Goal: Task Accomplishment & Management: Complete application form

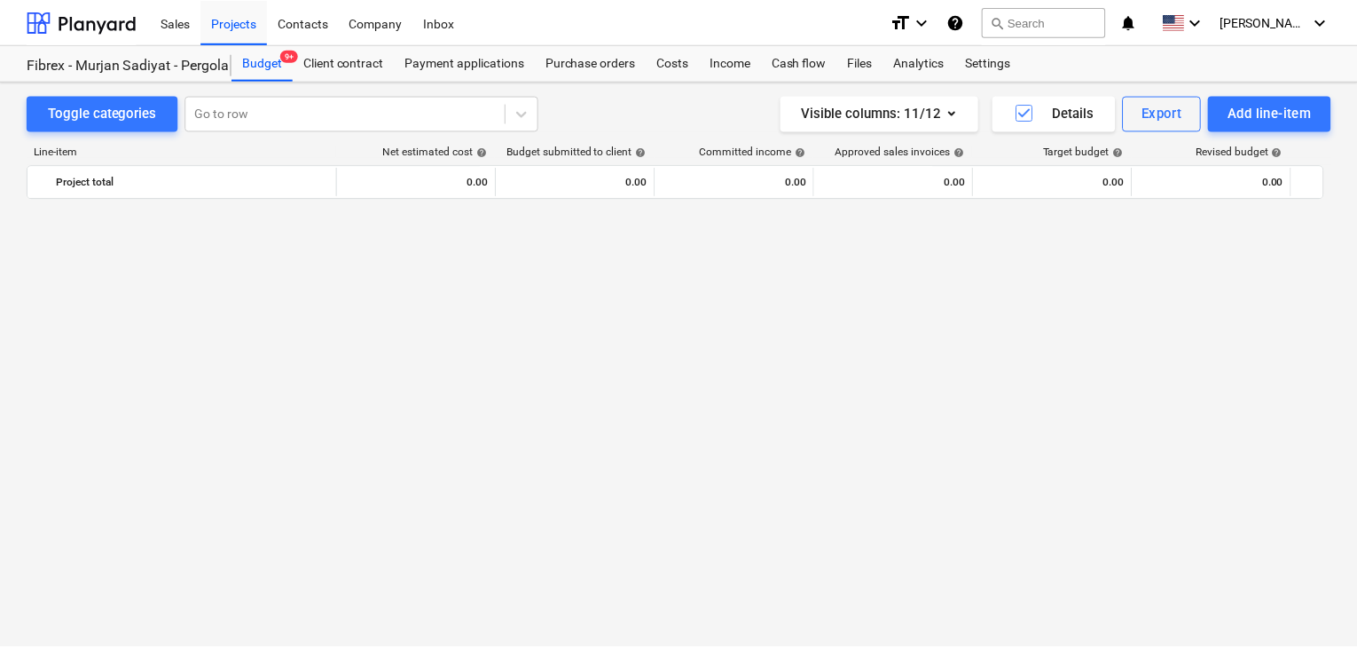
scroll to position [11462, 0]
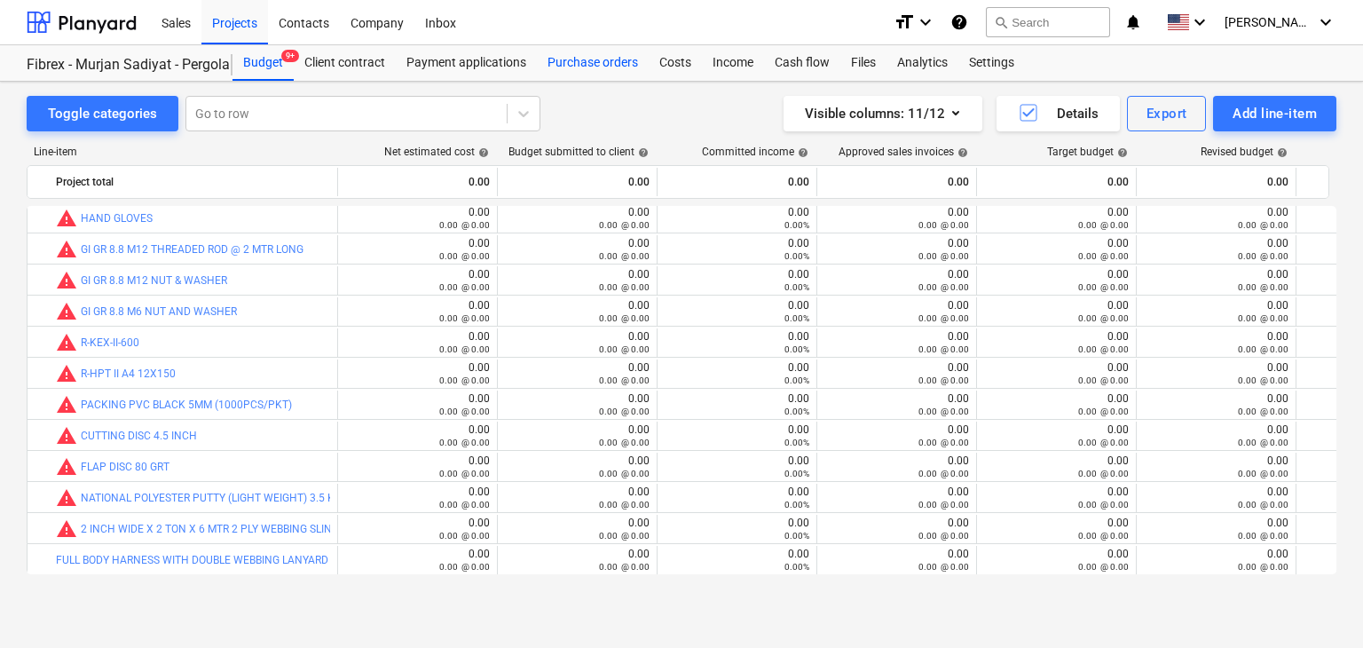
click at [596, 61] on div "Purchase orders" at bounding box center [593, 62] width 112 height 35
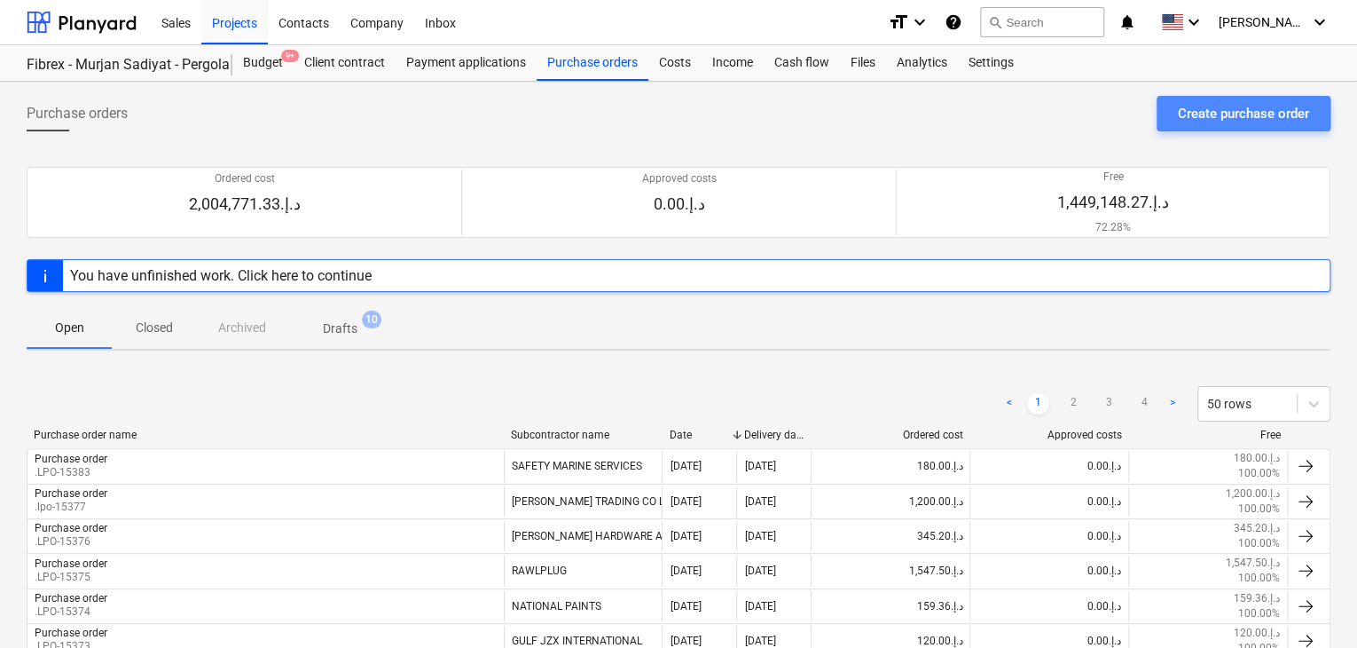
click at [1201, 109] on div "Create purchase order" at bounding box center [1243, 113] width 131 height 23
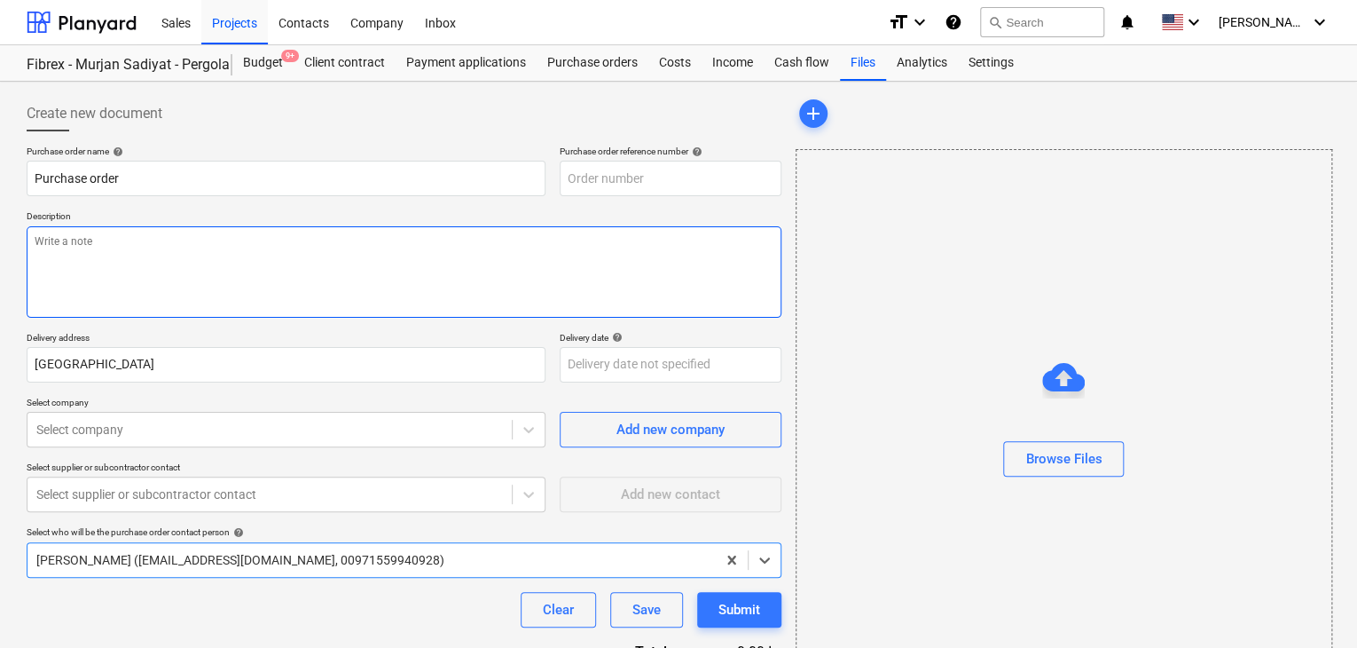
click at [596, 302] on textarea at bounding box center [404, 271] width 755 height 91
type textarea "x"
type input "SUB-AMS001-2024-006-PO-232"
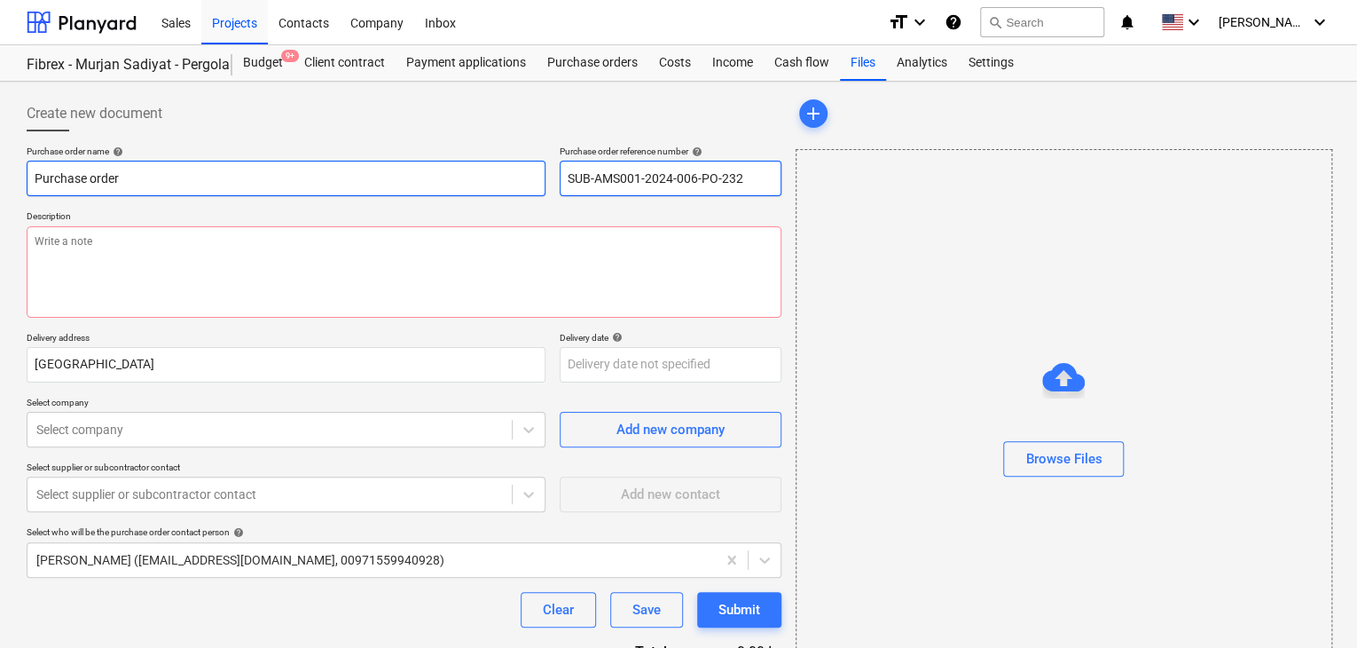
drag, startPoint x: 745, startPoint y: 178, endPoint x: 531, endPoint y: 182, distance: 214.7
click at [531, 182] on div "Purchase order name help Purchase order Purchase order reference number help SU…" at bounding box center [404, 170] width 755 height 51
type textarea "x"
type input "."
type textarea "x"
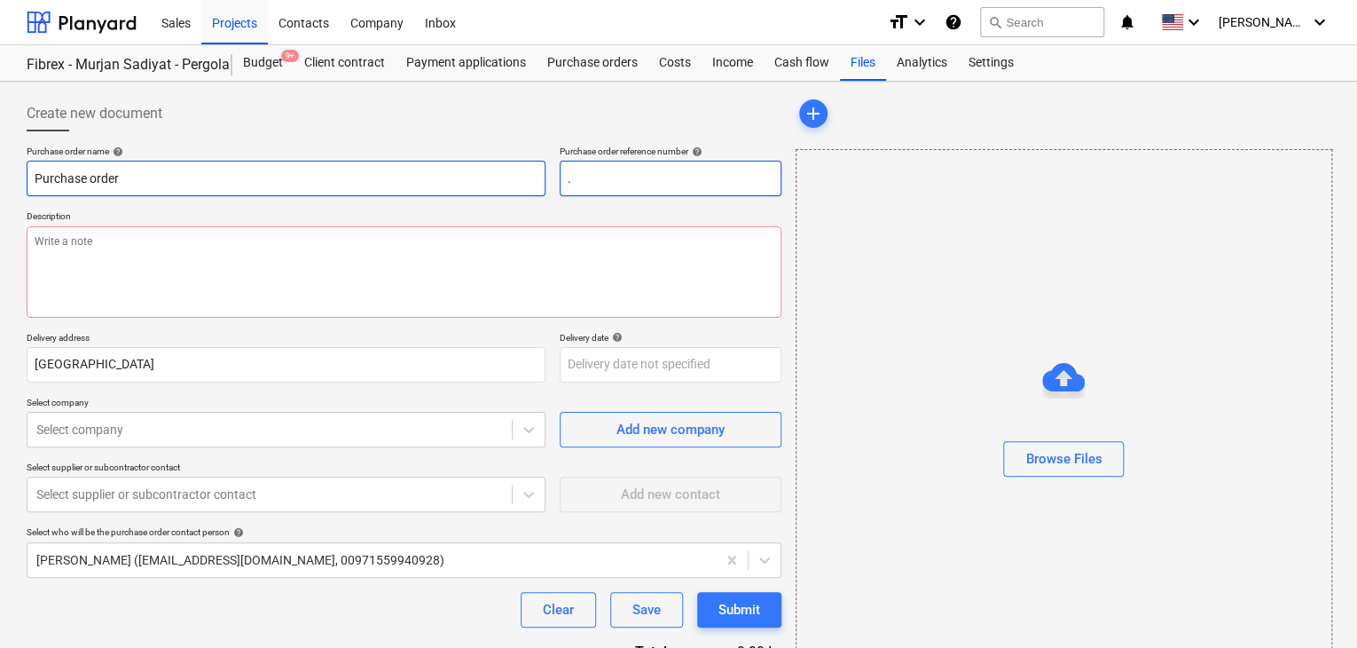
type input ".l"
type textarea "x"
type input ".lp"
type textarea "x"
type input ".lpo"
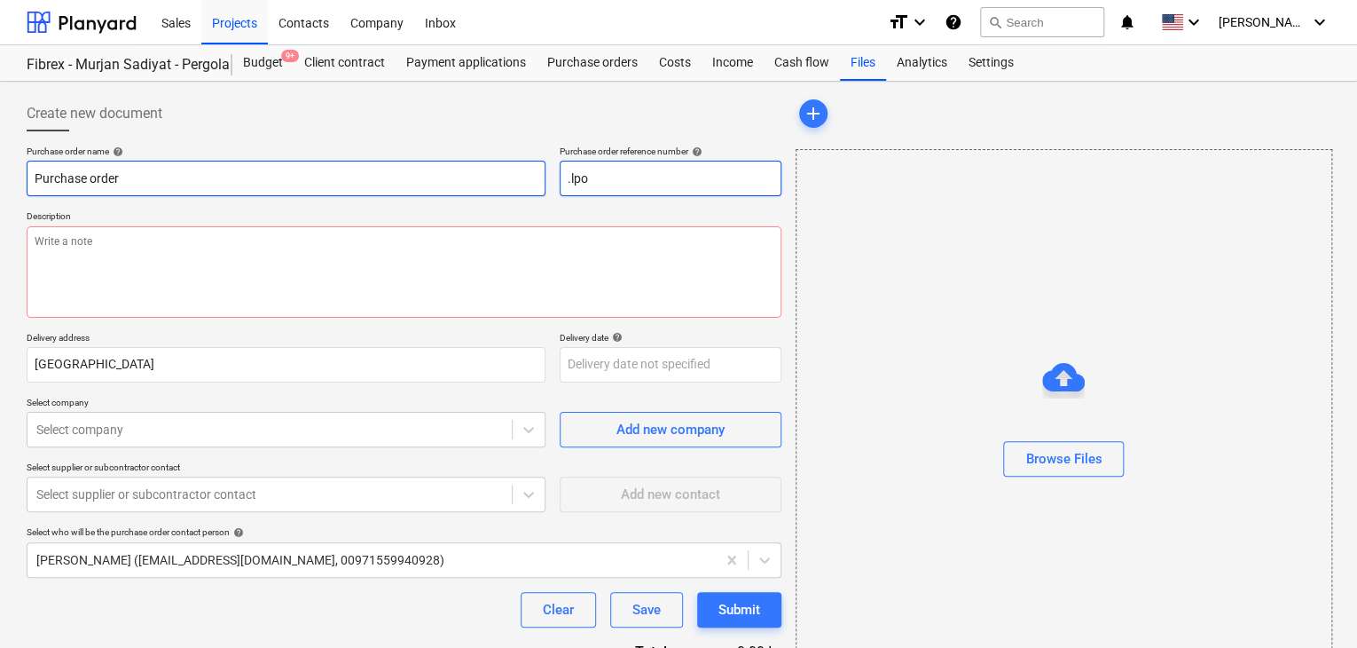
type textarea "x"
type input ".lpo-"
type textarea "x"
type input ".lpo"
type textarea "x"
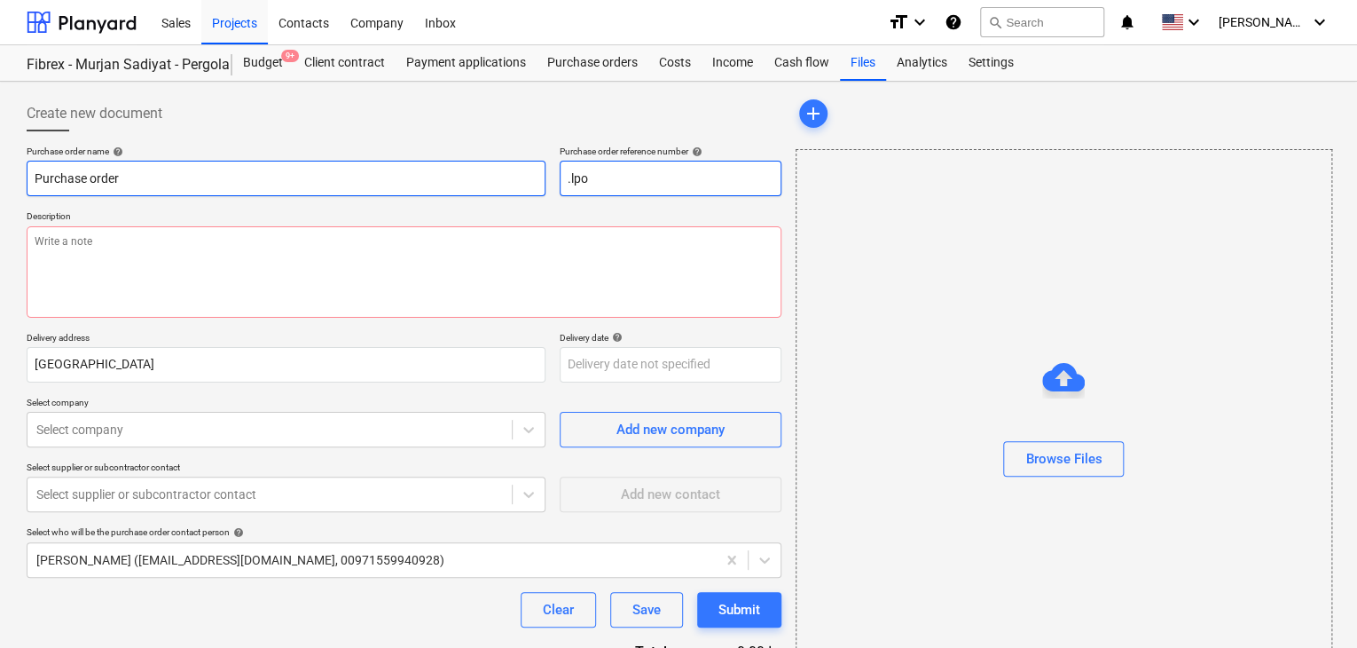
type input ".lp"
type textarea "x"
type input ".l"
type textarea "x"
type input "."
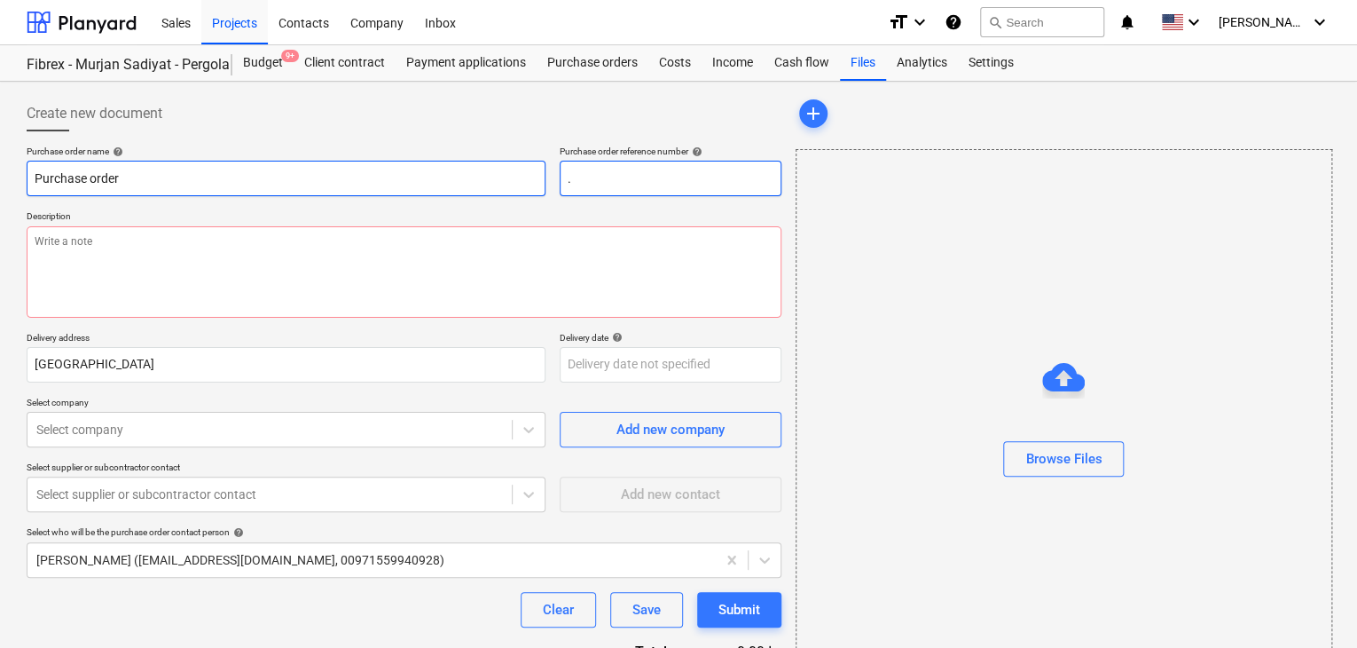
type textarea "x"
type input ".L"
type textarea "x"
type input ".LP"
type textarea "x"
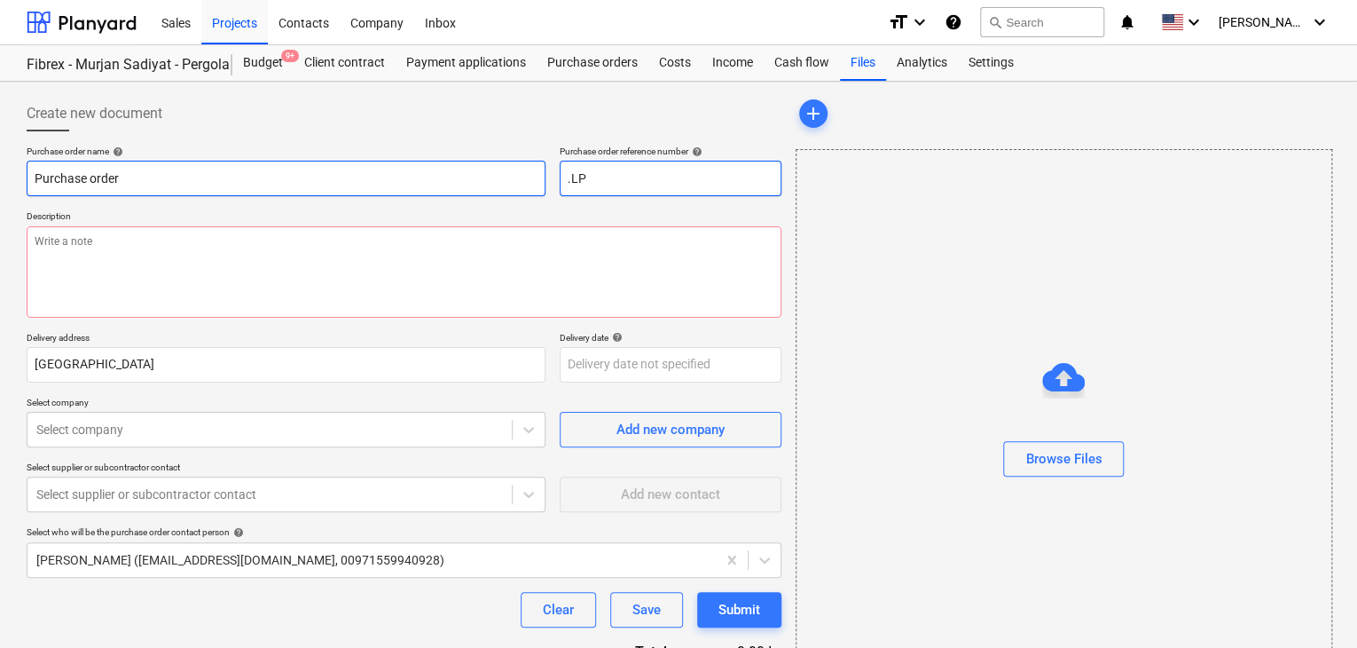
type input ".LPO"
type textarea "x"
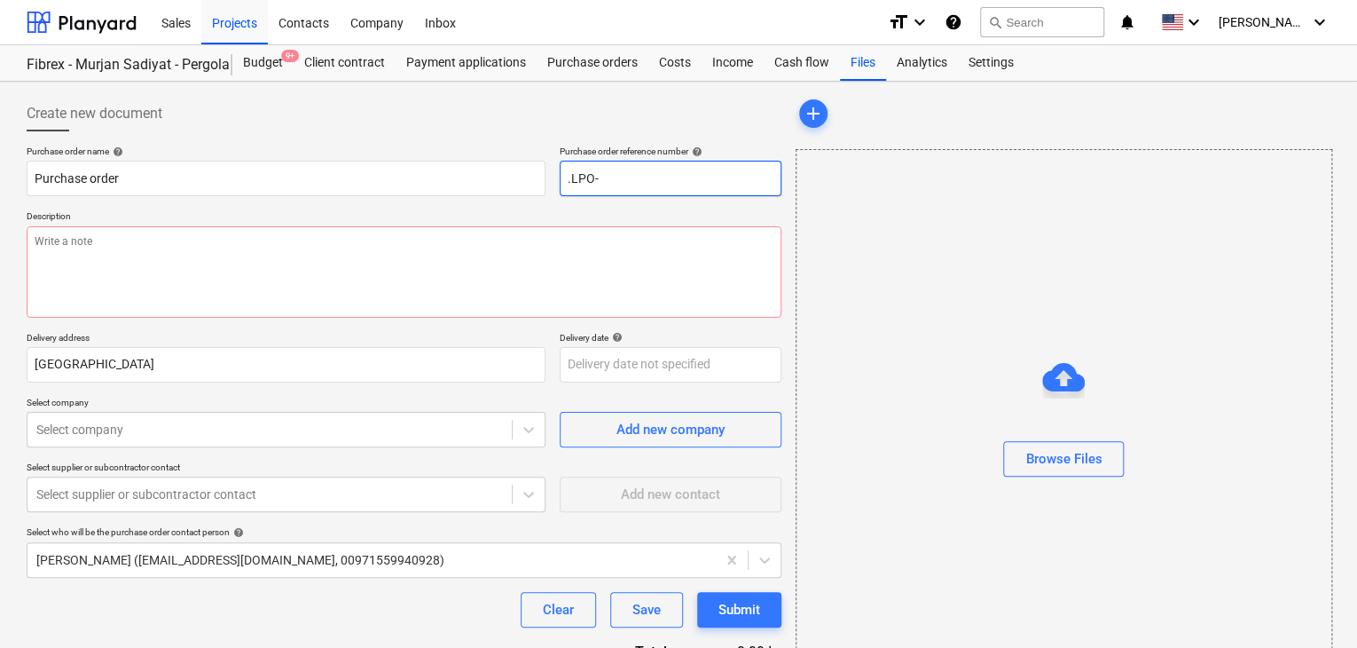
type input ".LPO-"
type textarea "x"
type input ".LPO-1"
type textarea "x"
type input ".LPO-15"
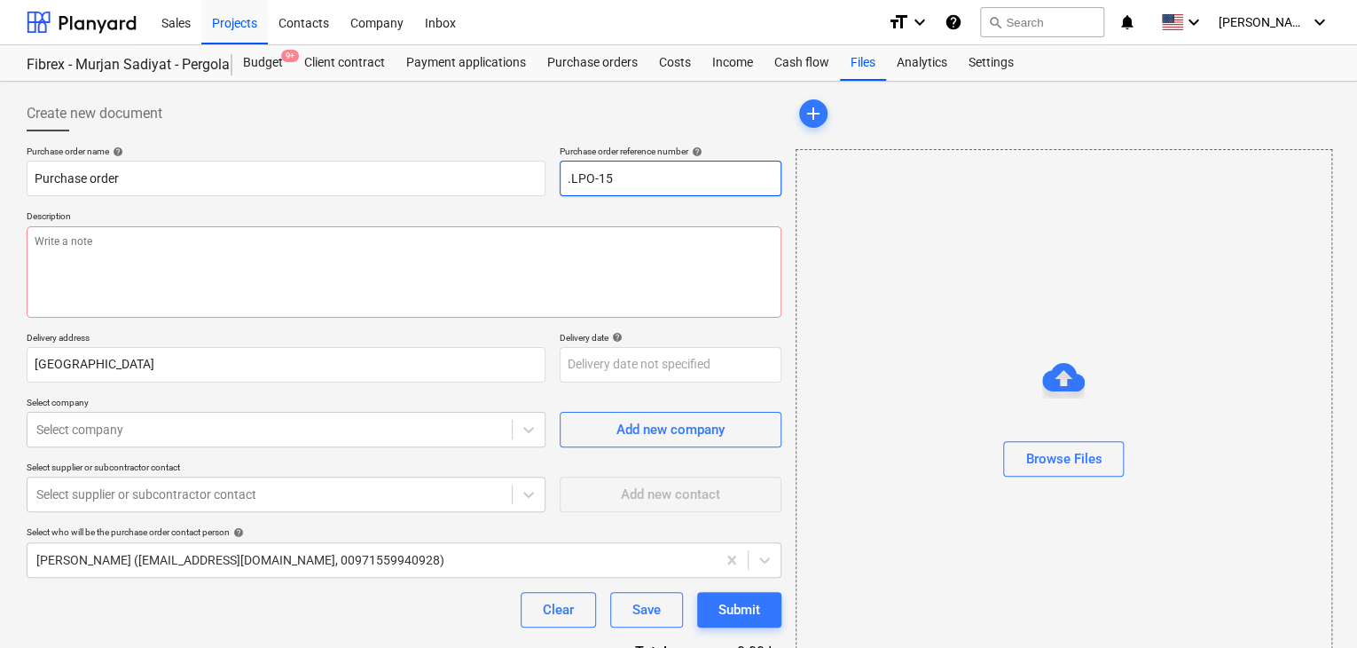
type textarea "x"
type input ".LPO-154"
type textarea "x"
type input ".LPO-1542"
type textarea "x"
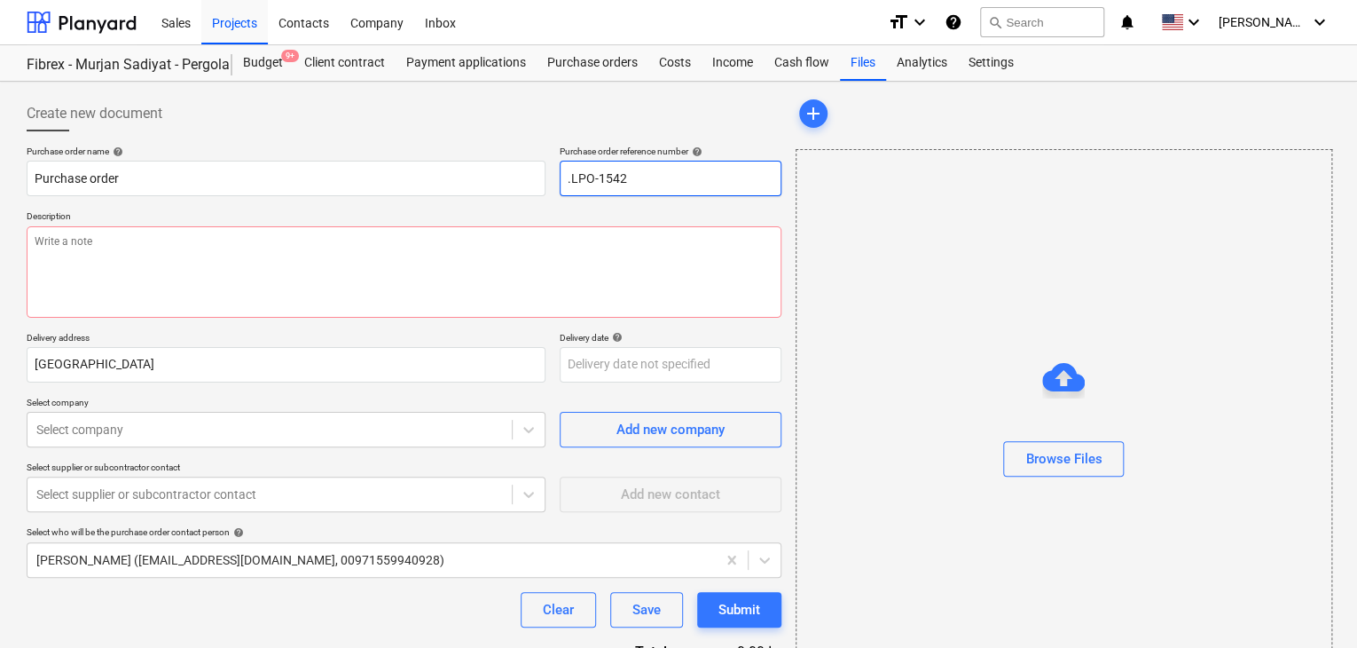
type input ".LPO-15423"
type textarea "x"
type input ".LPO-1542"
type textarea "x"
type input ".LPO-15422"
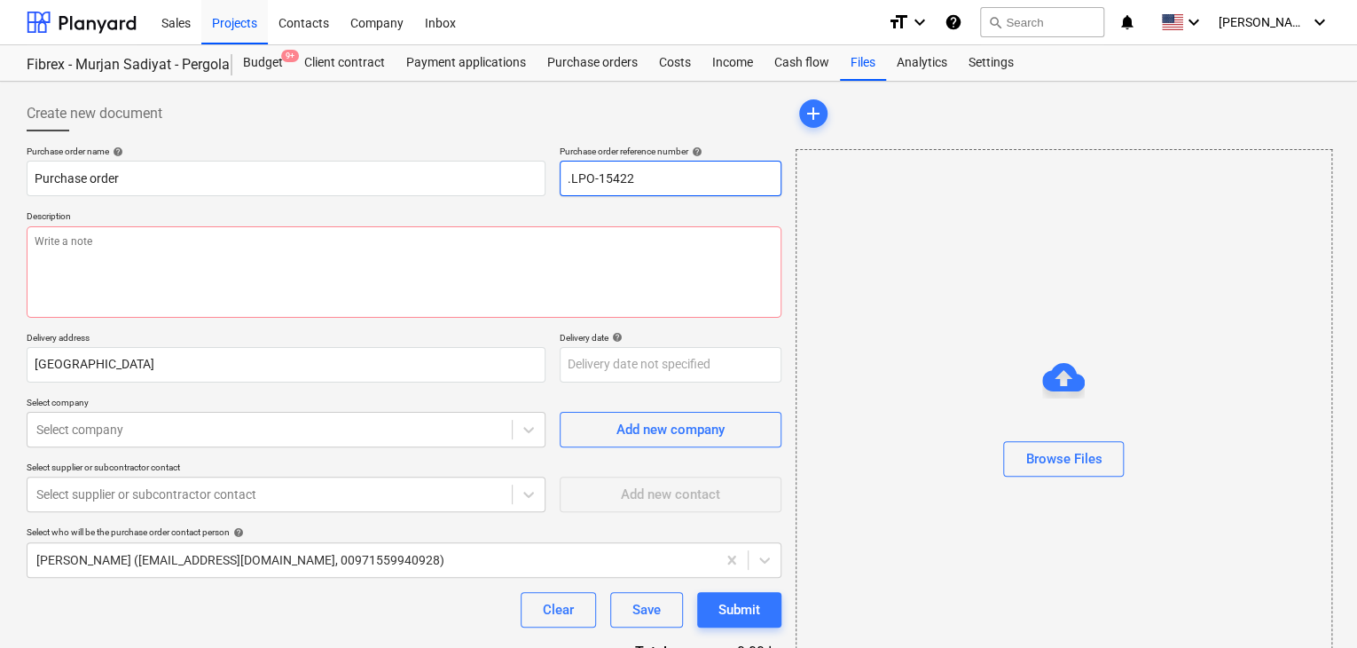
type textarea "x"
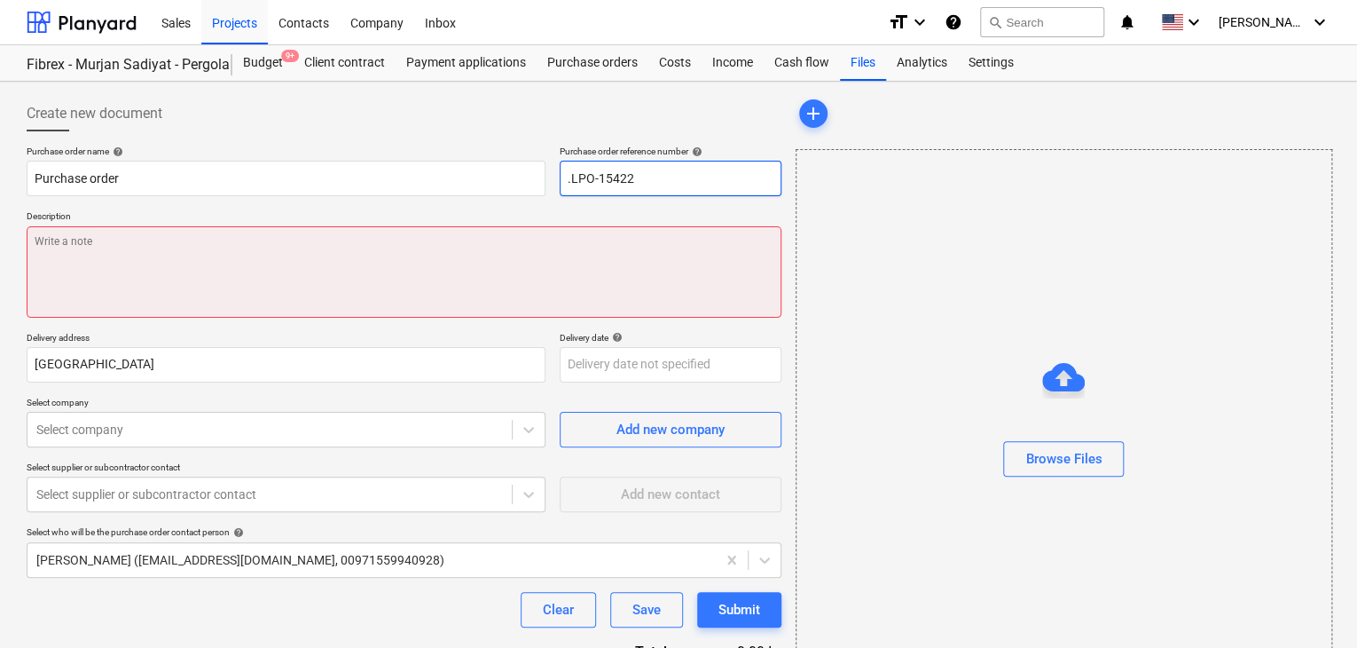
type input ".LPO-15422"
click at [147, 263] on textarea at bounding box center [404, 271] width 755 height 91
type textarea "x"
type textarea "2"
type textarea "x"
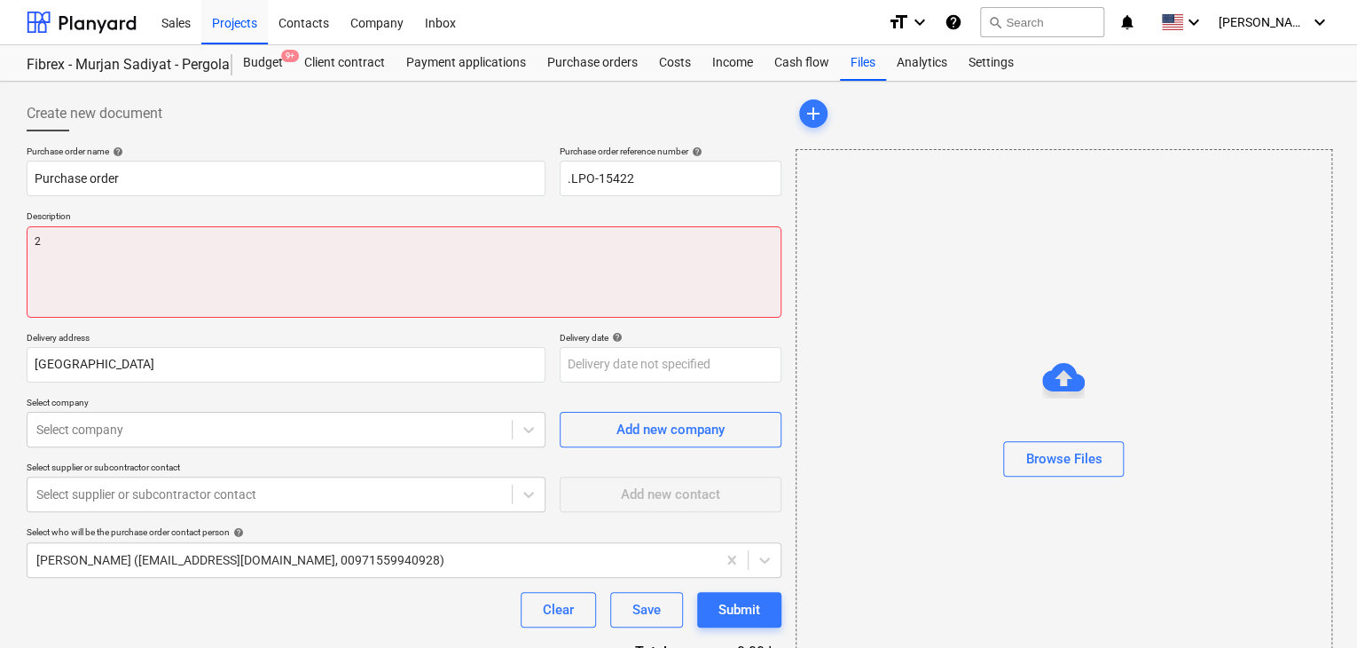
type textarea "28"
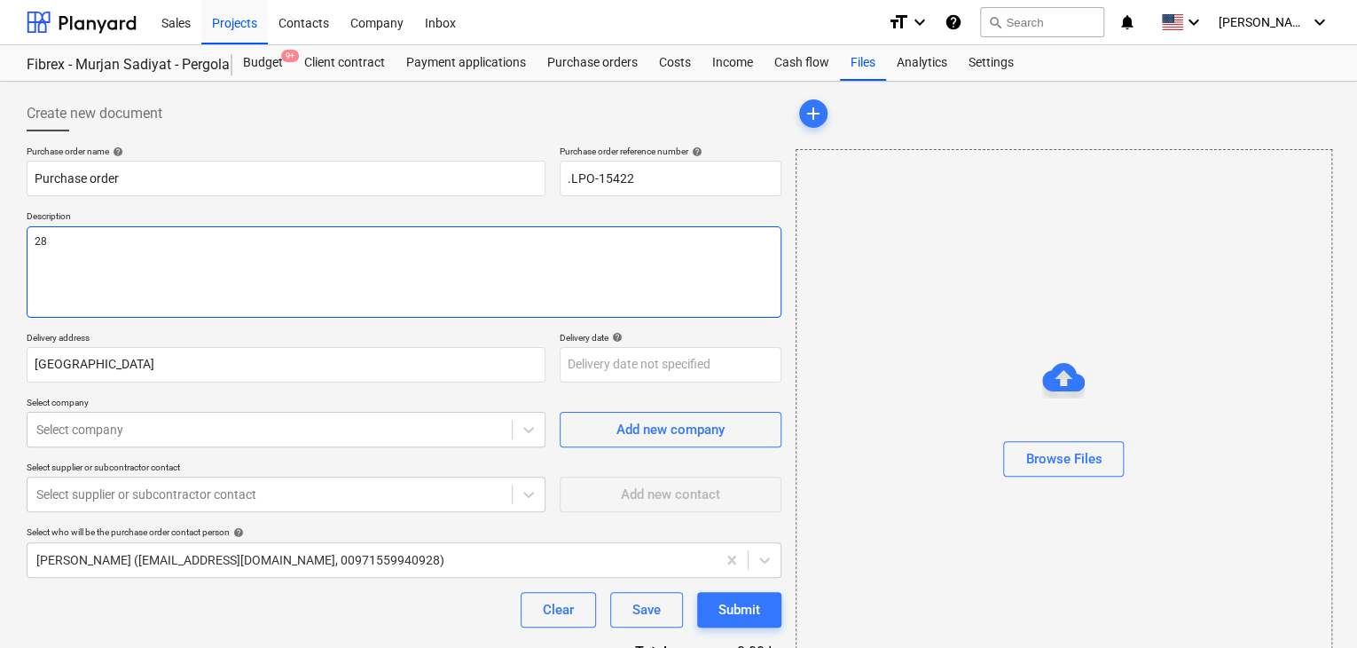
type textarea "x"
type textarea "28/"
type textarea "x"
type textarea "28/A"
type textarea "x"
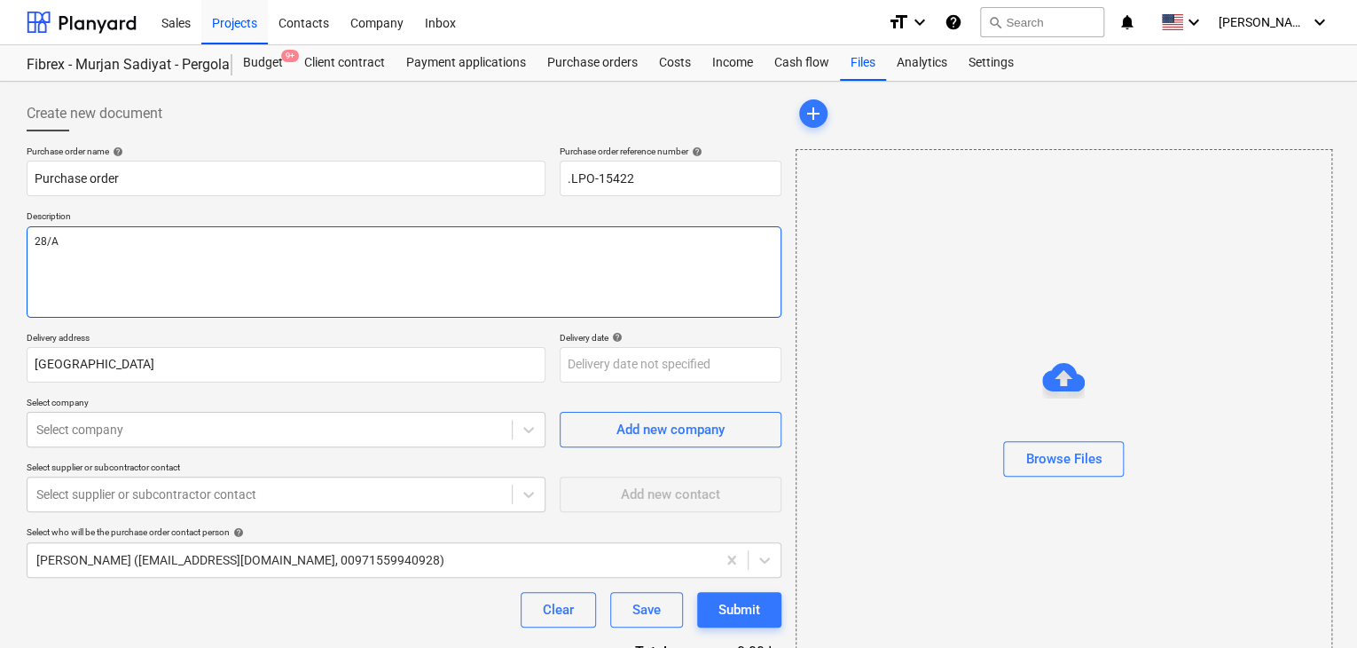
type textarea "28/AU"
type textarea "x"
type textarea "28/AUG"
type textarea "x"
type textarea "28/AUG/"
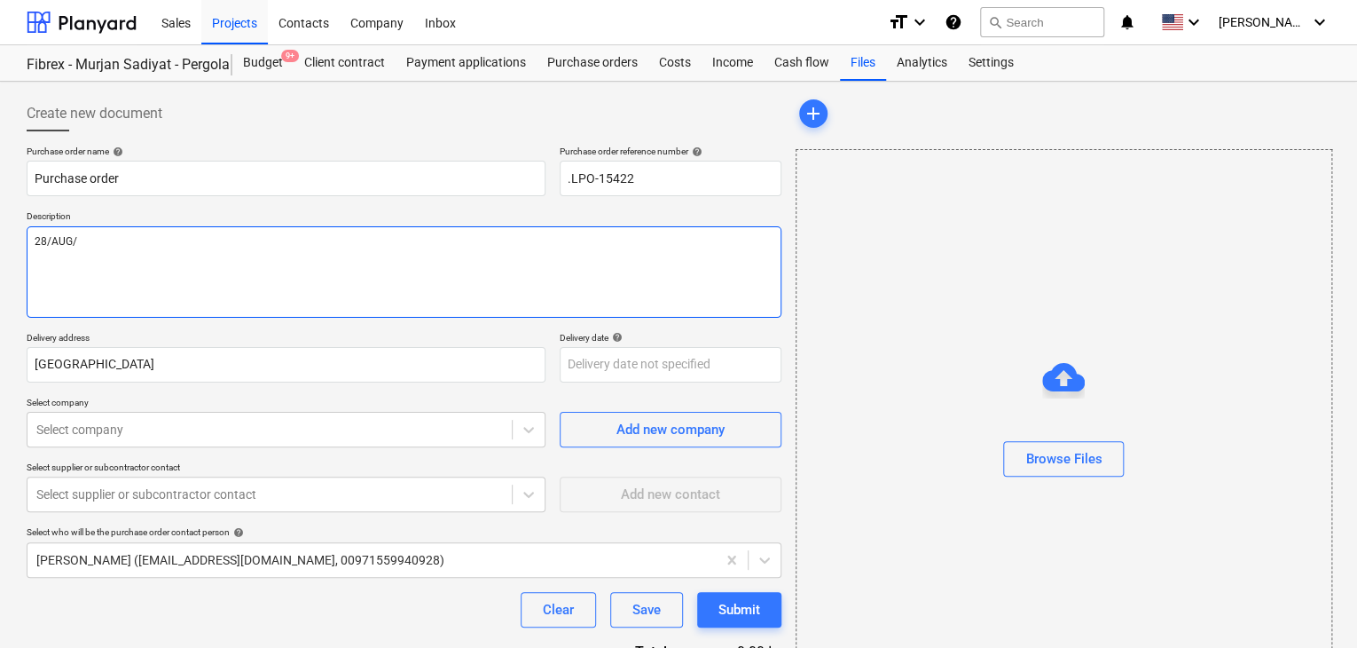
type textarea "x"
type textarea "28/[DATE]"
type textarea "x"
type textarea "[DATE]"
type textarea "x"
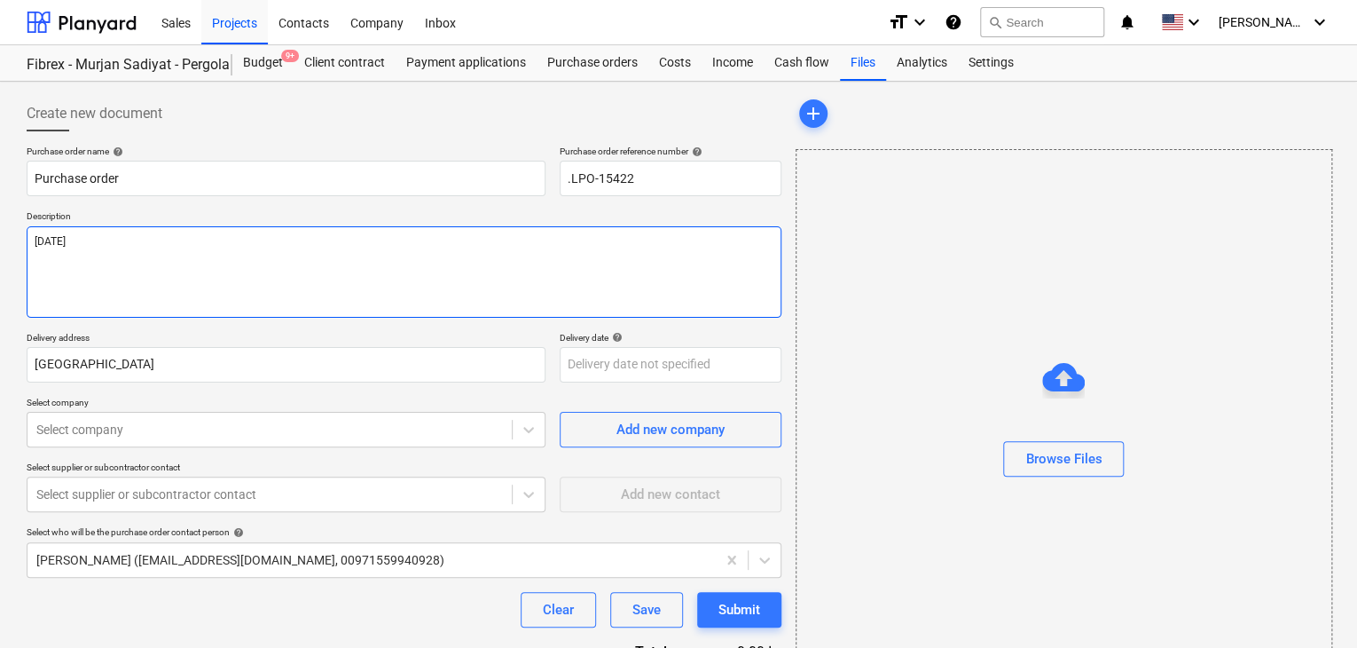
type textarea "[DATE]"
type textarea "x"
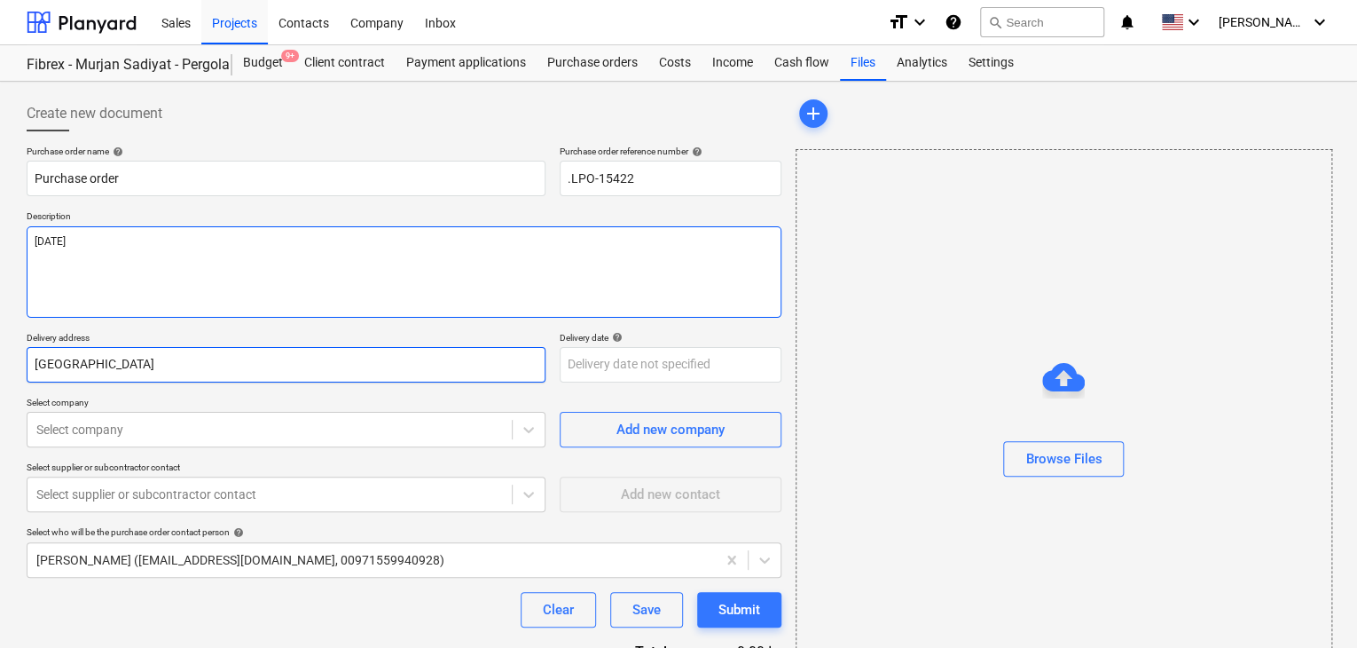
type textarea "[DATE]"
click at [92, 369] on input "[GEOGRAPHIC_DATA]" at bounding box center [286, 364] width 519 height 35
type textarea "x"
type input "Abu Dhab"
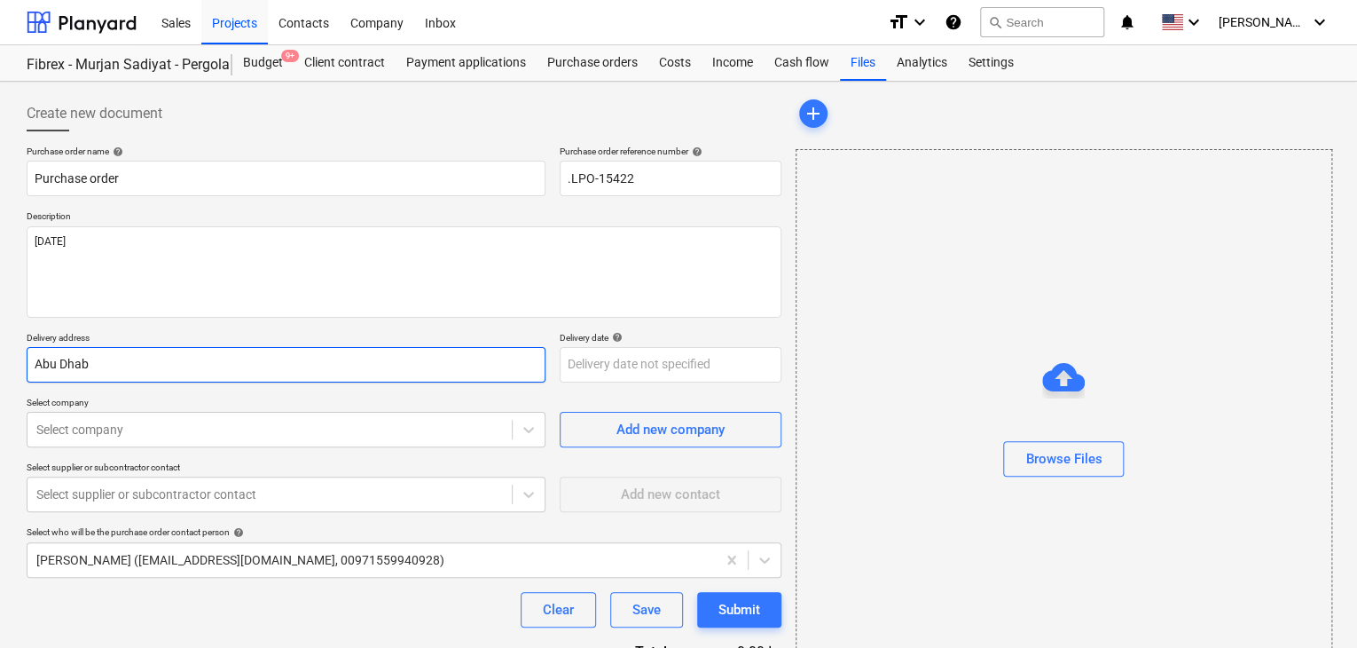
type textarea "x"
type input "Abu Dha"
type textarea "x"
type input "Abu Dh"
type textarea "x"
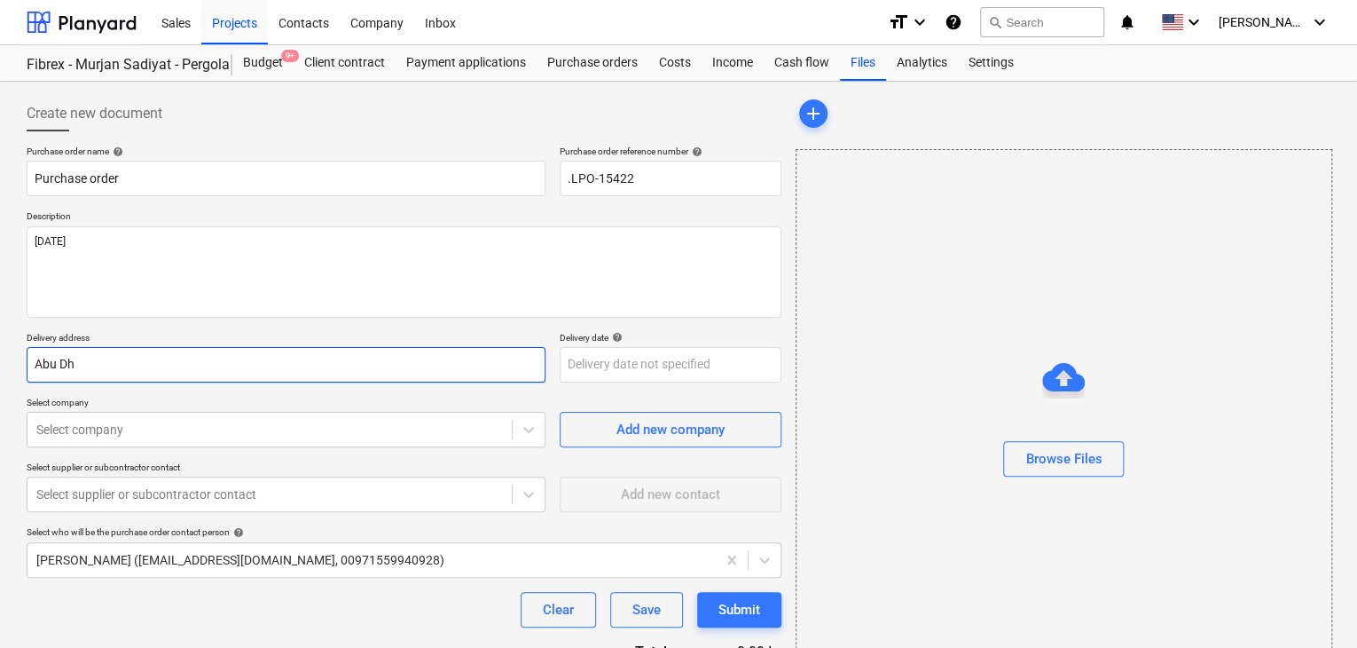
type input "Abu D"
type textarea "x"
type input "Abu"
type textarea "x"
type input "Abu"
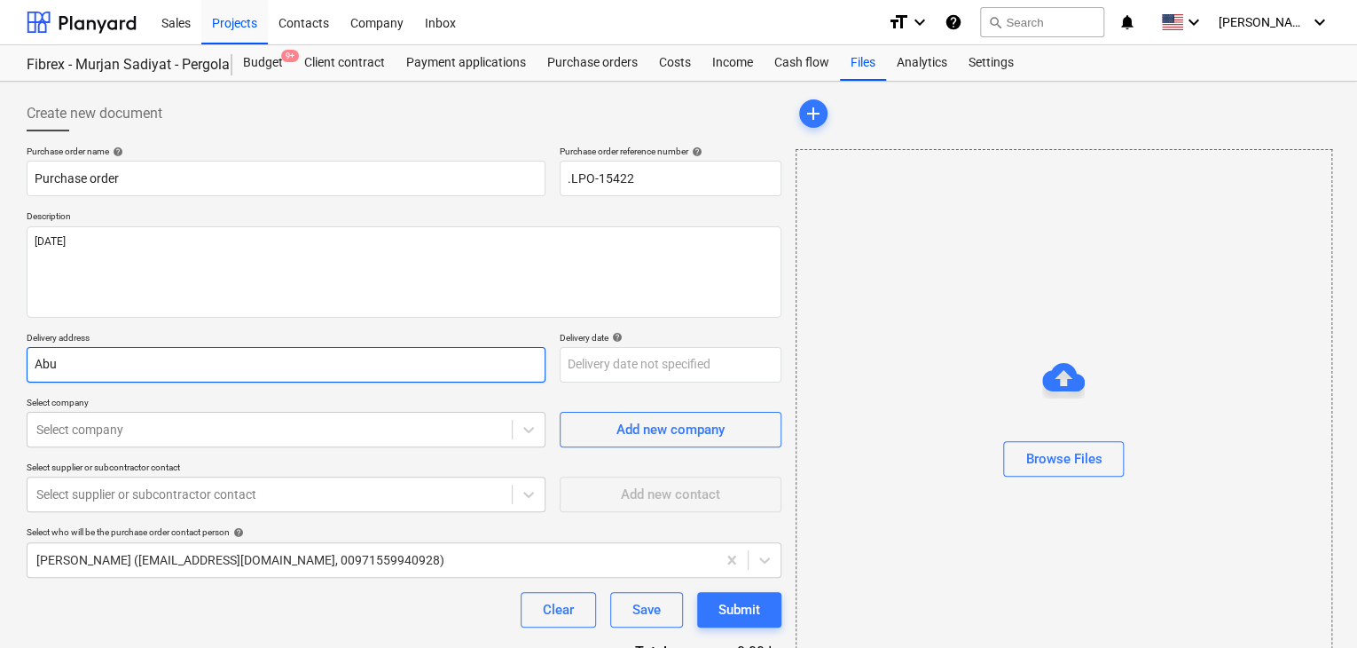
type textarea "x"
type input "Ab"
type textarea "x"
type input "A"
type textarea "x"
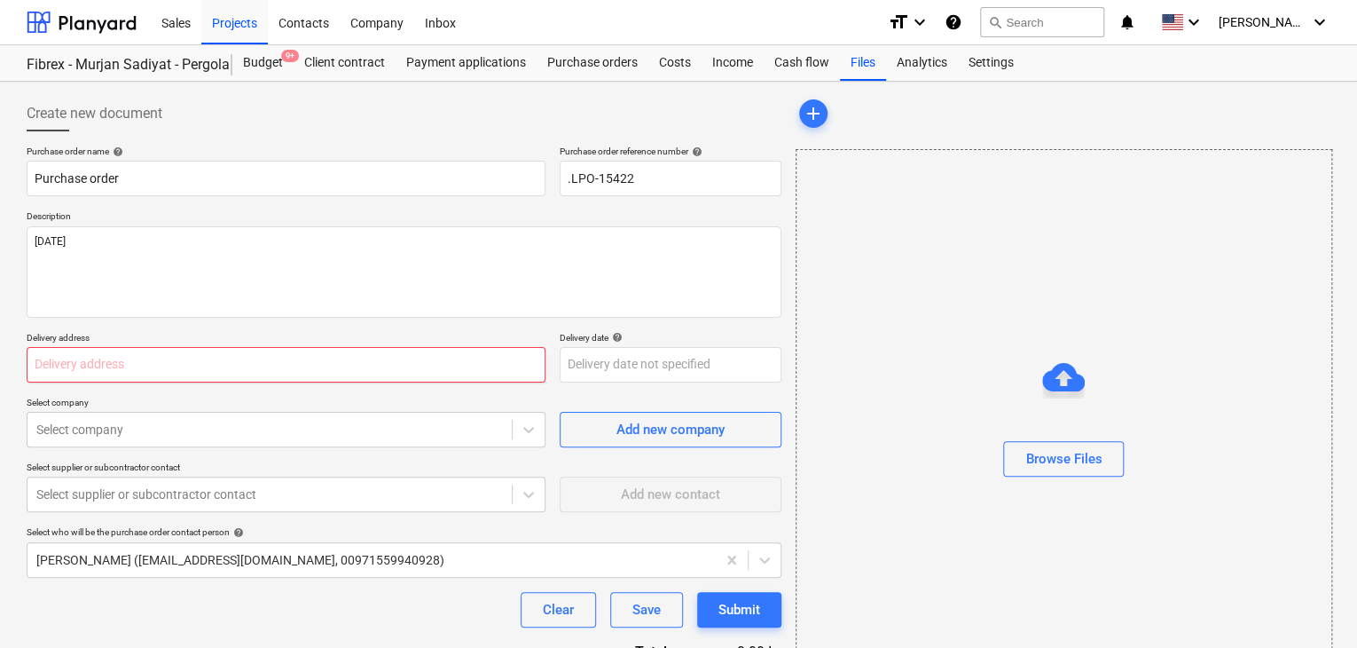
type textarea "x"
type input "L"
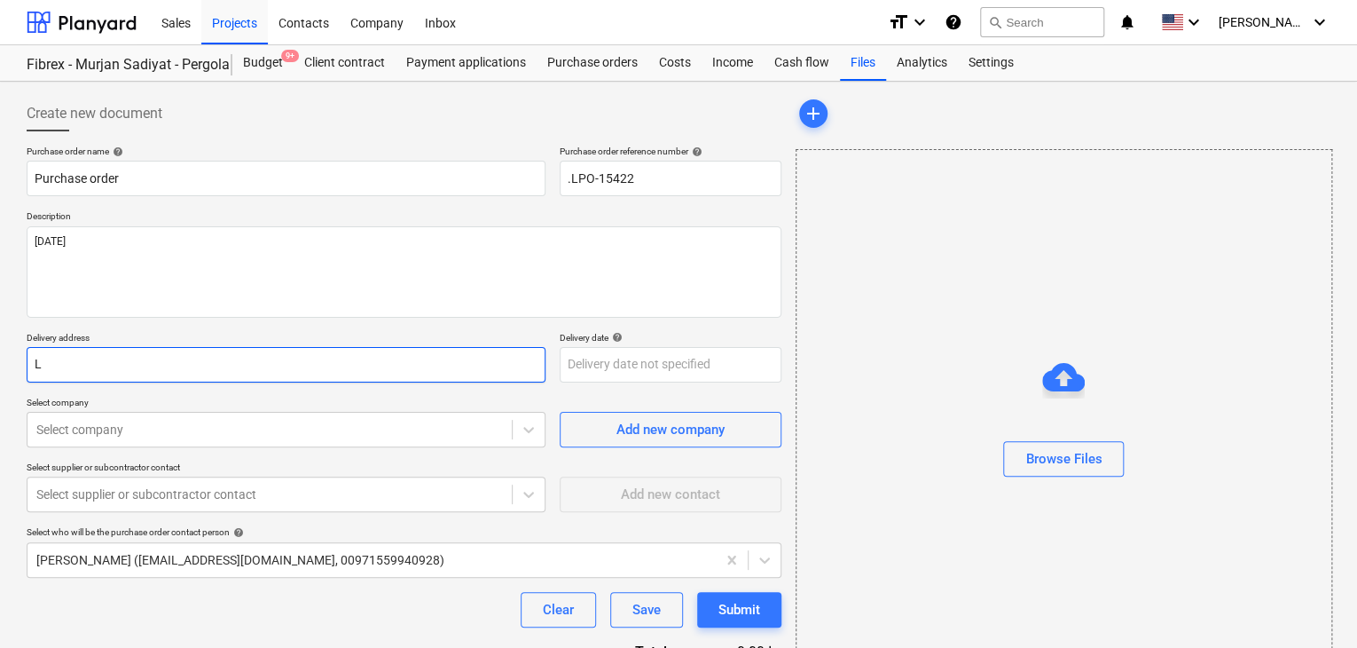
type textarea "x"
type input "LU"
type textarea "x"
type input "LUC"
type textarea "x"
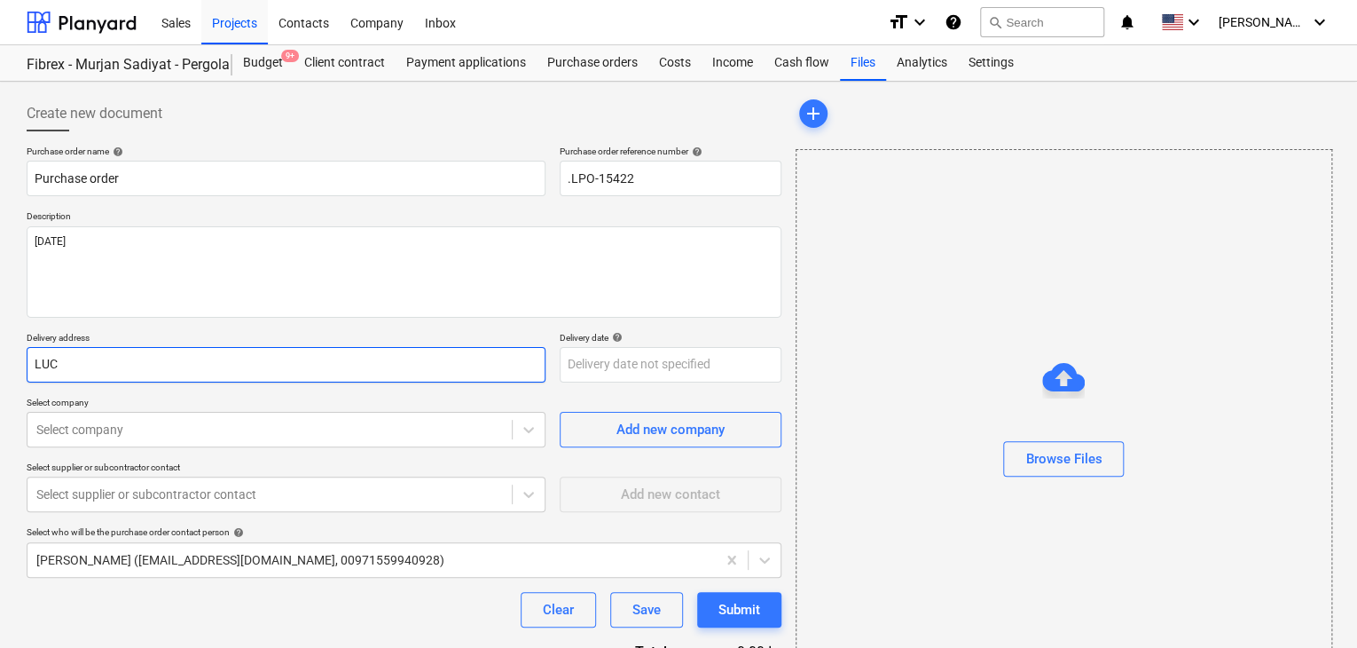
type input "LUCK"
type textarea "x"
type input "LUCKY"
type textarea "x"
type input "LUCKY"
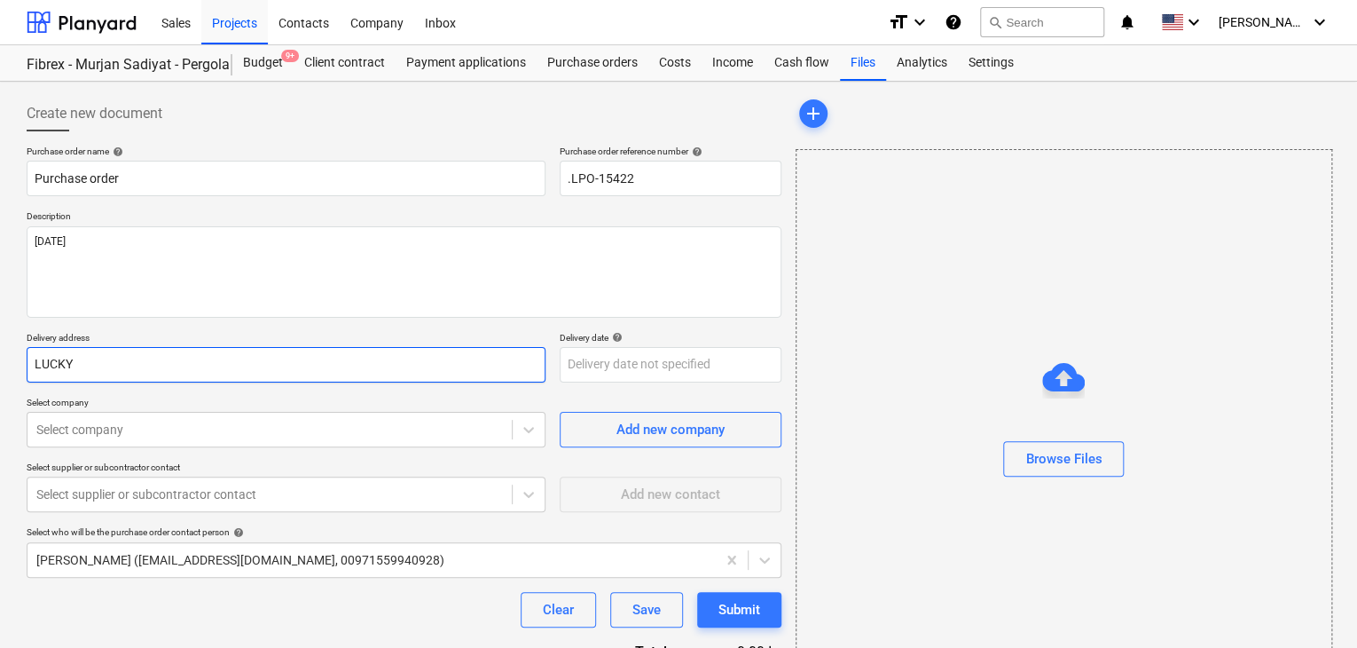
type textarea "x"
type input "LUCKY E"
type textarea "x"
type input "LUCKY EN"
type textarea "x"
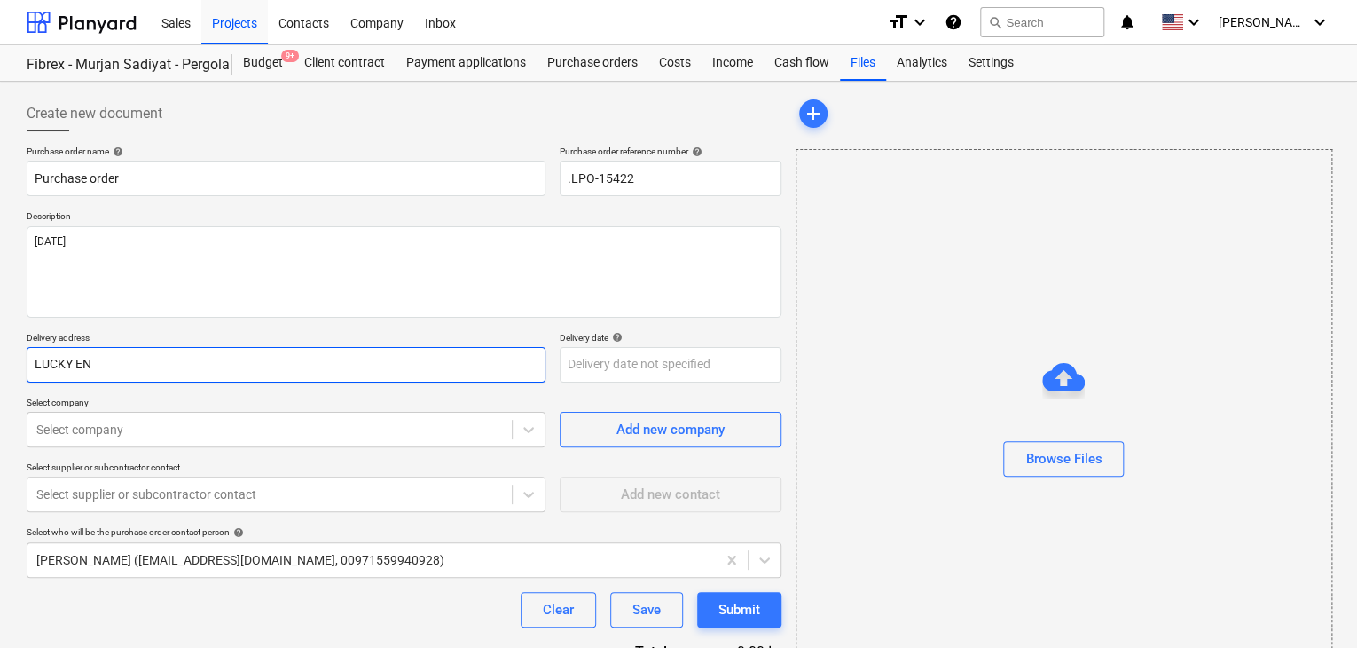
type input "LUCKY ENG"
type textarea "x"
type input "LUCKY ENGI"
type textarea "x"
type input "LUCKY ENGIN"
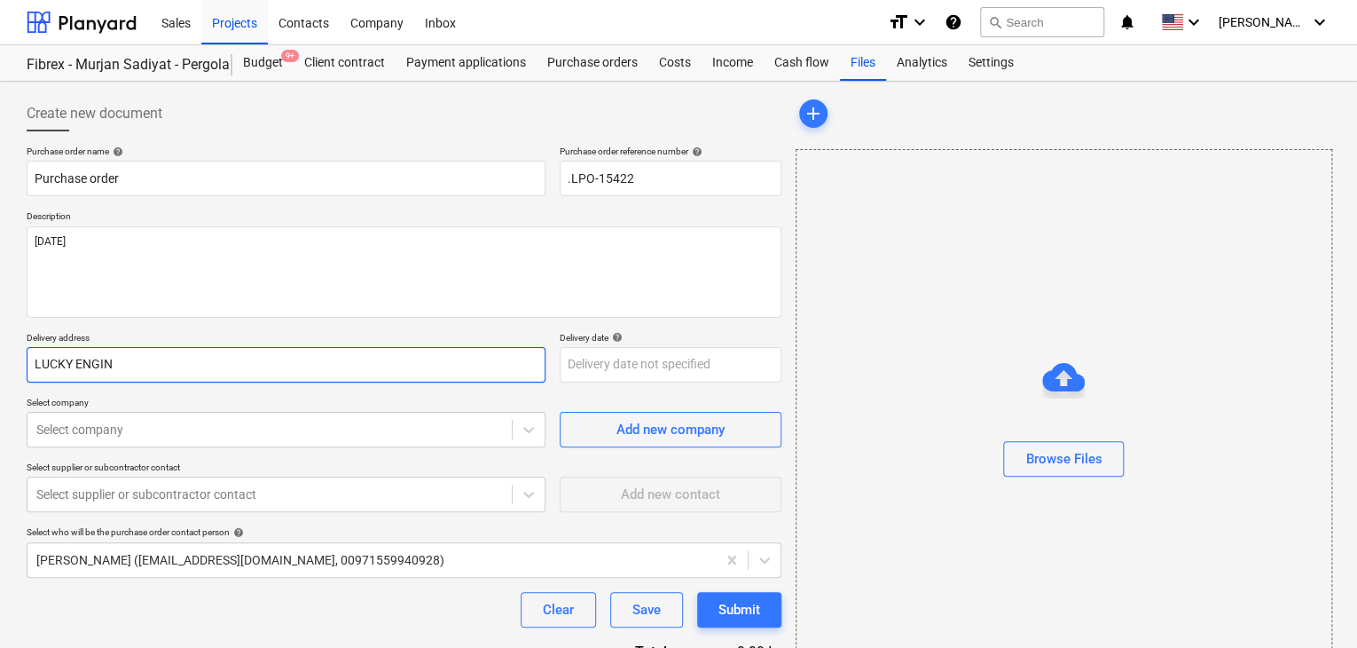
type textarea "x"
type input "LUCKY ENGINE"
type textarea "x"
type input "LUCKY ENGINEE"
type textarea "x"
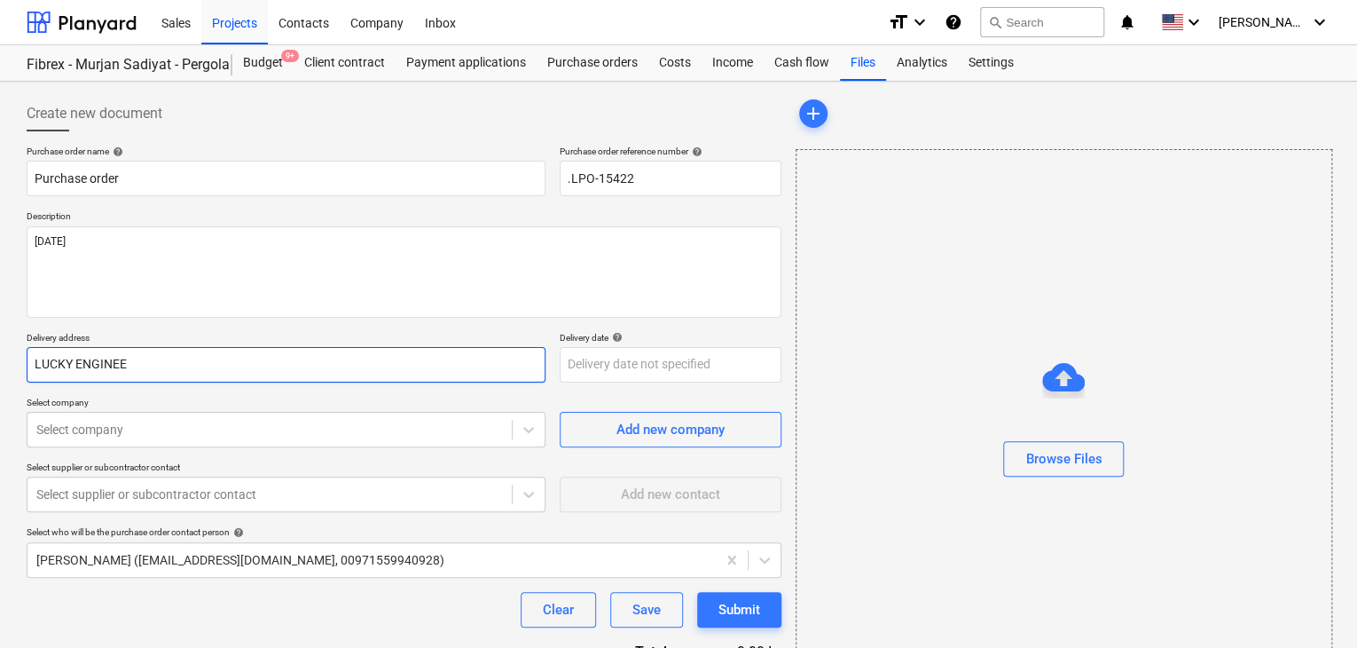
type input "LUCKY ENGINEER"
type textarea "x"
type input "LUCKY ENGINEERI"
type textarea "x"
type input "LUCKY ENGINEERIN"
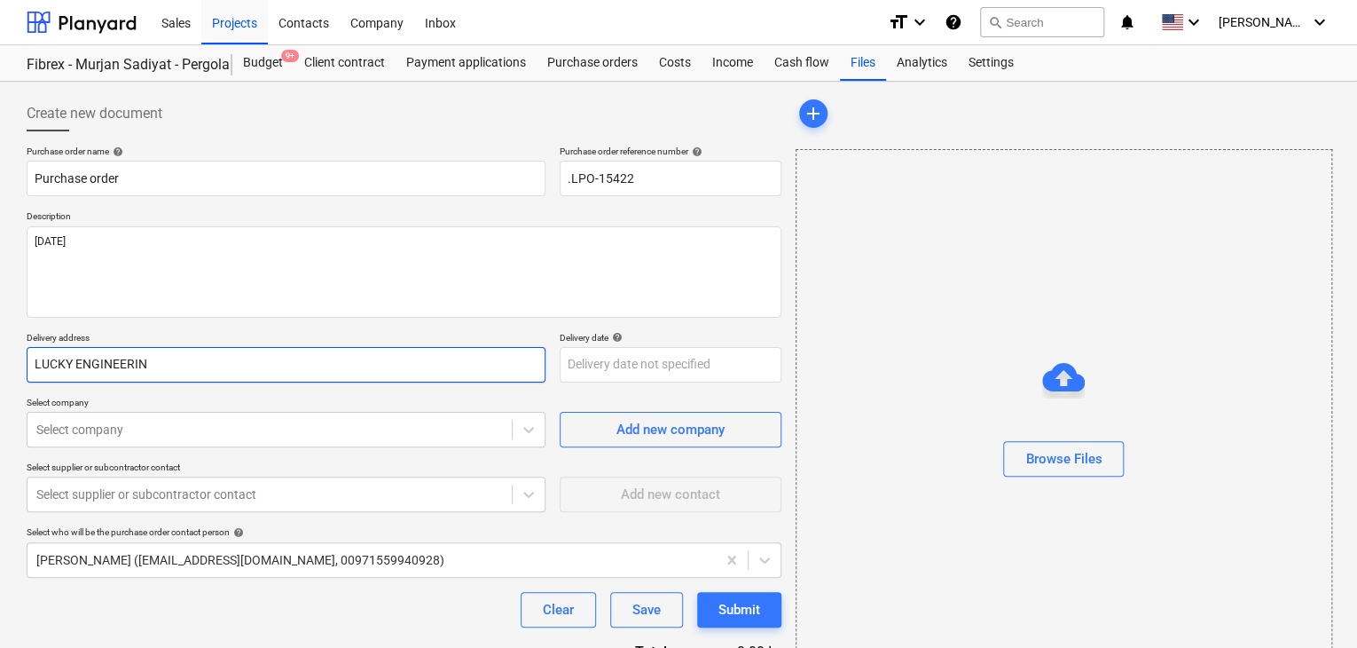
type textarea "x"
type input "LUCKY ENGINEERING"
type textarea "x"
type input "LUCKY ENGINEERING"
type textarea "x"
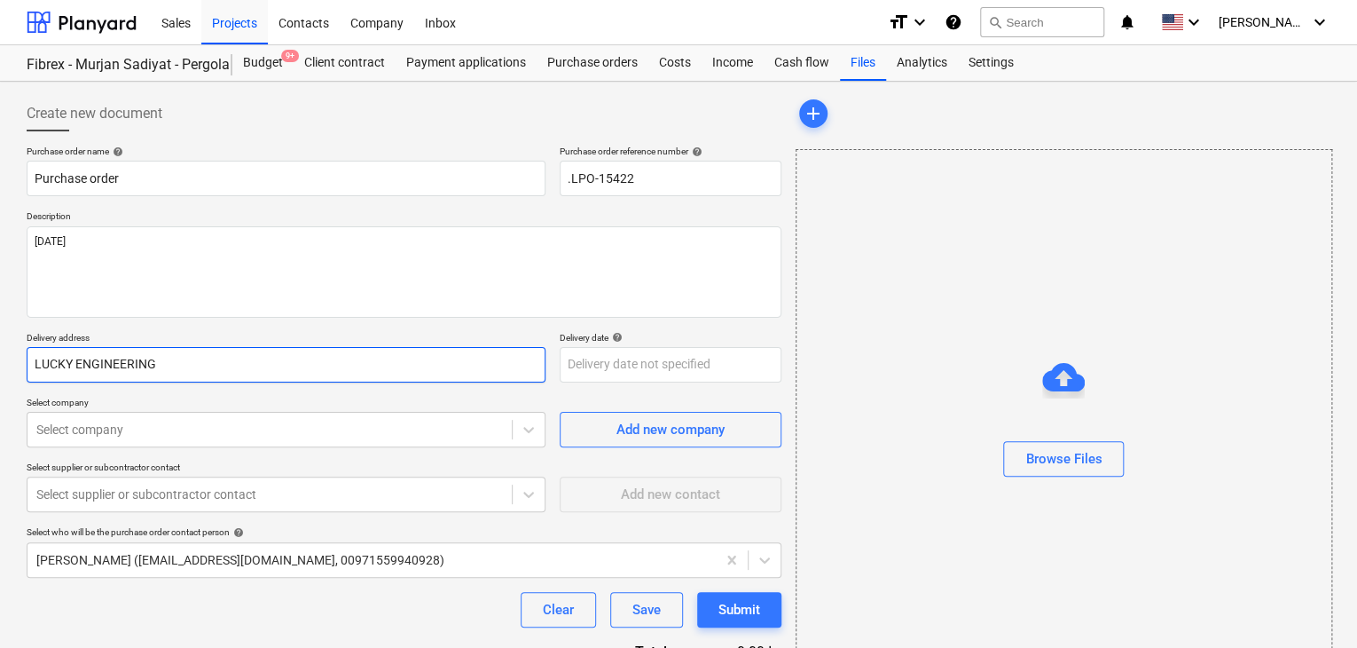
type input "LUCKY ENGINEERING S"
type textarea "x"
type input "LUCKY ENGINEERING SE"
type textarea "x"
type input "LUCKY ENGINEERING SER"
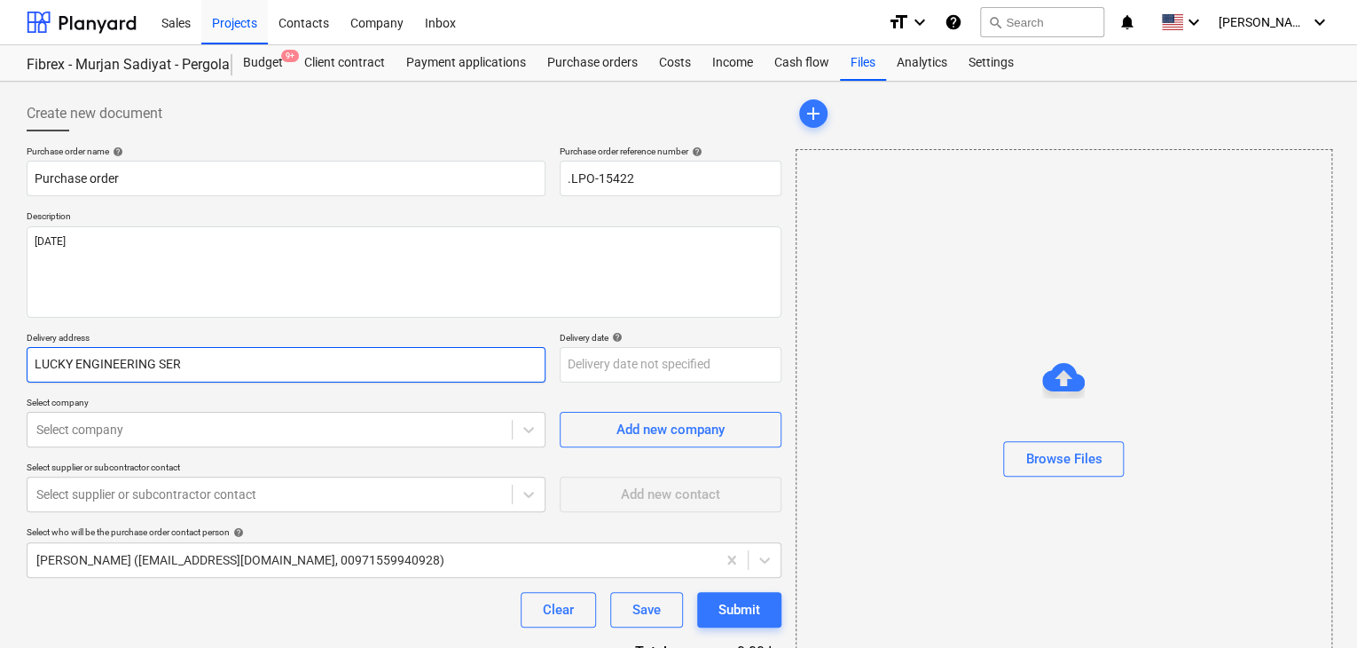
type textarea "x"
type input "LUCKY ENGINEERING SERV"
type textarea "x"
type input "LUCKY ENGINEERING SERVI"
type textarea "x"
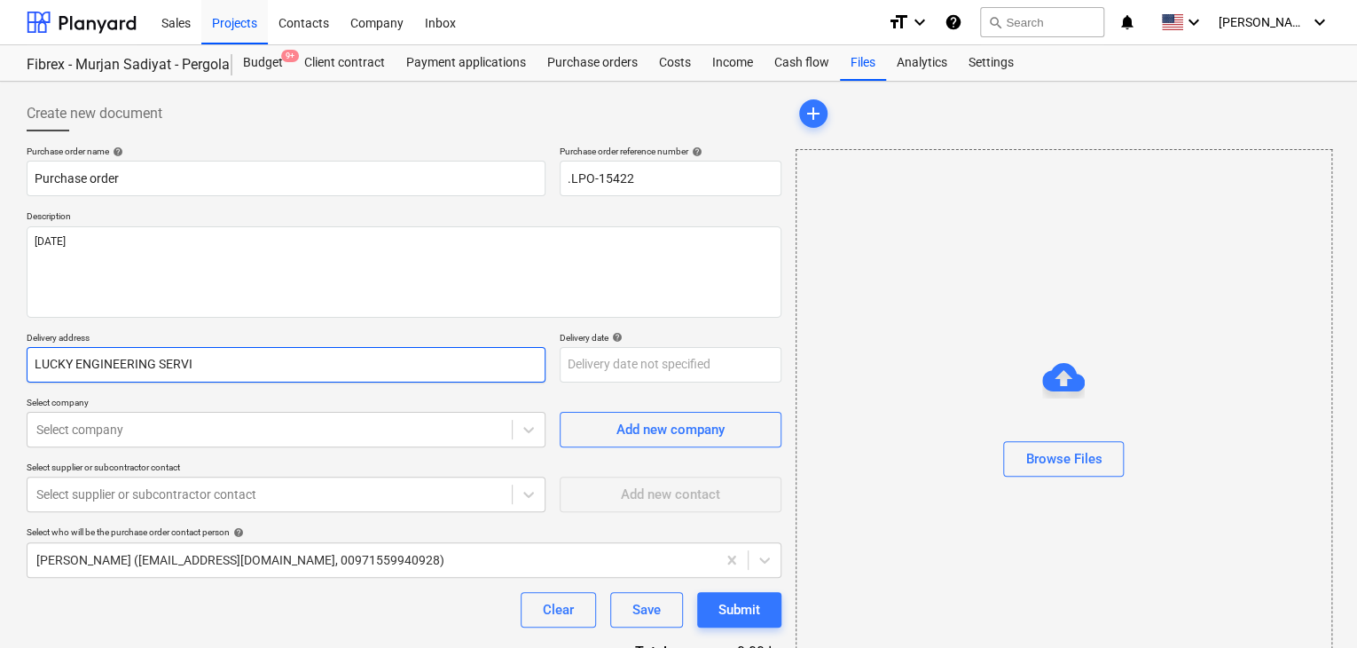
type input "LUCKY ENGINEERING SERVIC"
type textarea "x"
type input "LUCKY ENGINEERING SERVICE"
type textarea "x"
type input "LUCKY ENGINEERING SERVICES"
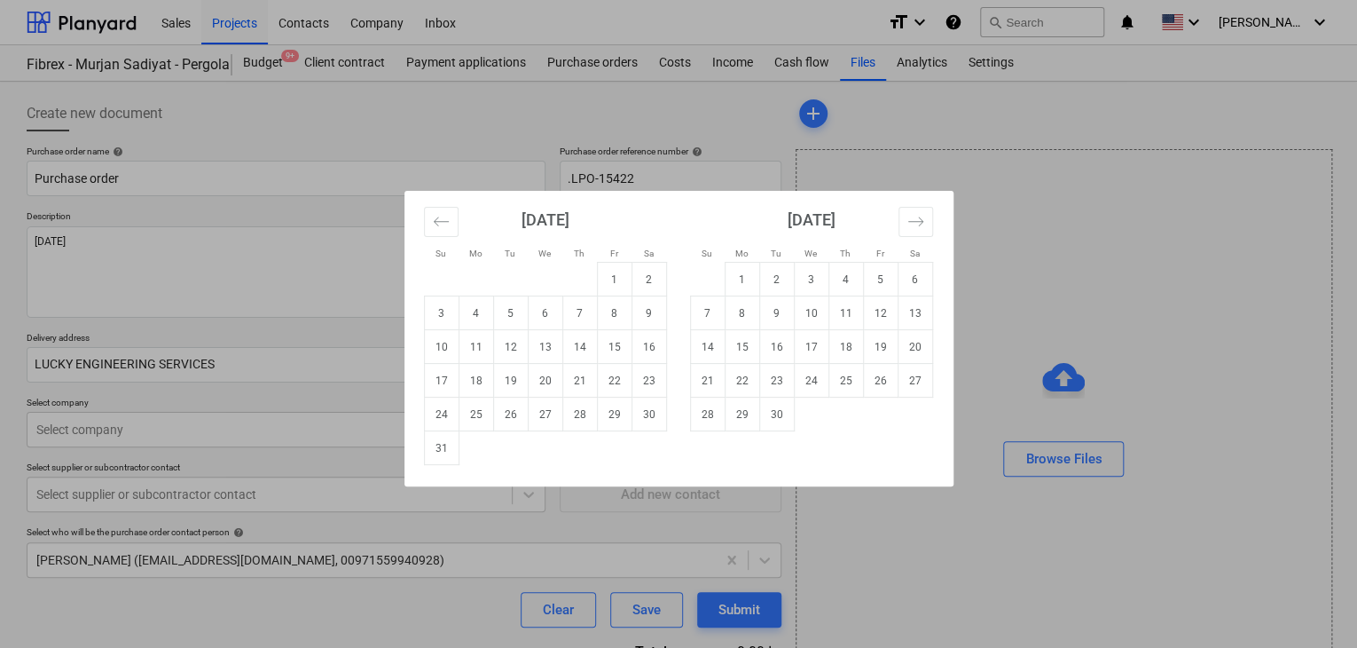
click at [577, 366] on body "Sales Projects Contacts Company Inbox format_size keyboard_arrow_down help sear…" at bounding box center [678, 324] width 1357 height 648
click at [444, 444] on td "31" at bounding box center [441, 448] width 35 height 34
type textarea "x"
type input "[DATE]"
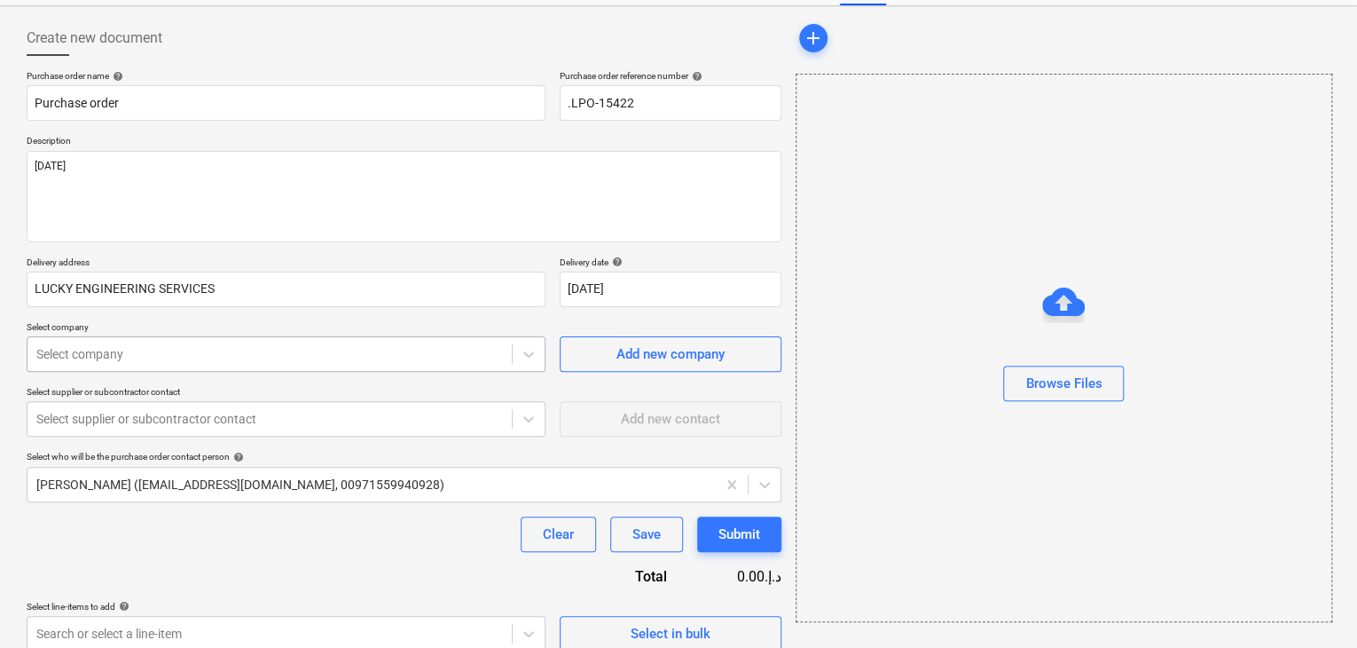
click at [156, 437] on body "Sales Projects Contacts Company Inbox format_size keyboard_arrow_down help sear…" at bounding box center [678, 249] width 1357 height 648
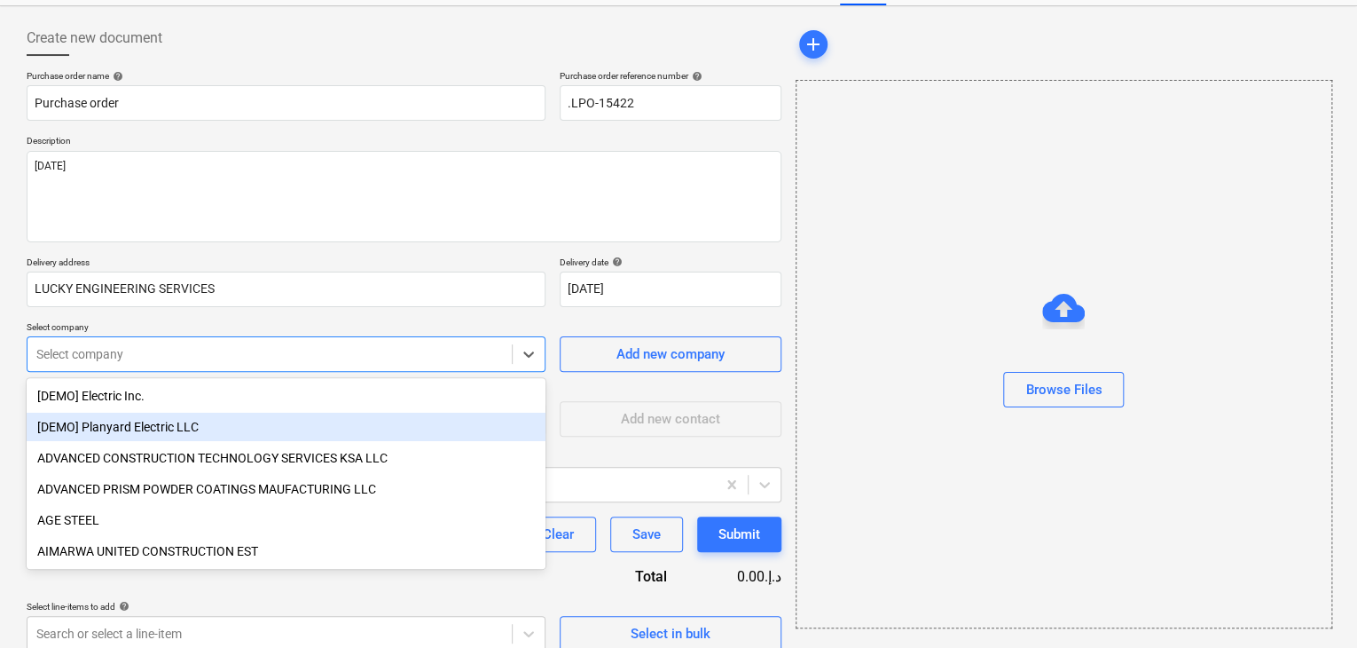
scroll to position [83, 0]
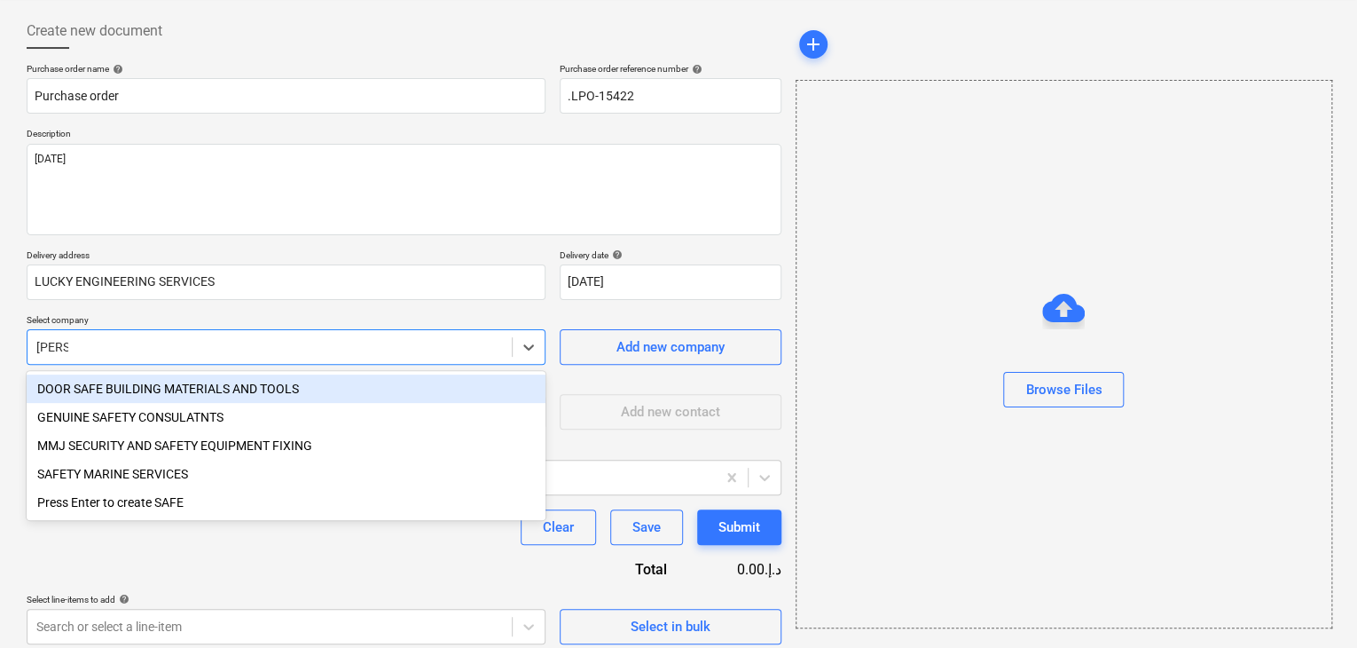
type input "SAFETY"
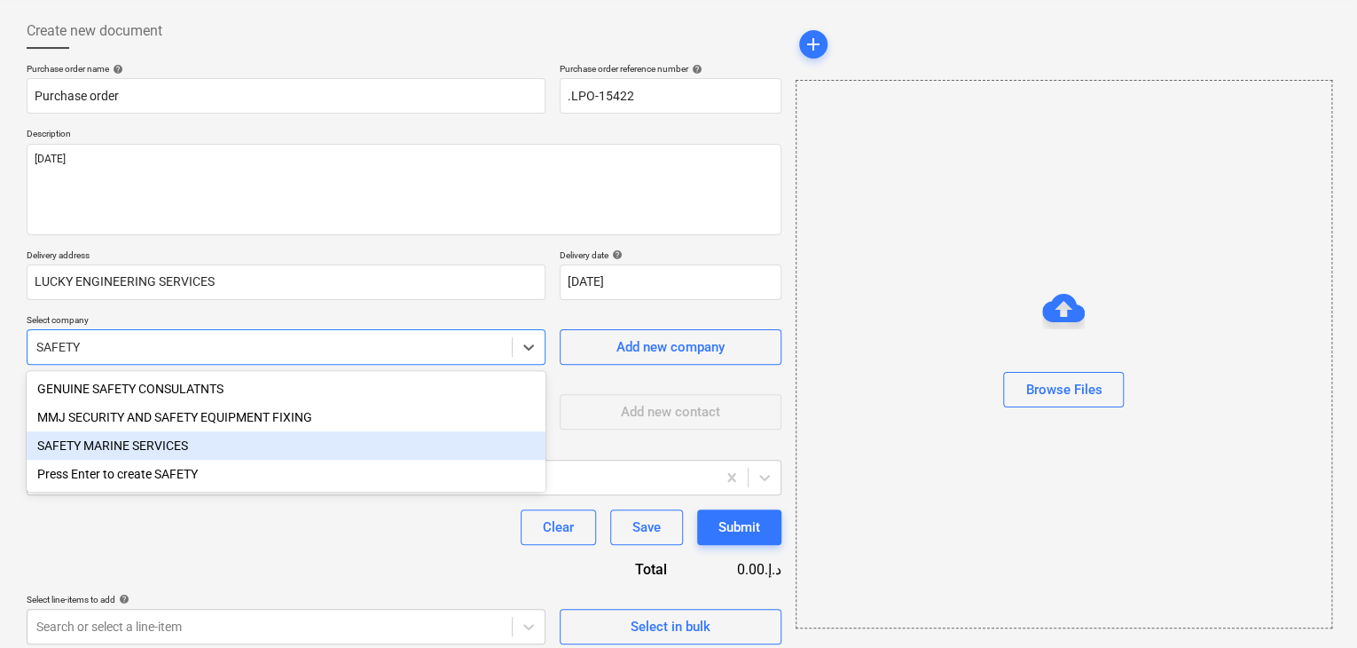
click at [180, 456] on div "SAFETY MARINE SERVICES" at bounding box center [286, 445] width 519 height 28
type textarea "x"
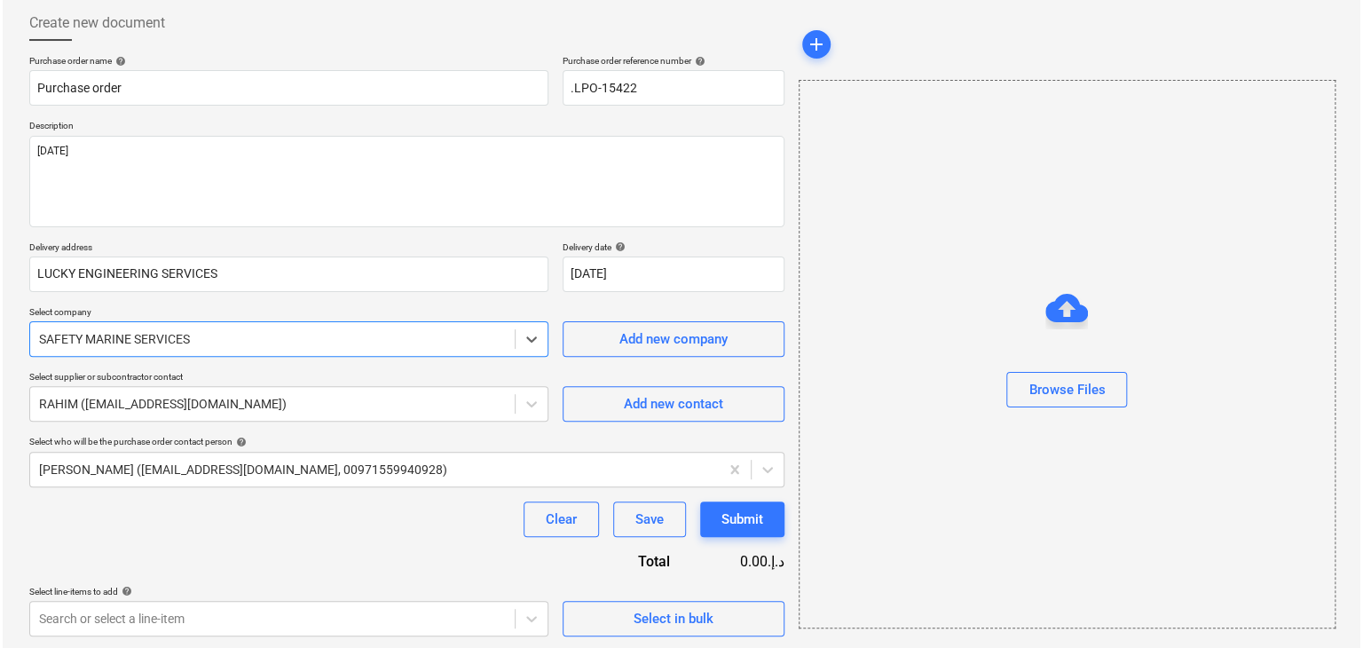
scroll to position [92, 0]
click at [600, 608] on span "Select in bulk" at bounding box center [670, 616] width 177 height 23
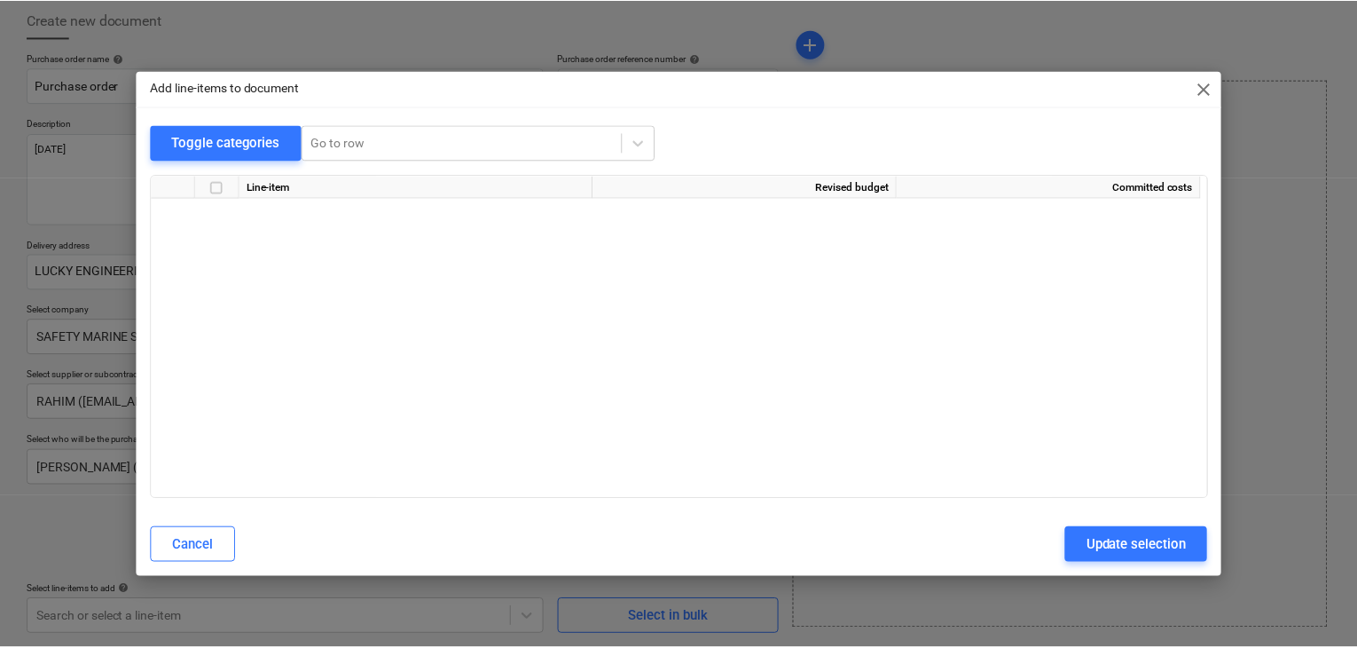
scroll to position [8150, 0]
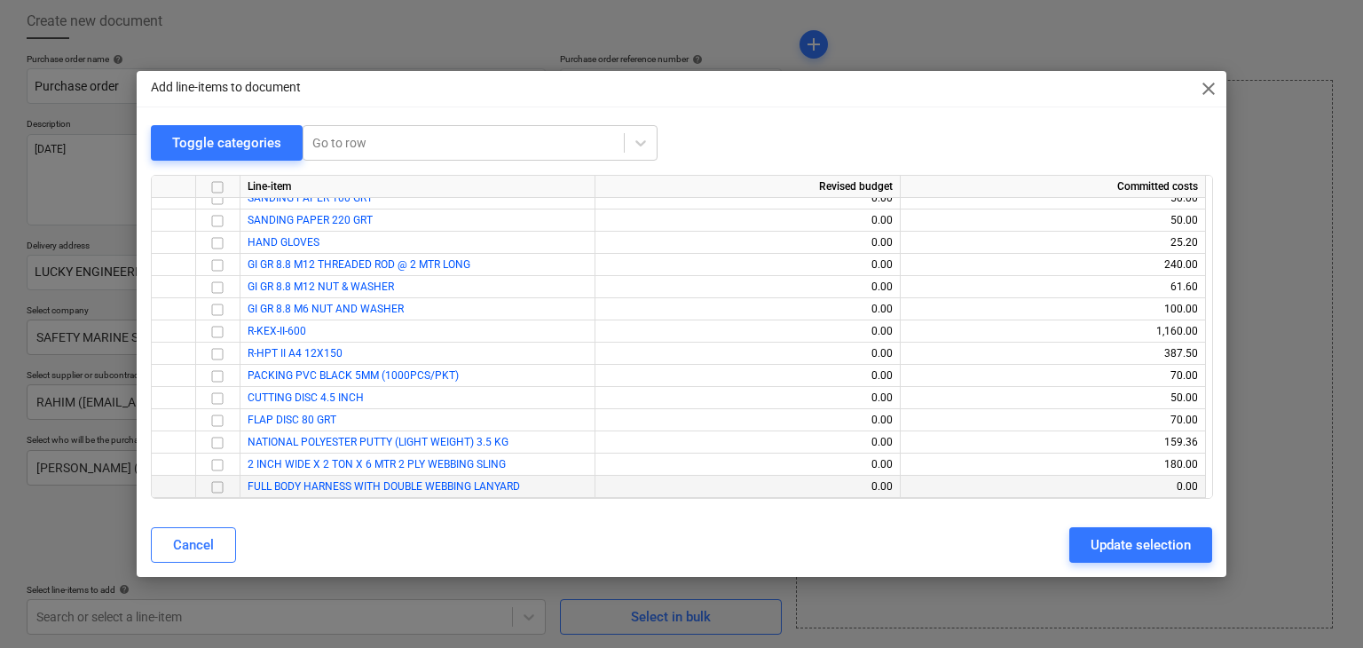
click at [213, 484] on input "checkbox" at bounding box center [217, 486] width 21 height 21
click at [1096, 544] on div "Update selection" at bounding box center [1140, 544] width 100 height 23
type textarea "x"
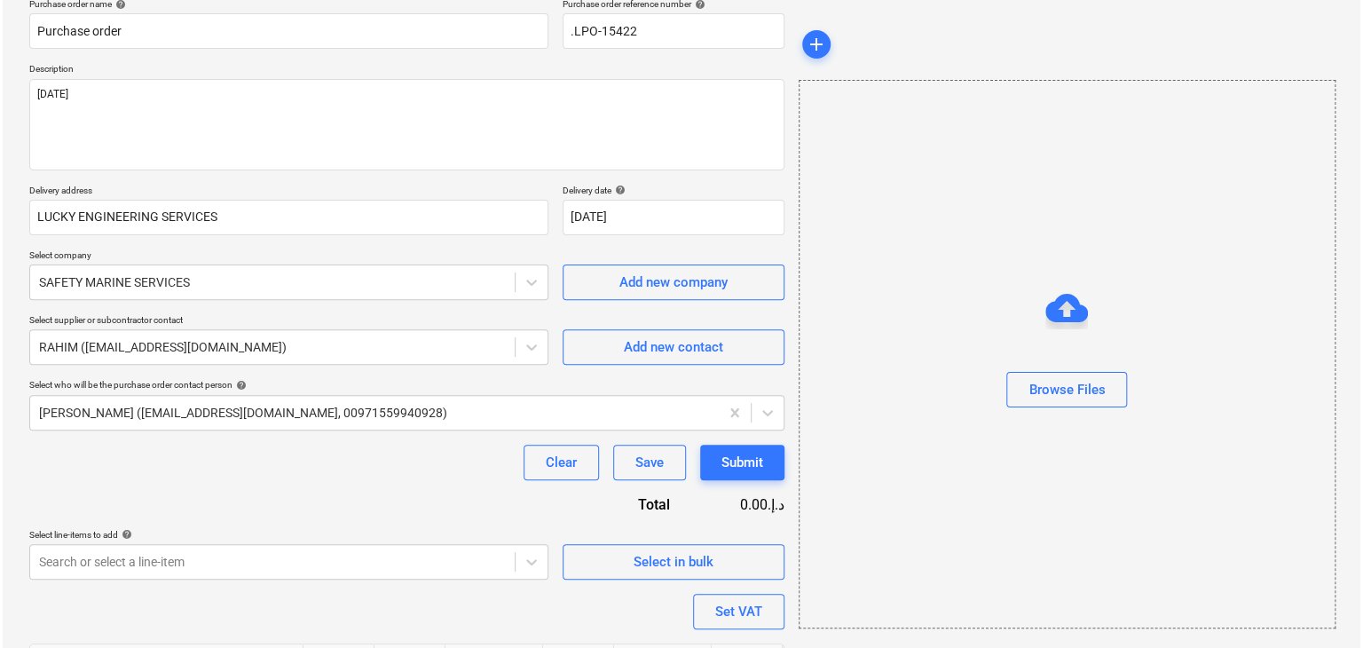
scroll to position [259, 0]
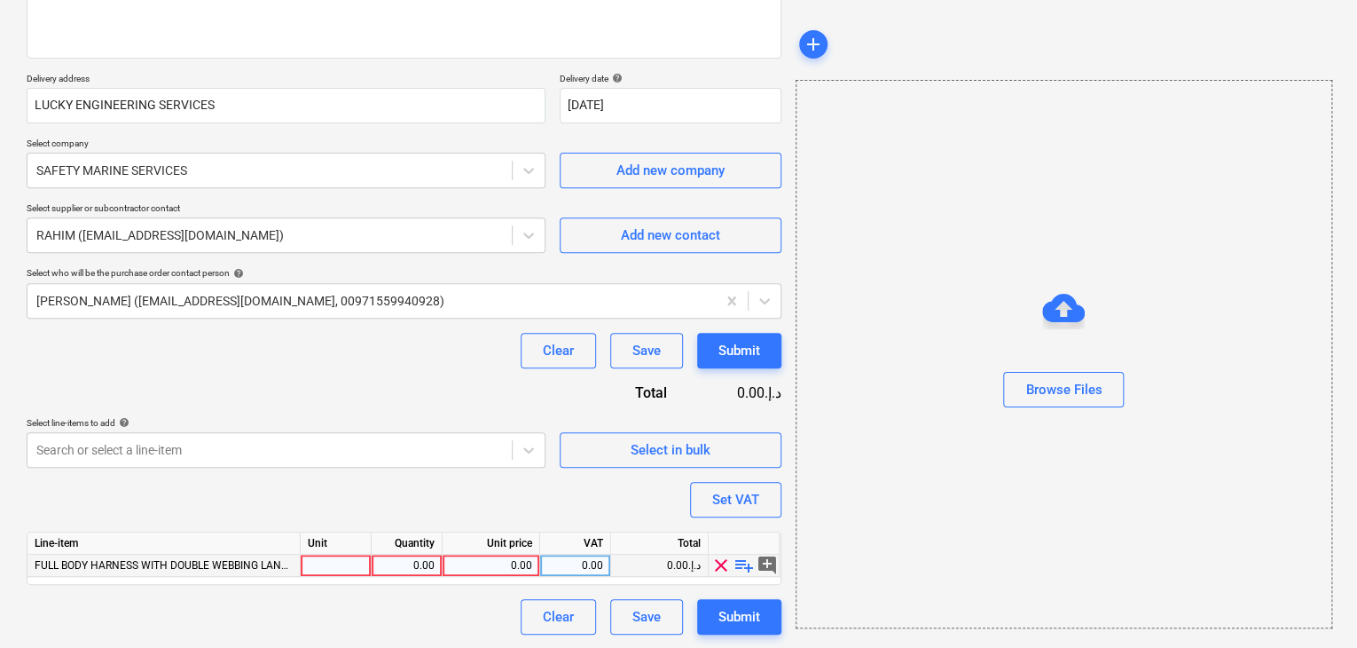
click at [330, 562] on div at bounding box center [336, 565] width 71 height 22
type input "NOS"
type textarea "x"
click at [402, 567] on div "0.00" at bounding box center [407, 565] width 56 height 22
type input "1"
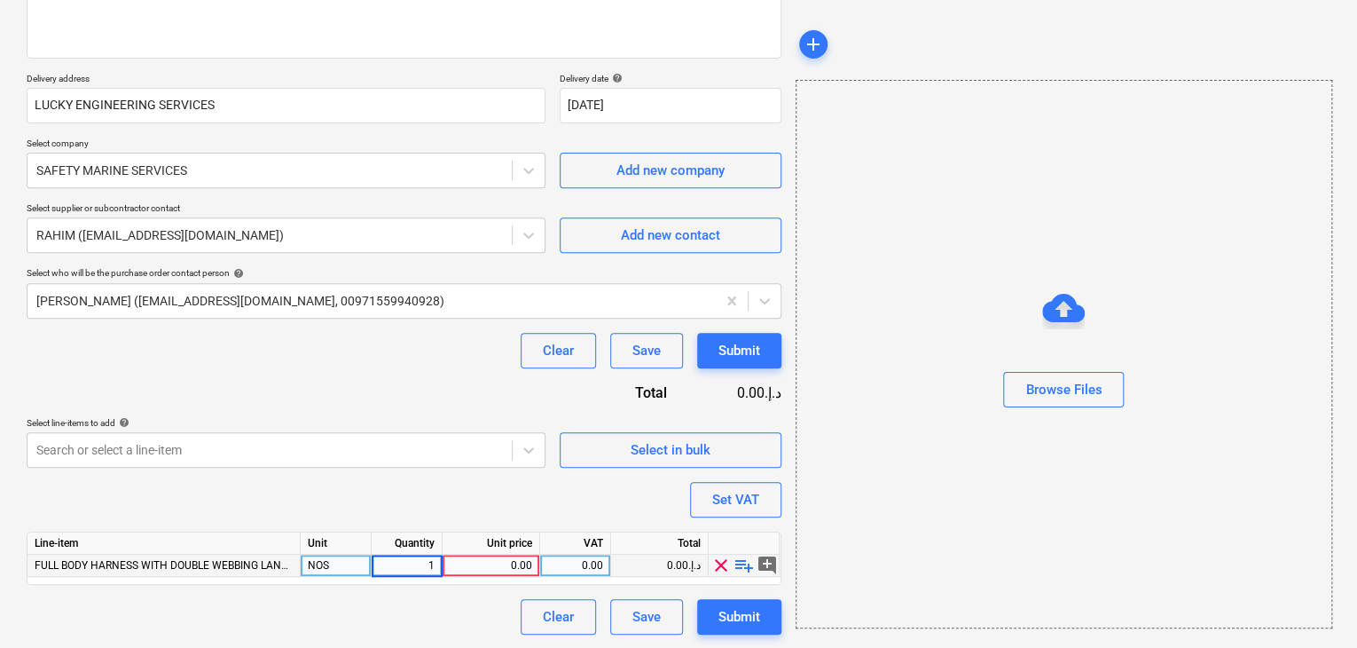
type textarea "x"
click at [506, 568] on div "0.00" at bounding box center [491, 565] width 83 height 22
type input "150"
type textarea "x"
click at [916, 487] on div "Browse Files" at bounding box center [1064, 354] width 537 height 548
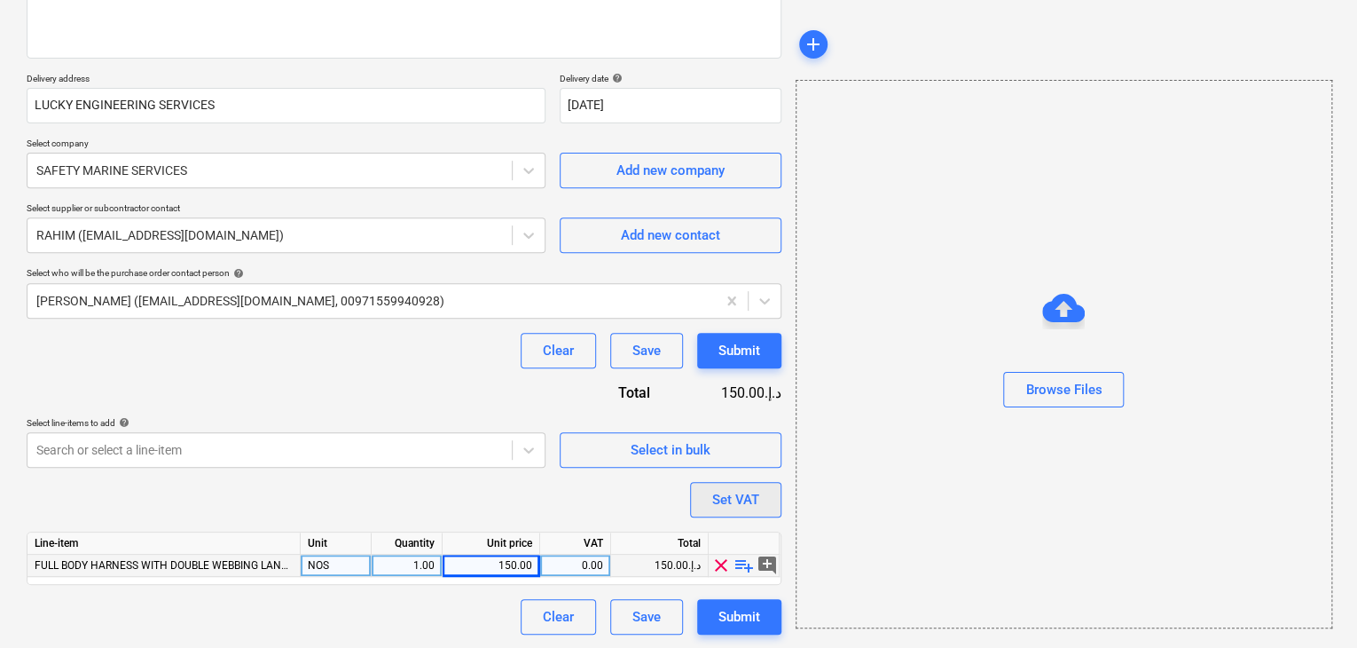
click at [766, 491] on button "Set VAT" at bounding box center [735, 499] width 91 height 35
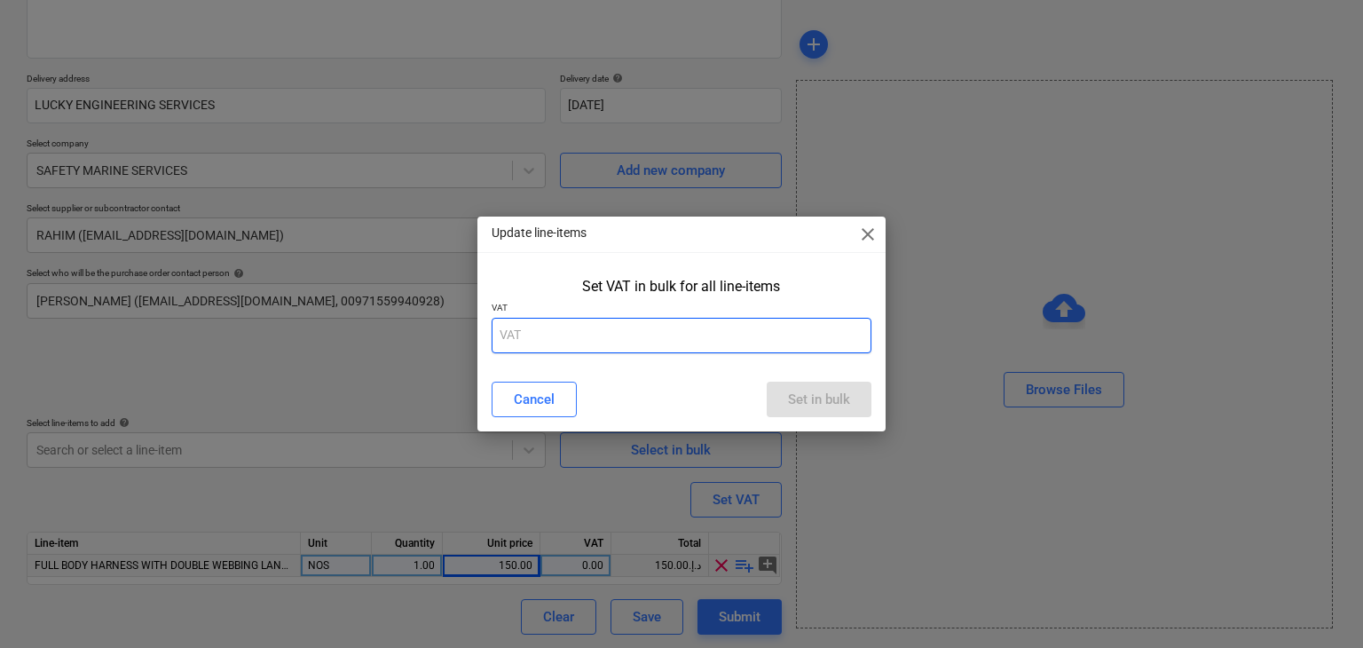
click at [619, 326] on input "text" at bounding box center [681, 335] width 381 height 35
type input "5"
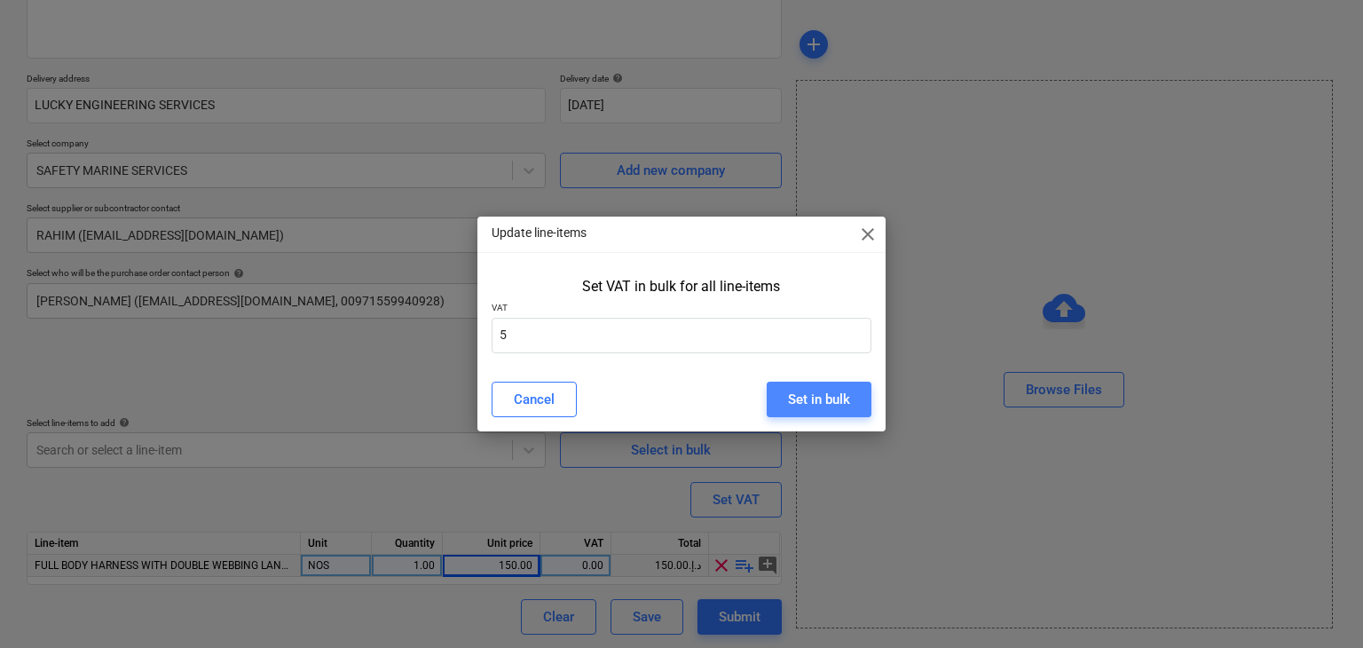
click at [799, 384] on button "Set in bulk" at bounding box center [819, 398] width 105 height 35
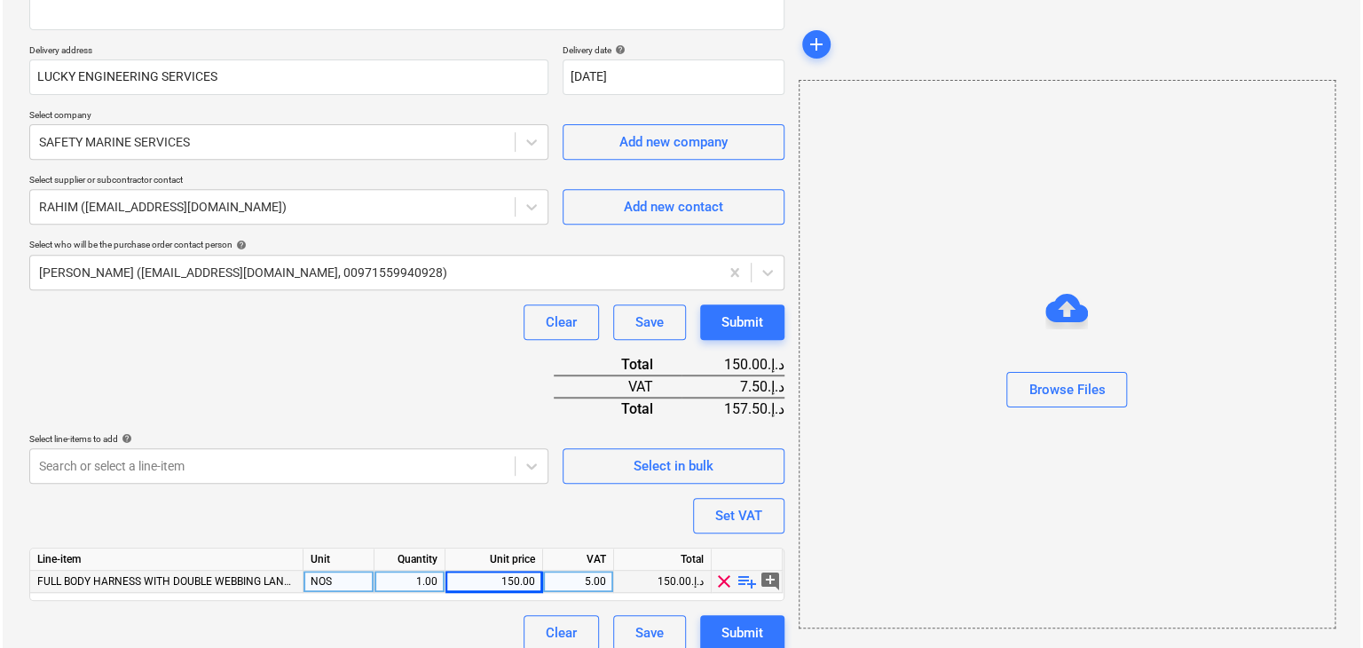
scroll to position [303, 0]
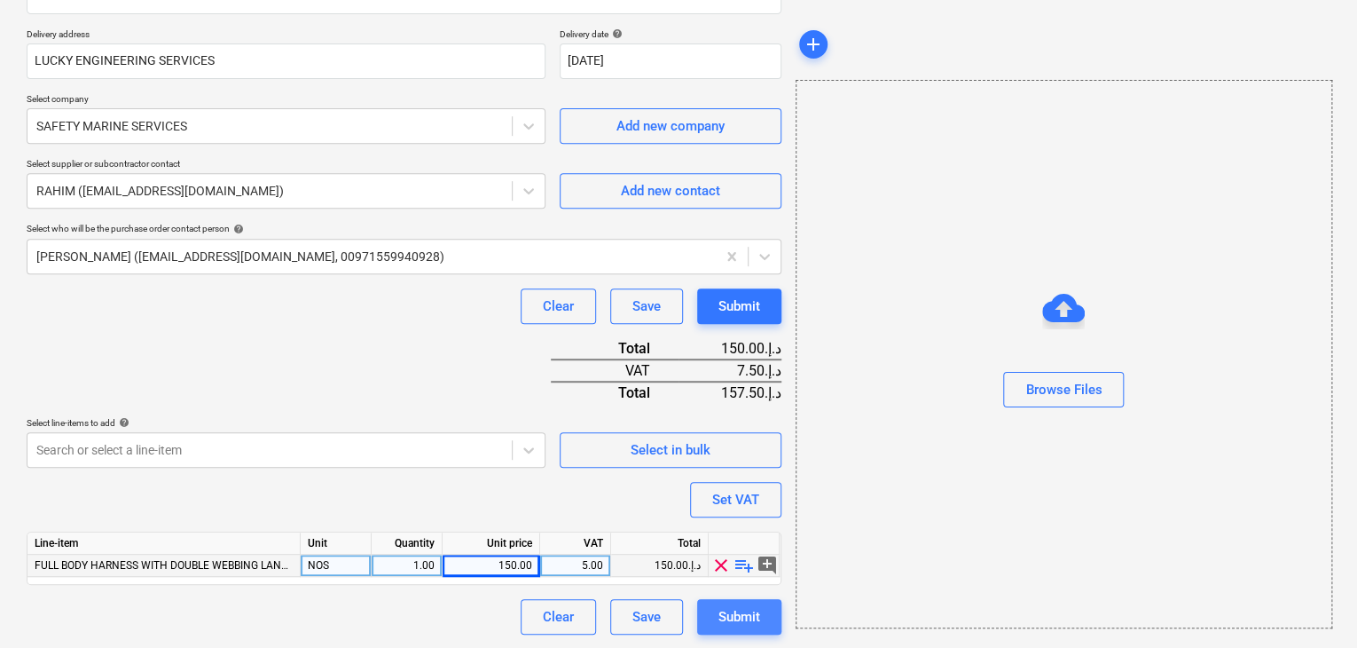
click at [732, 619] on div "Submit" at bounding box center [740, 616] width 42 height 23
type textarea "x"
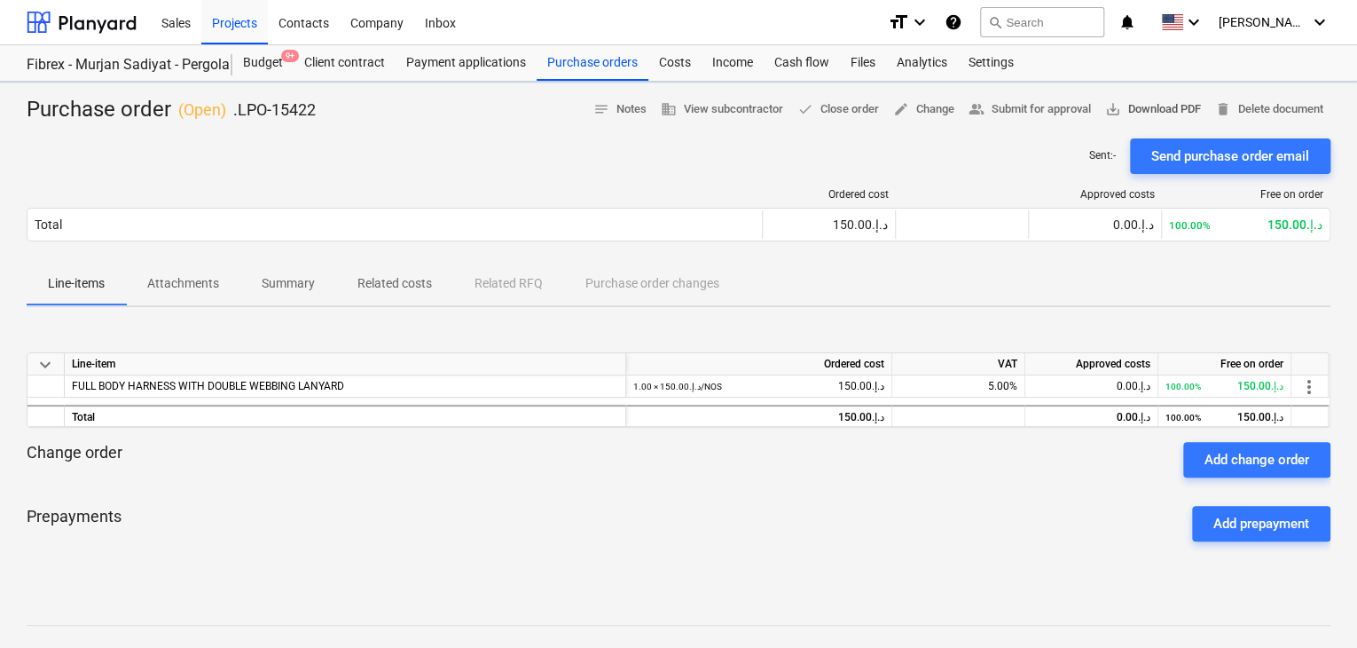
click at [1136, 103] on span "save_alt Download PDF" at bounding box center [1153, 109] width 96 height 20
click at [1098, 96] on button "save_alt Download PDF" at bounding box center [1153, 110] width 110 height 28
click at [246, 33] on div "Projects" at bounding box center [234, 21] width 67 height 45
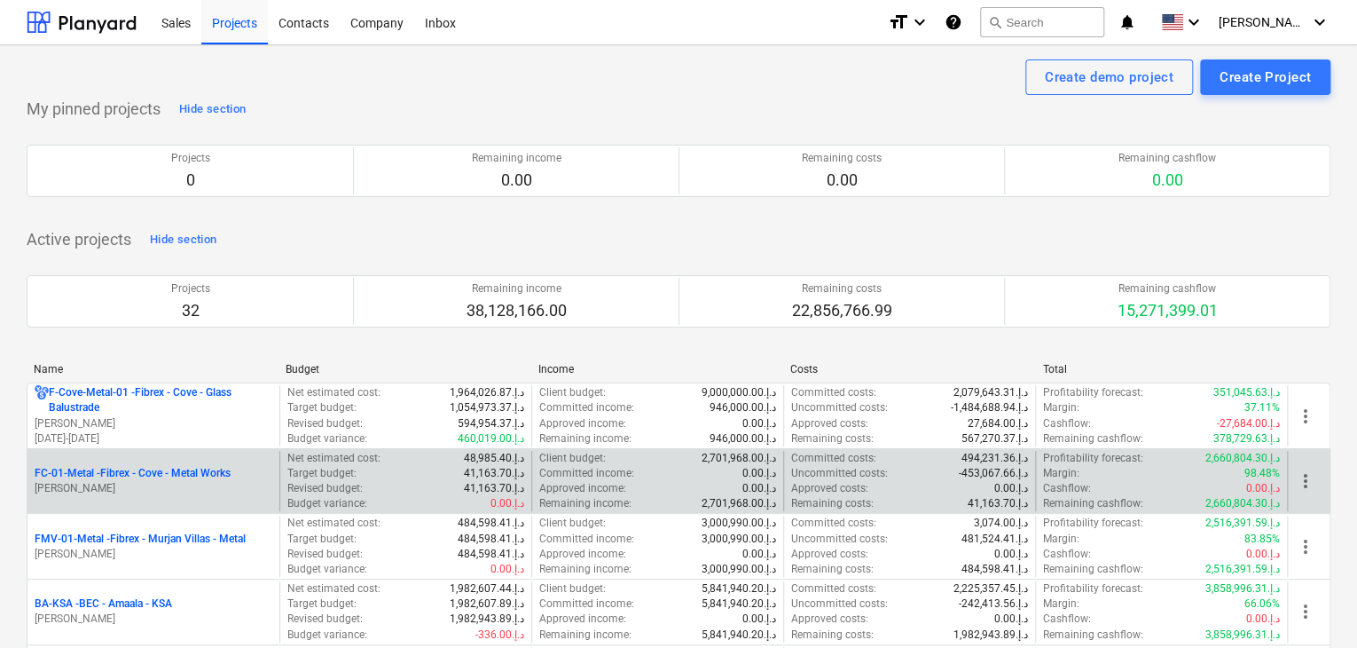
click at [114, 481] on p "[PERSON_NAME]" at bounding box center [154, 488] width 238 height 15
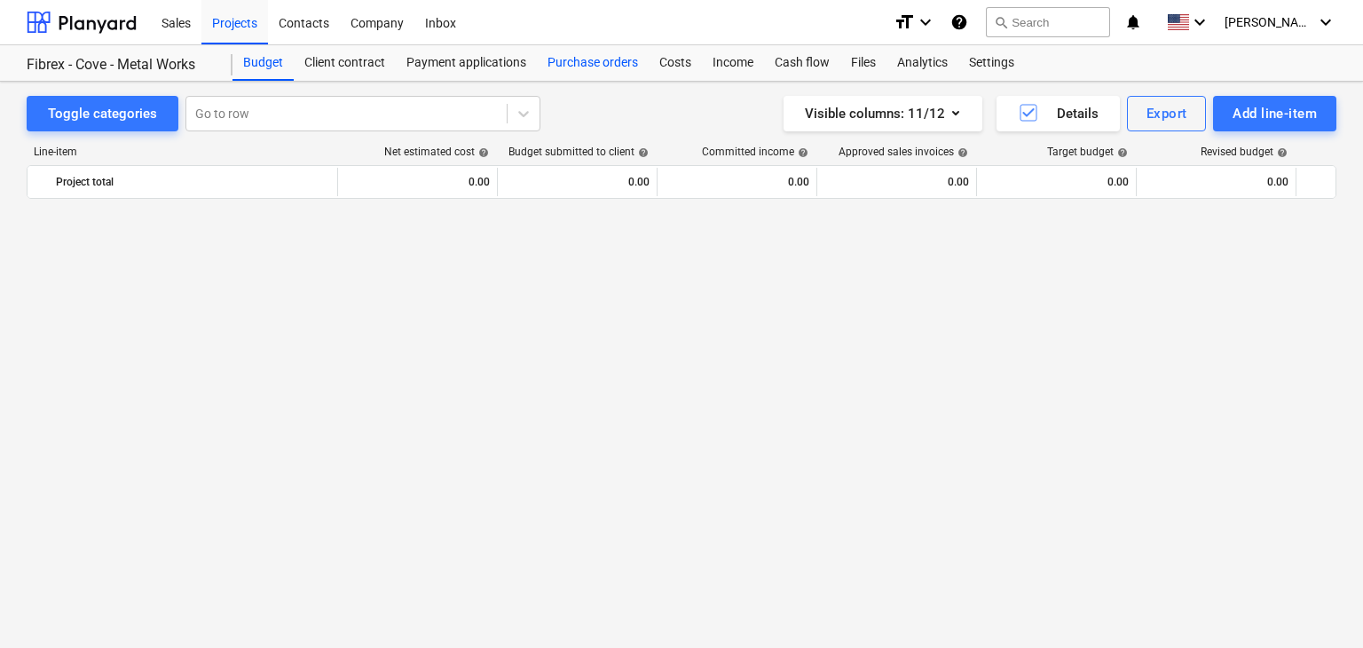
click at [579, 67] on div "Purchase orders" at bounding box center [593, 62] width 112 height 35
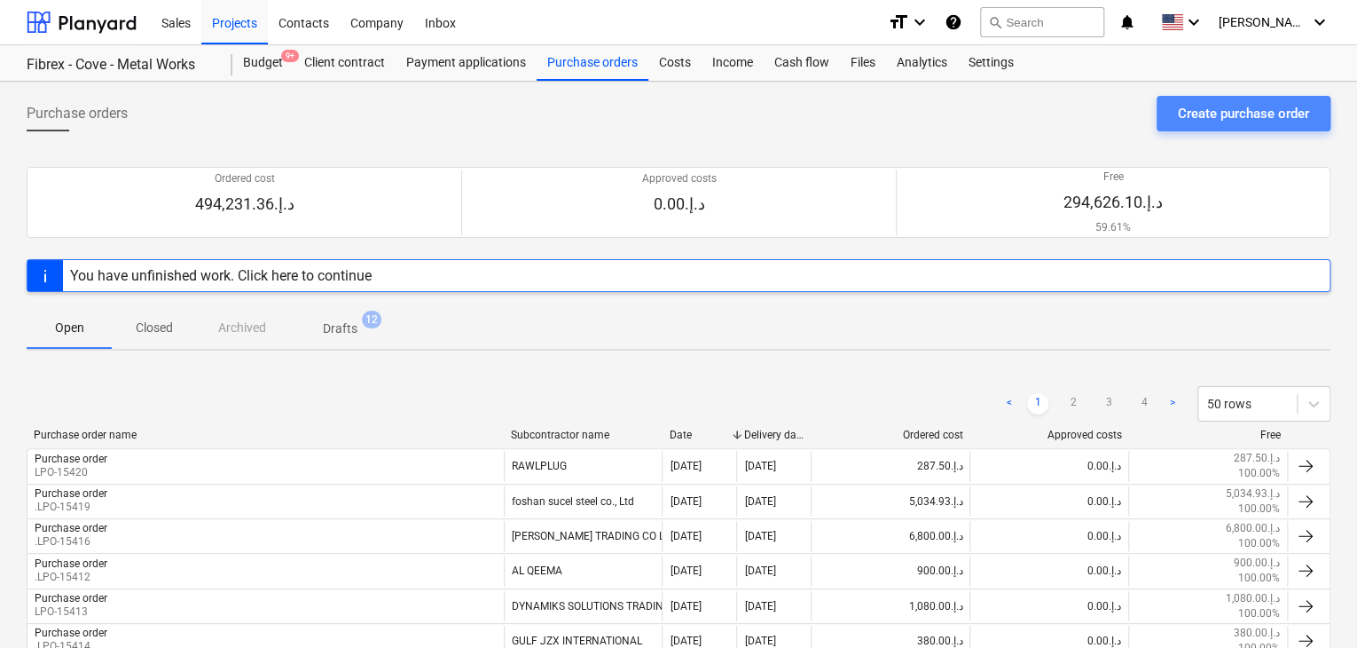
click at [1232, 113] on div "Create purchase order" at bounding box center [1243, 113] width 131 height 23
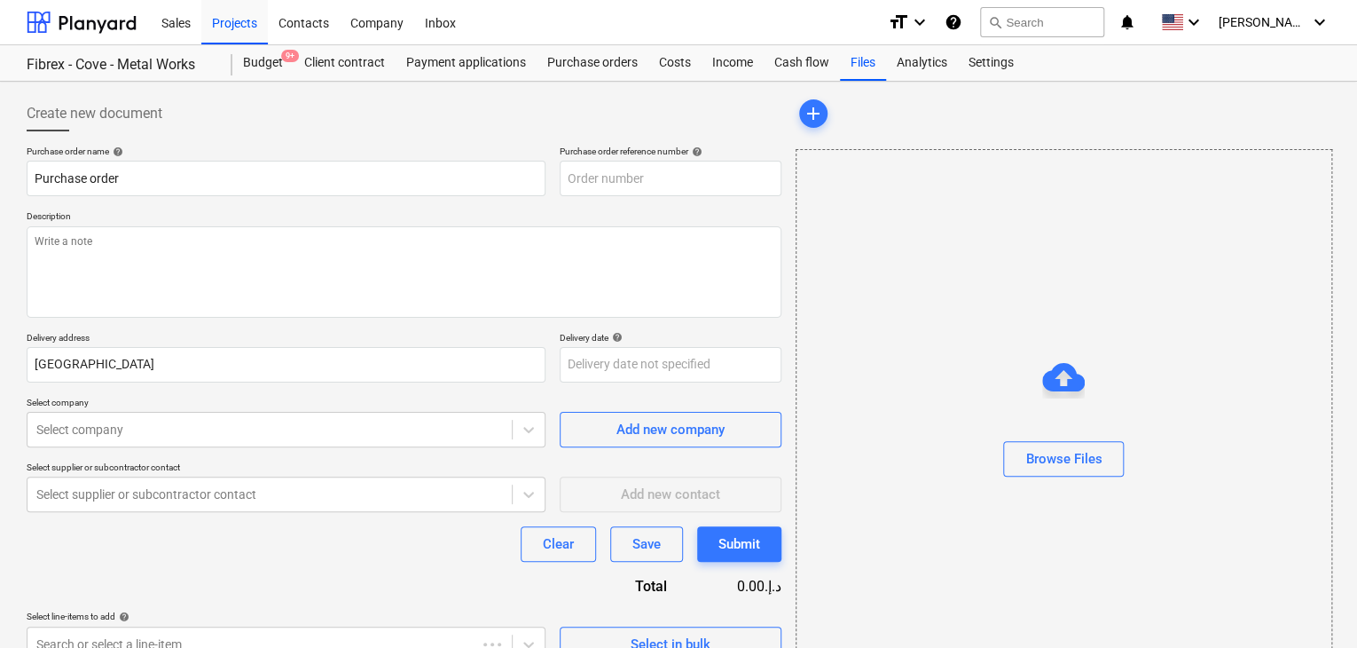
click at [543, 222] on p "Description" at bounding box center [404, 217] width 755 height 15
type textarea "x"
type input "FC-01-Metal-PO-289"
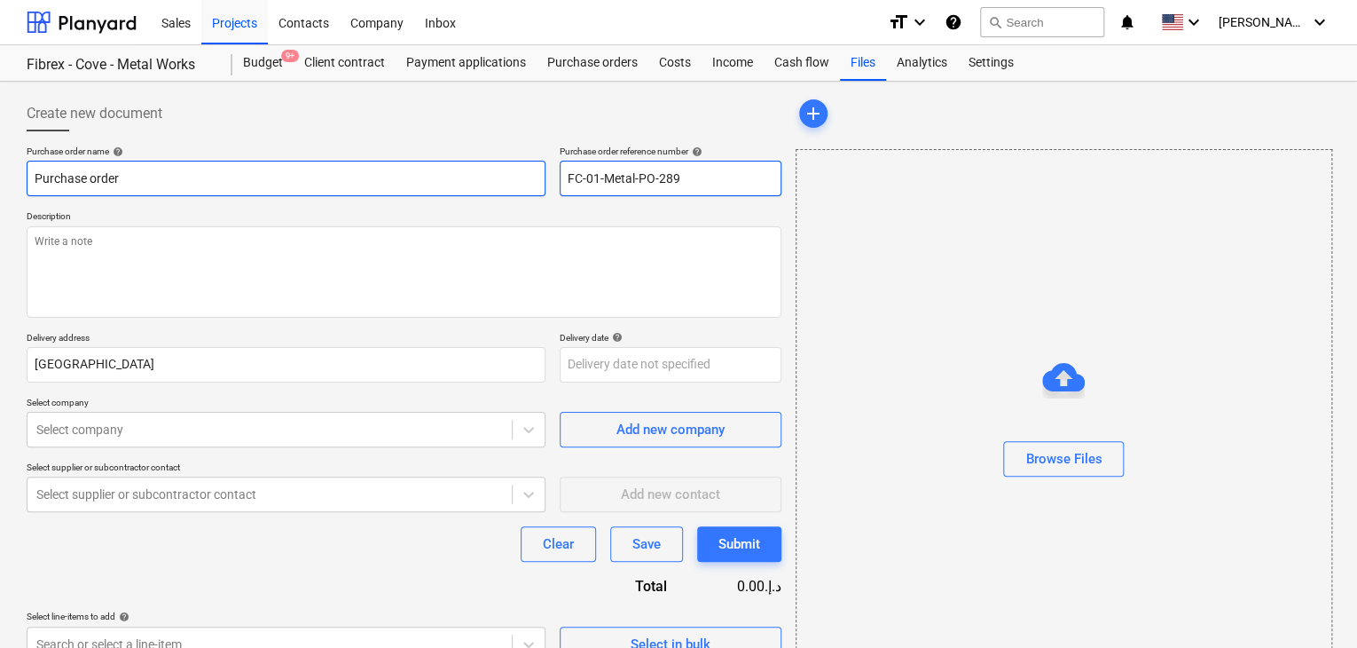
drag, startPoint x: 696, startPoint y: 175, endPoint x: 521, endPoint y: 178, distance: 174.8
click at [521, 178] on div "Purchase order name help Purchase order Purchase order reference number help FC…" at bounding box center [404, 170] width 755 height 51
type textarea "x"
type input "FC-01-Metal-PO-289"
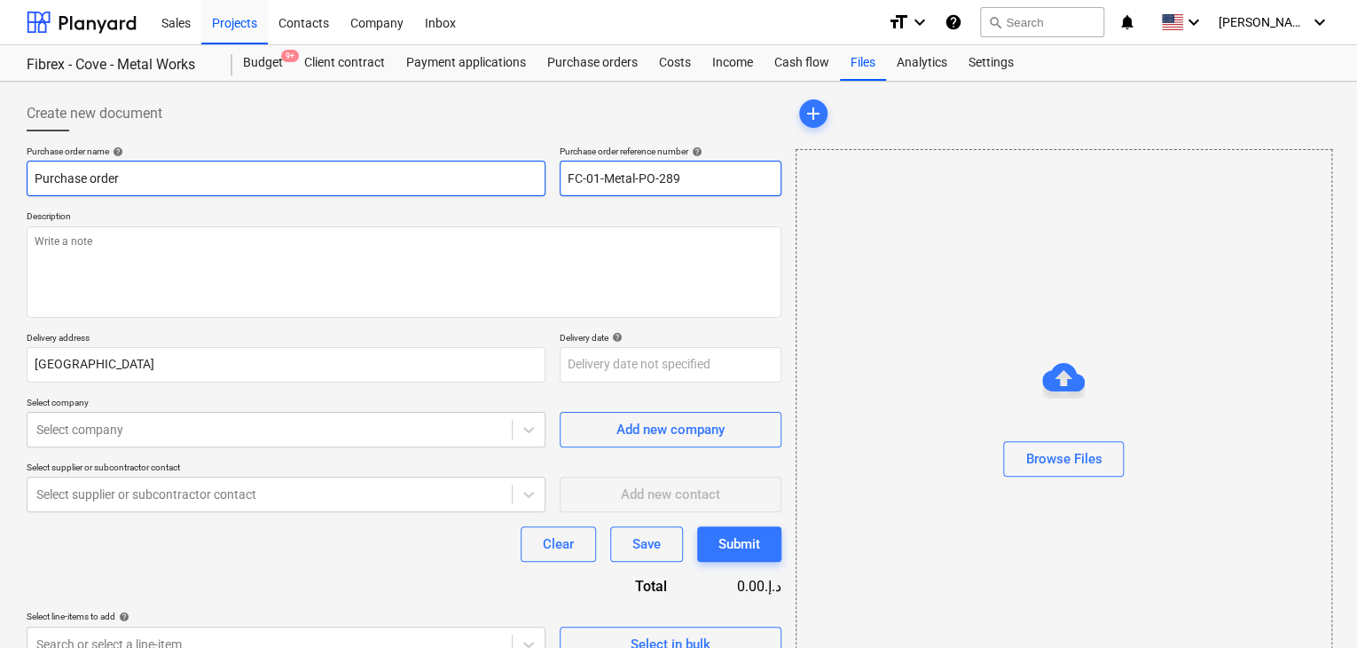
drag, startPoint x: 688, startPoint y: 172, endPoint x: 516, endPoint y: 185, distance: 172.6
click at [524, 174] on div "Purchase order name help Purchase order Purchase order reference number help FC…" at bounding box center [404, 170] width 755 height 51
type textarea "x"
type input "FC-01-Metal-PO-289"
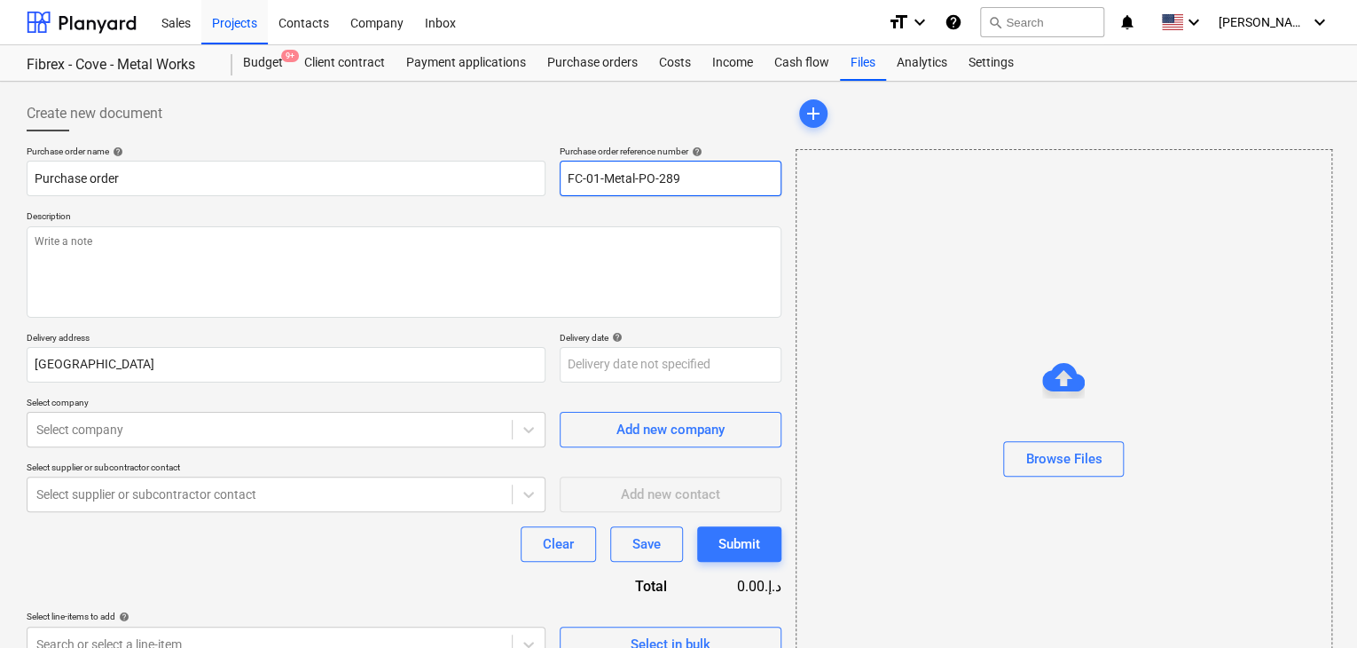
type textarea "x"
type input "FC-01-Metal"
type textarea "x"
type input "FC-01-Meta"
type textarea "x"
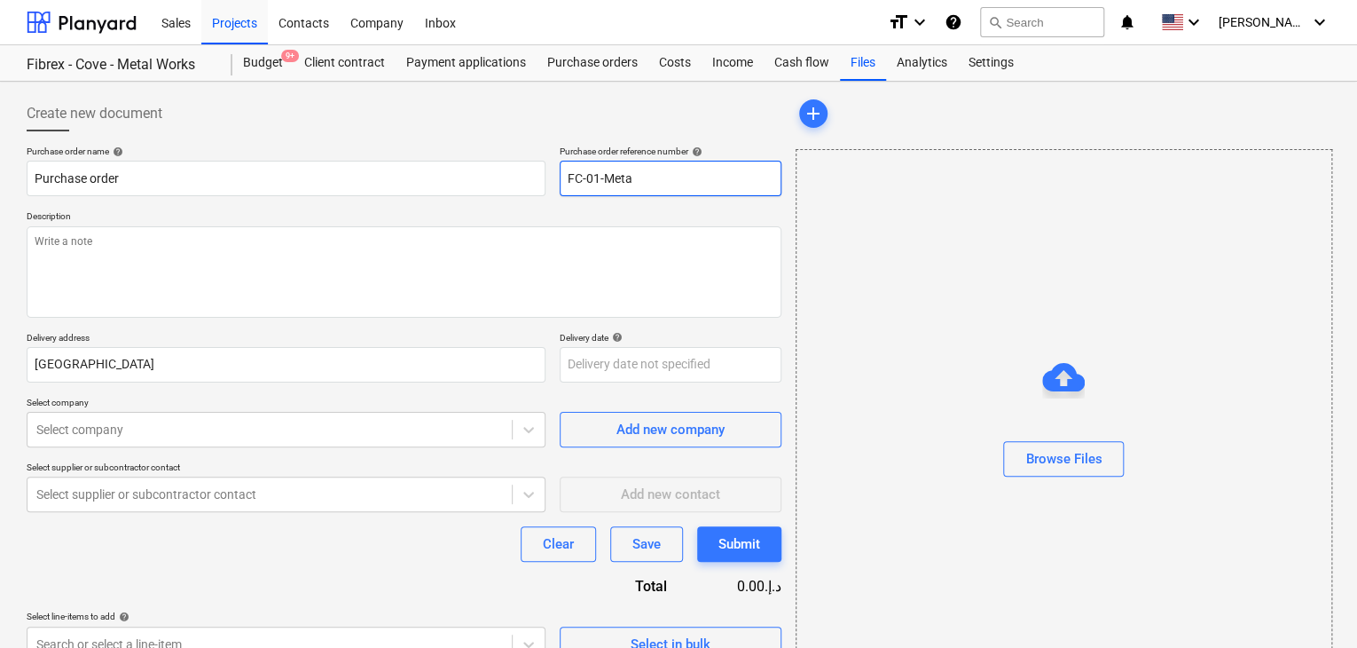
type input "FC-01-Met"
type textarea "x"
type input "FC-01-Me"
type textarea "x"
type input "FC-01-"
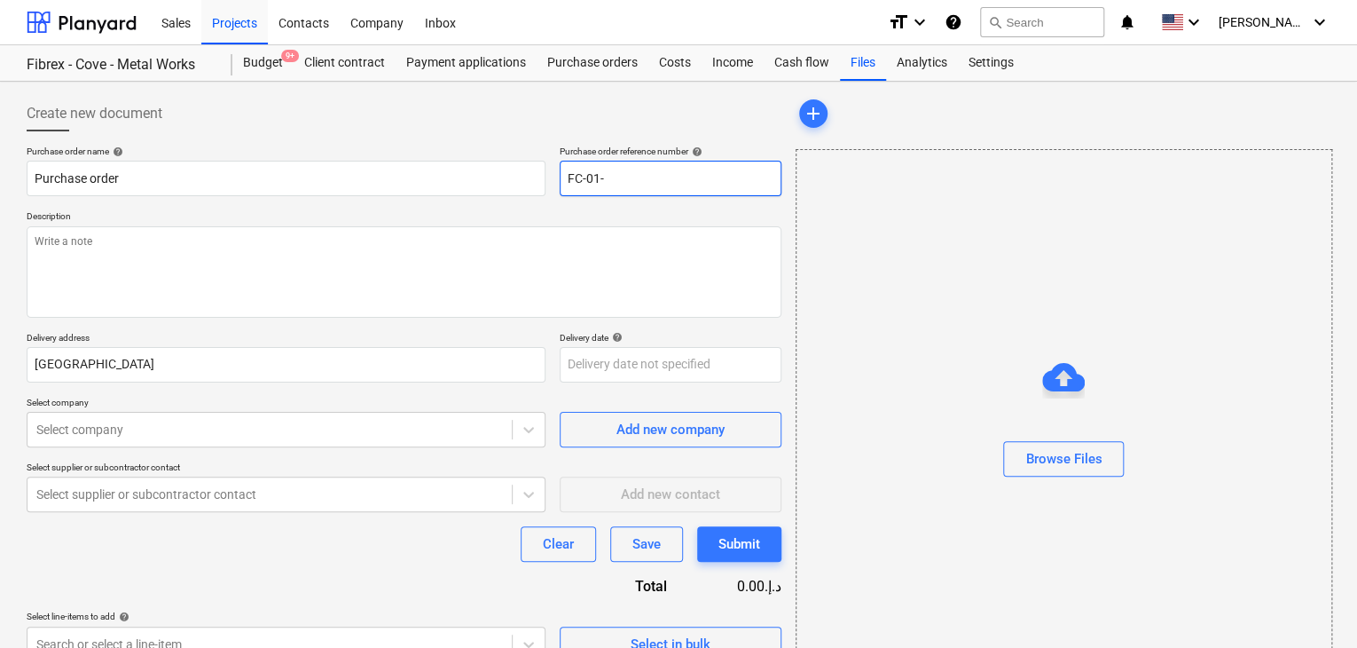
type textarea "x"
type input "FC-01"
type textarea "x"
type input "FC-0"
type textarea "x"
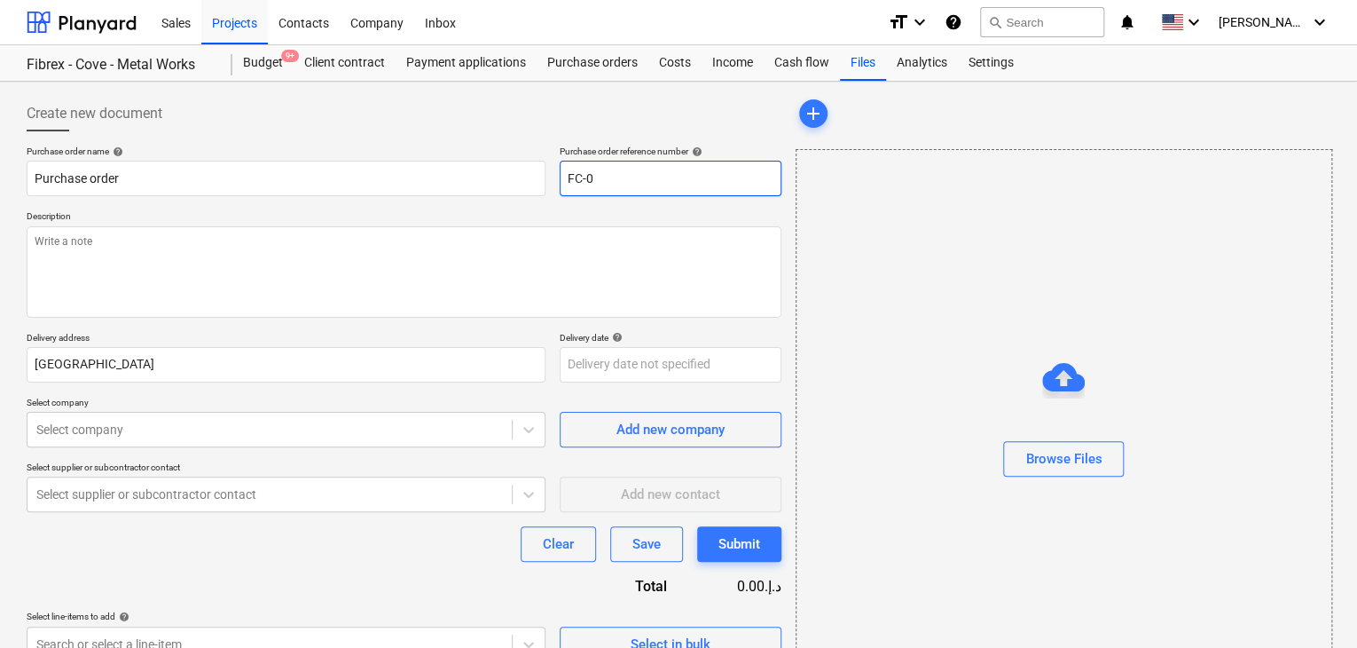
type input "FC-"
type textarea "x"
type input "FC"
type textarea "x"
type input "F"
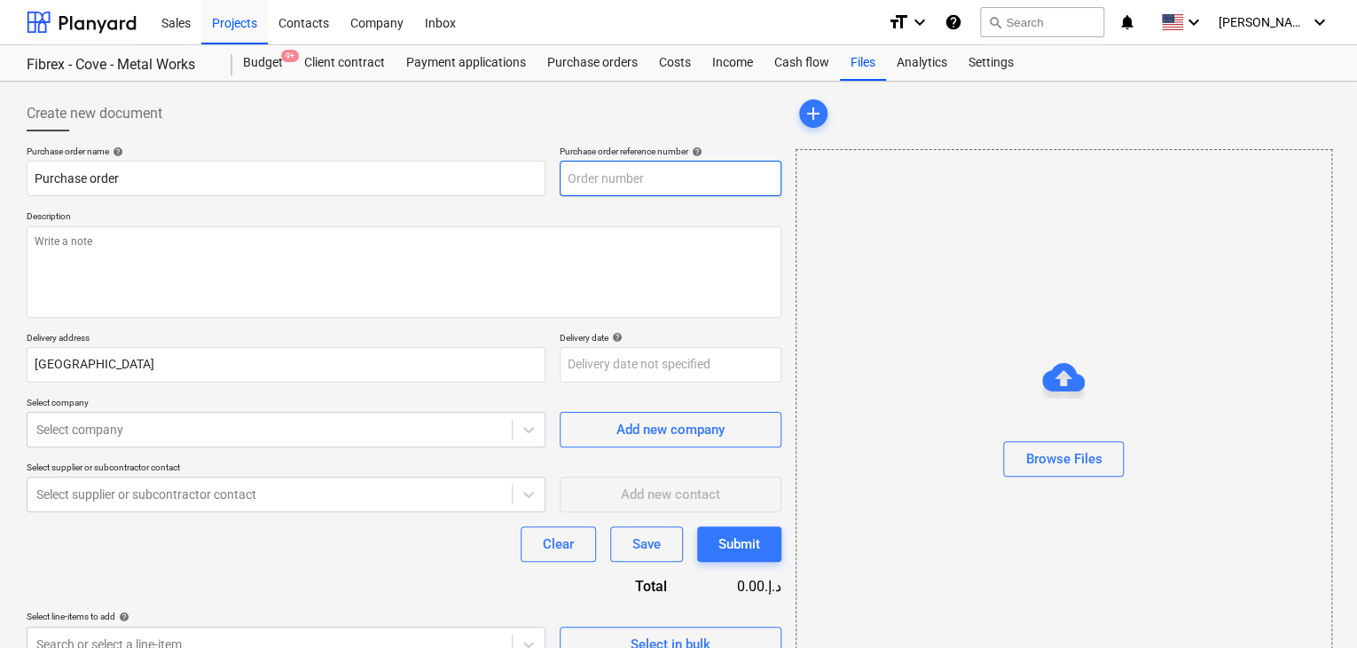
type textarea "x"
type input "FC-01-Metal-PO-289"
type textarea "x"
type input "FC-01-Metal-PO-28"
type textarea "x"
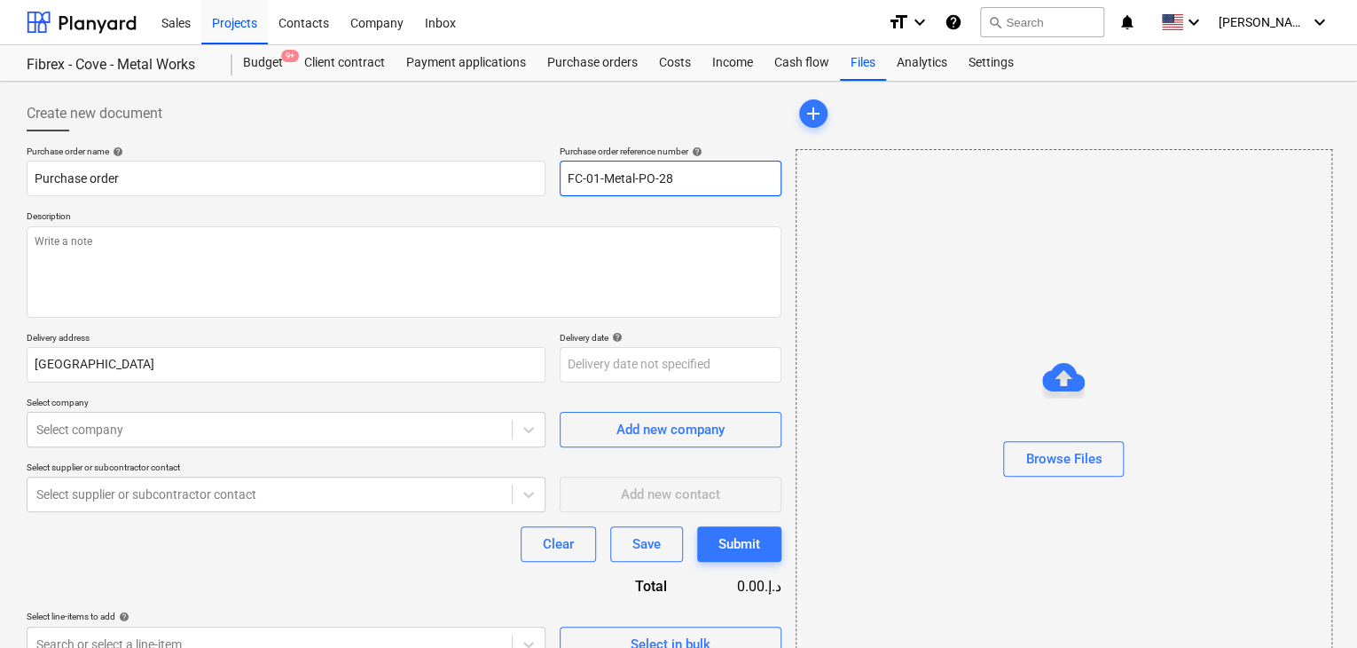
type input "FC-01-Metal-PO-2"
type textarea "x"
type input "FC-01-Metal-PO-"
type textarea "x"
type input "FC-01-Metal-PO"
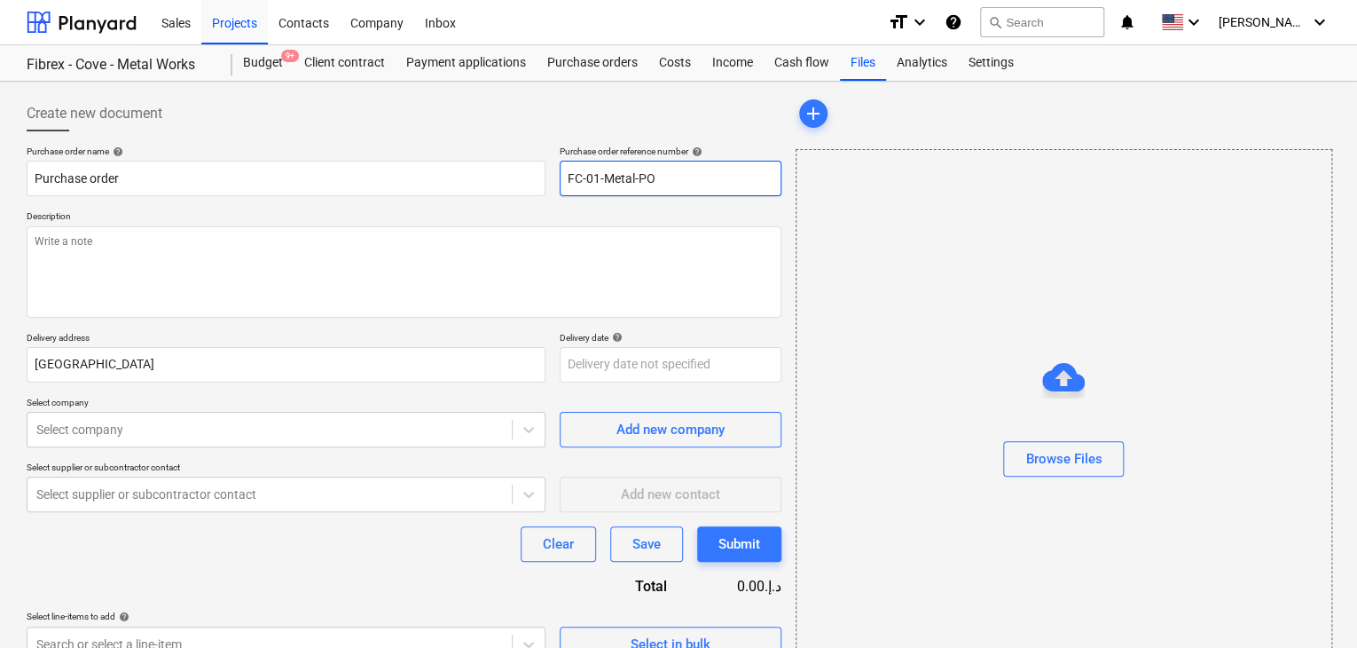
type textarea "x"
type input "FC-01-Metal-P"
type textarea "x"
type input "FC-01-Metal-"
type textarea "x"
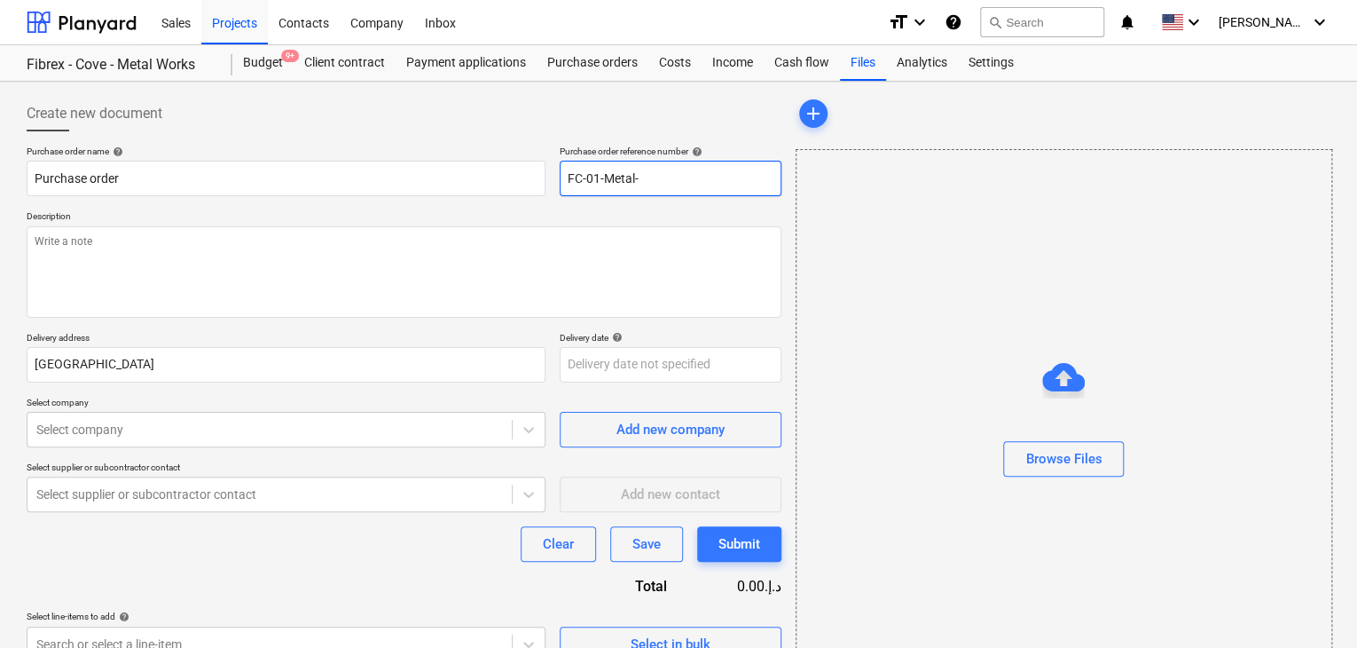
type input "FC-01-Metal"
type textarea "x"
type input "FC-01-Meta"
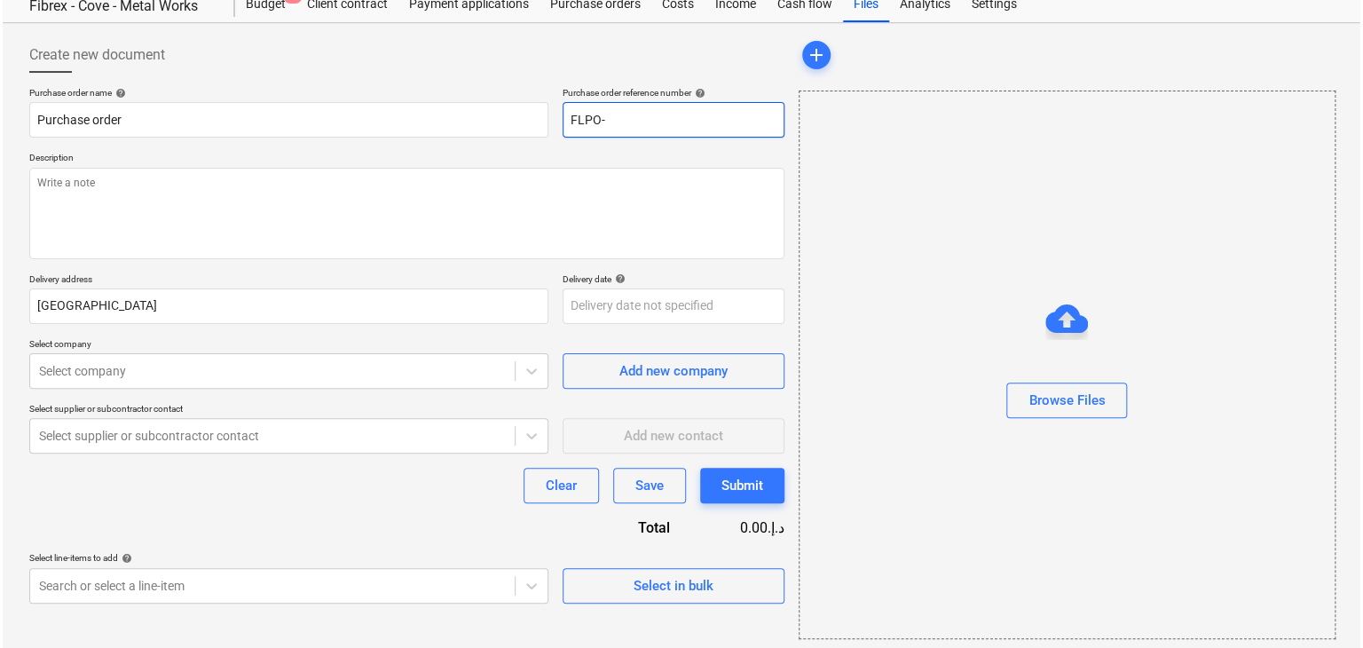
scroll to position [63, 0]
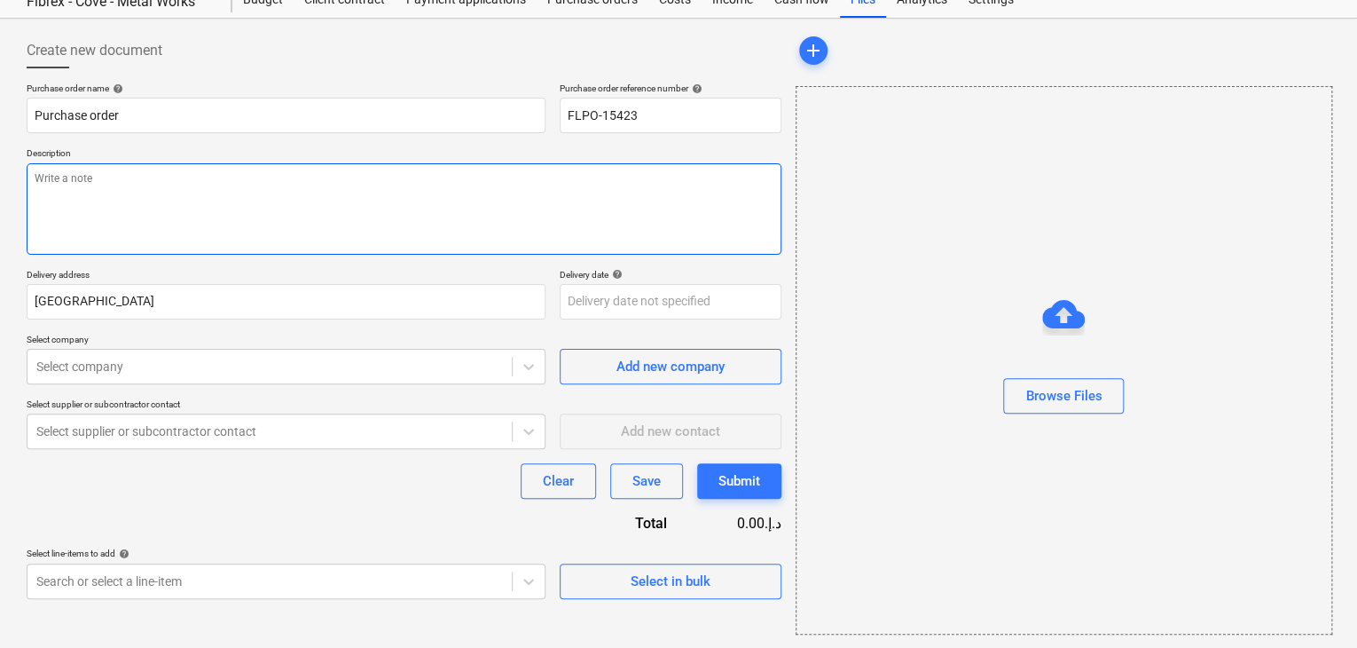
click at [529, 185] on textarea at bounding box center [404, 208] width 755 height 91
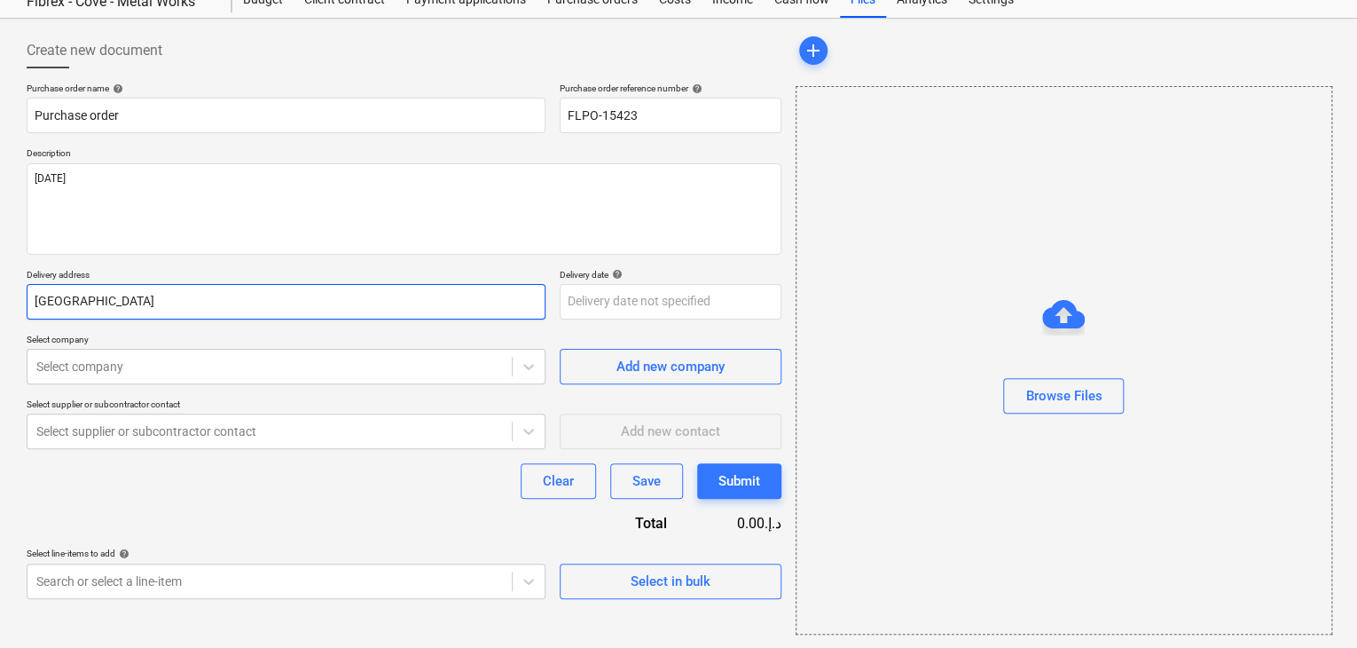
click at [129, 308] on input "[GEOGRAPHIC_DATA]" at bounding box center [286, 301] width 519 height 35
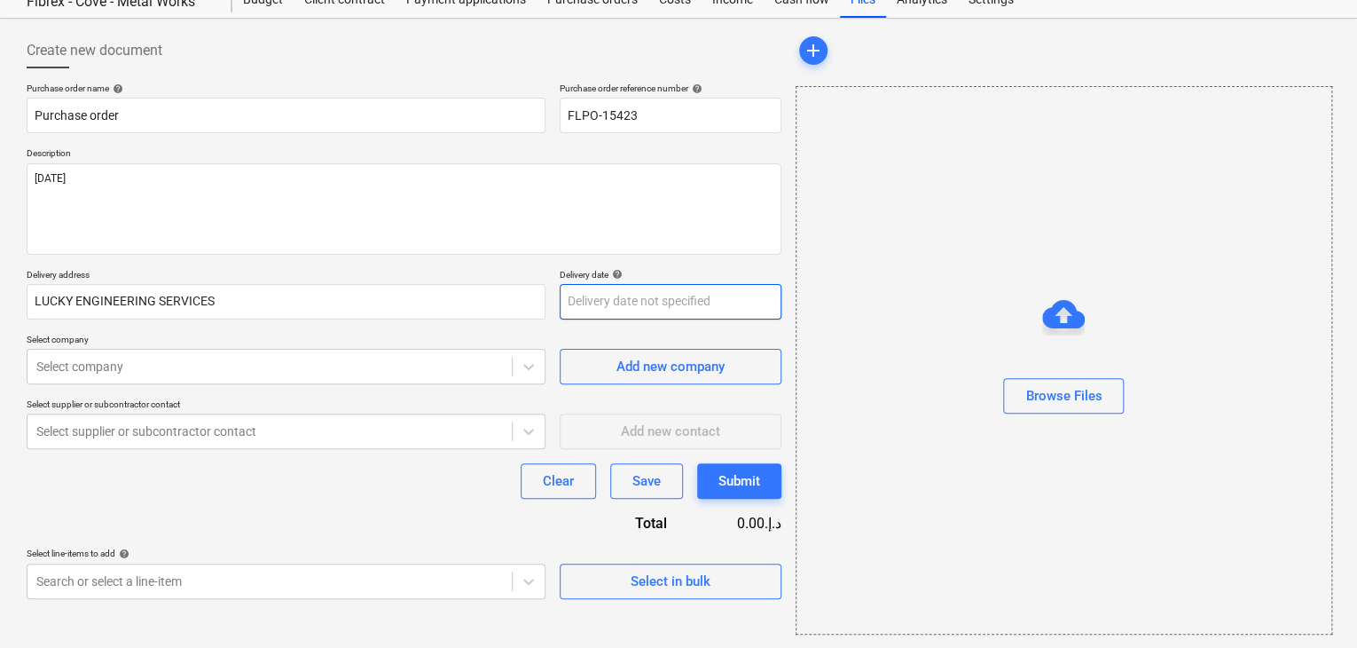
click at [603, 302] on body "Sales Projects Contacts Company Inbox format_size keyboard_arrow_down help sear…" at bounding box center [678, 261] width 1357 height 648
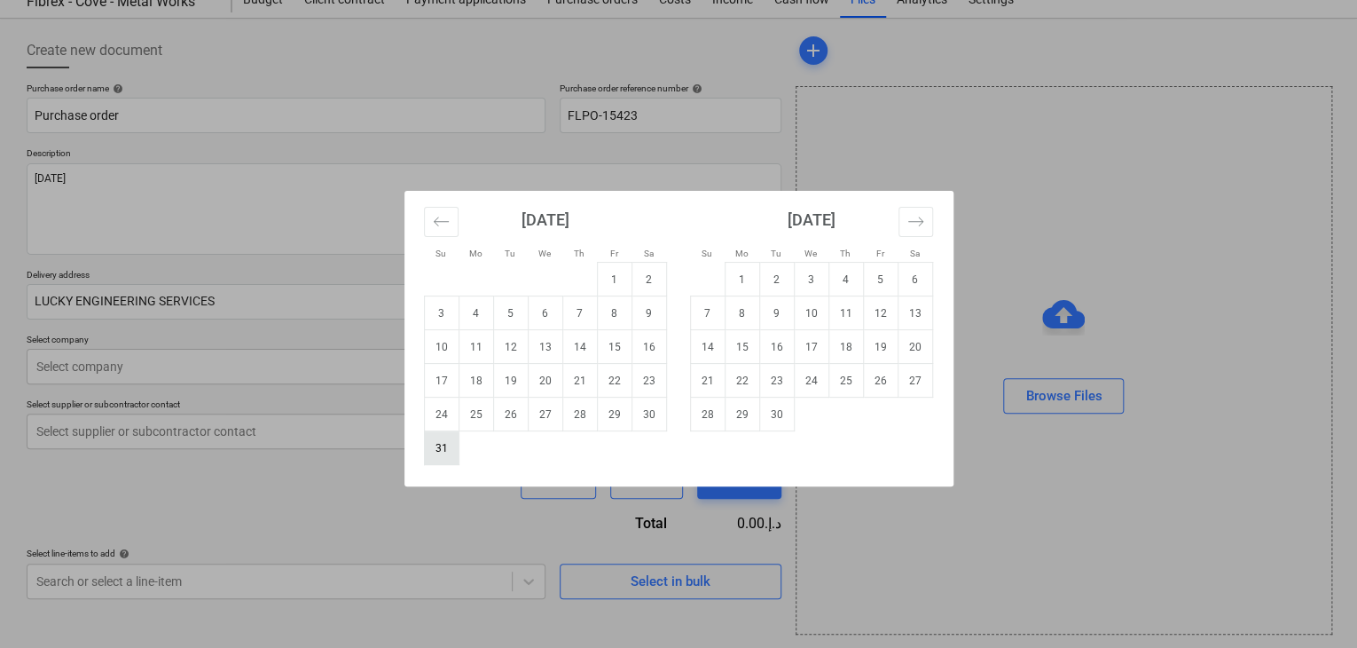
click at [433, 454] on td "31" at bounding box center [441, 448] width 35 height 34
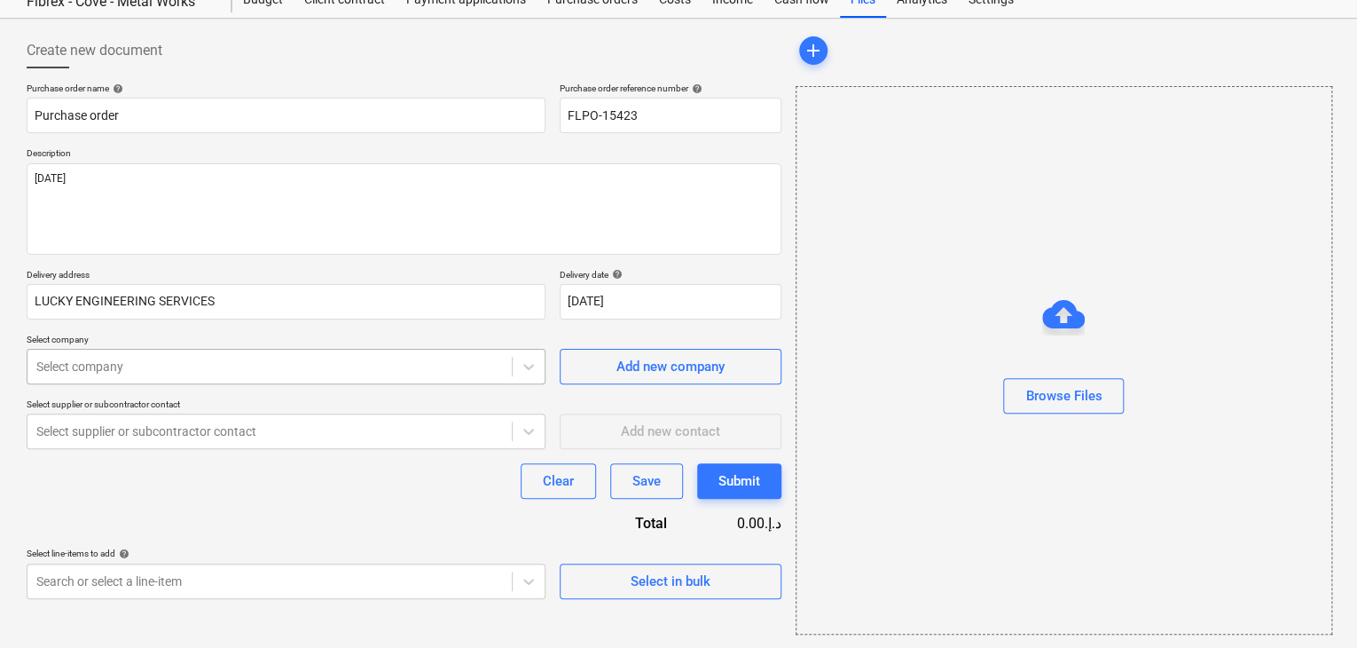
click at [108, 365] on div at bounding box center [269, 367] width 467 height 18
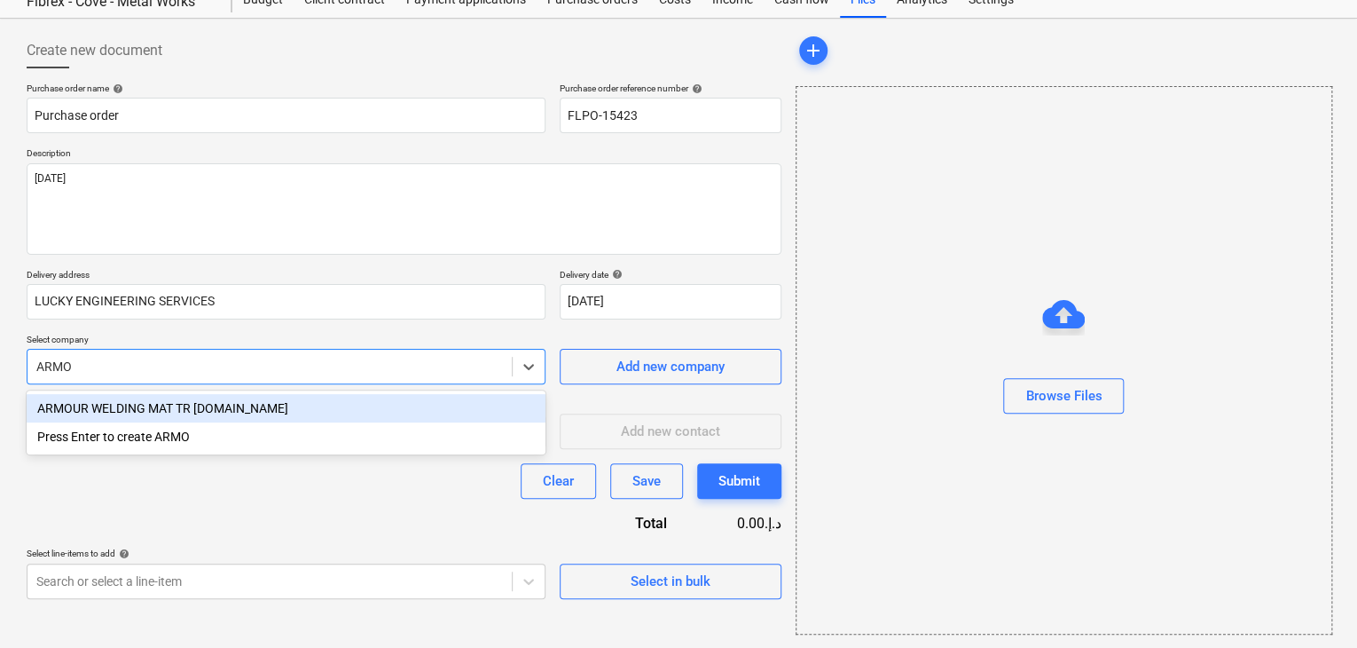
click at [127, 405] on div "ARMOUR WELDING MAT TR [DOMAIN_NAME]" at bounding box center [286, 408] width 519 height 28
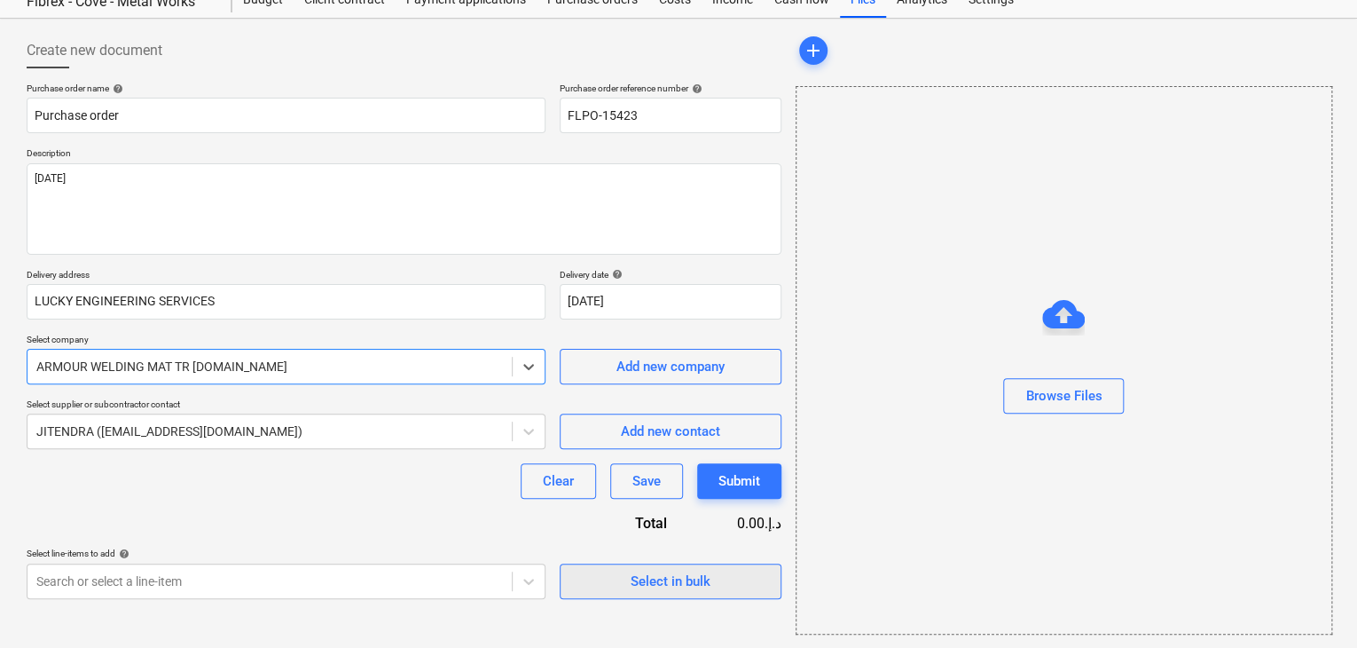
click at [657, 585] on div "Select in bulk" at bounding box center [671, 581] width 80 height 23
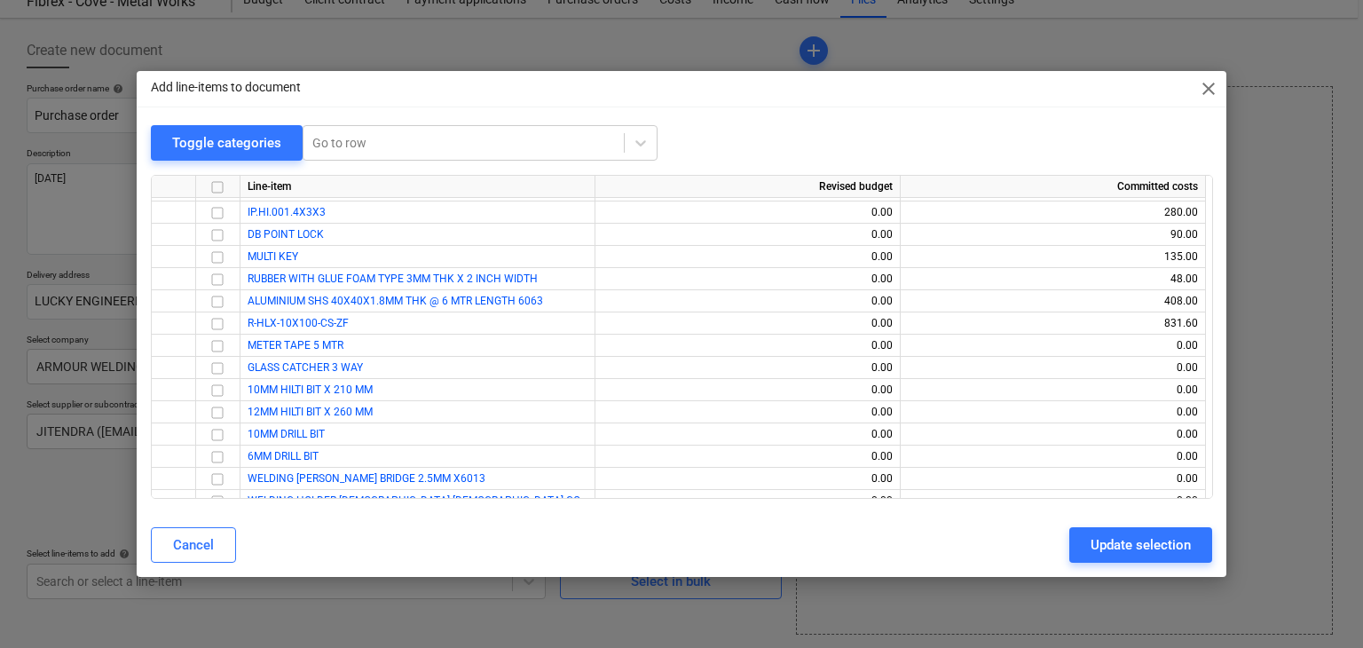
scroll to position [19550, 0]
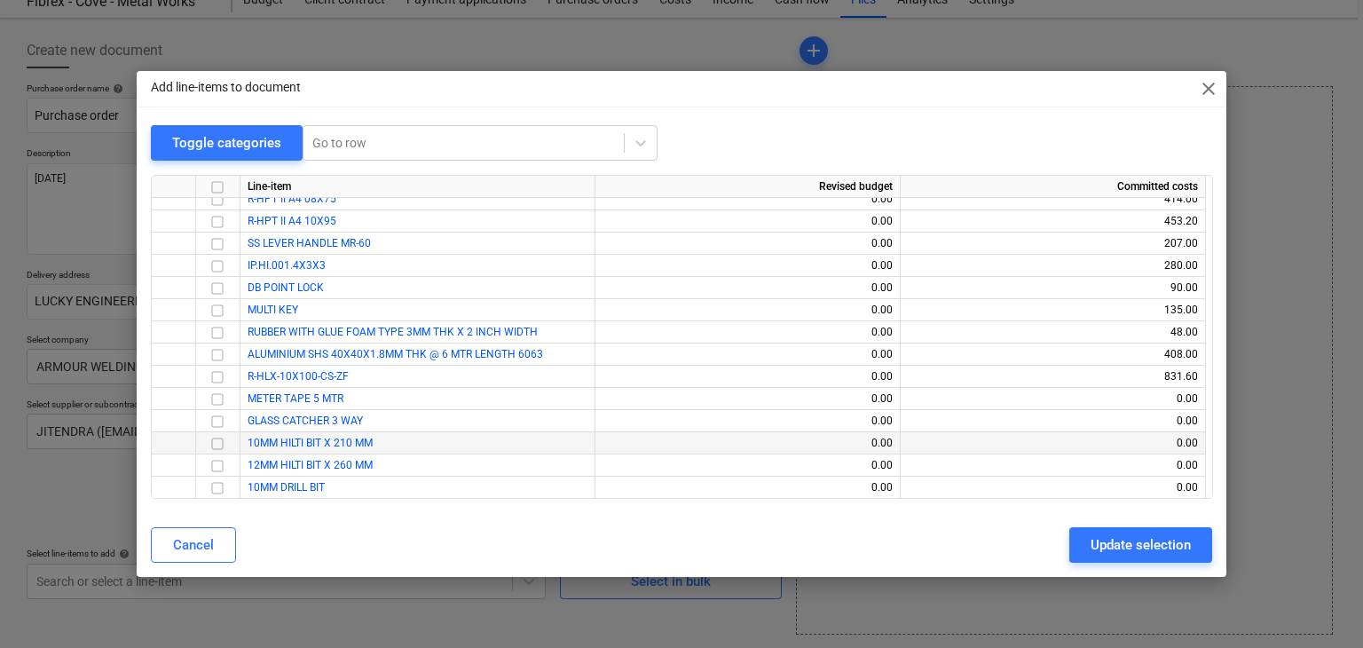
click at [219, 444] on input "checkbox" at bounding box center [217, 443] width 21 height 21
click at [218, 464] on input "checkbox" at bounding box center [217, 465] width 21 height 21
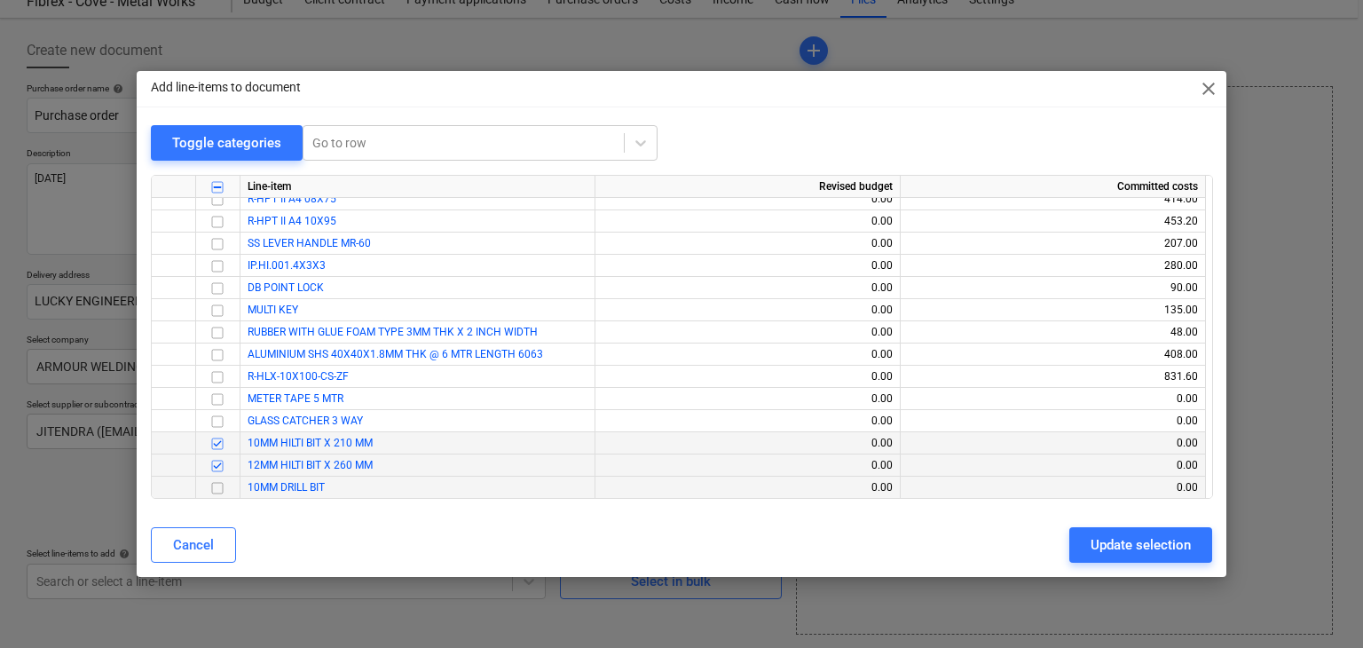
scroll to position [19638, 0]
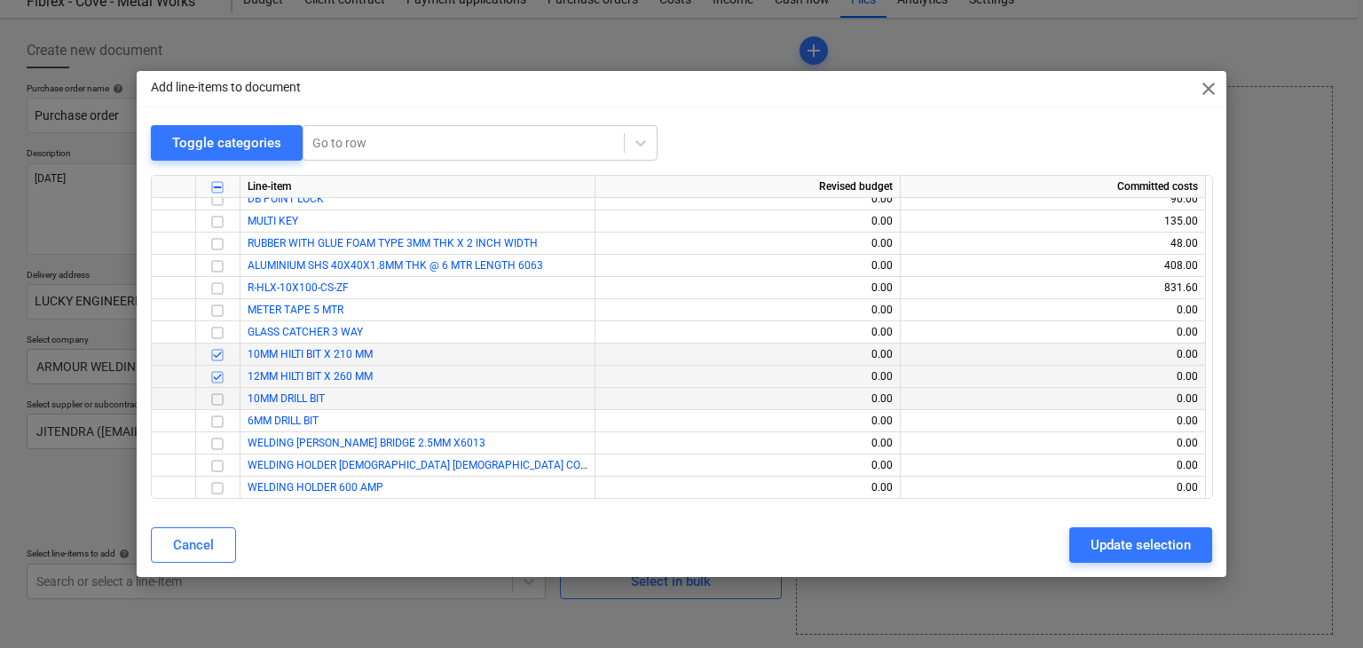
click at [215, 398] on input "checkbox" at bounding box center [217, 399] width 21 height 21
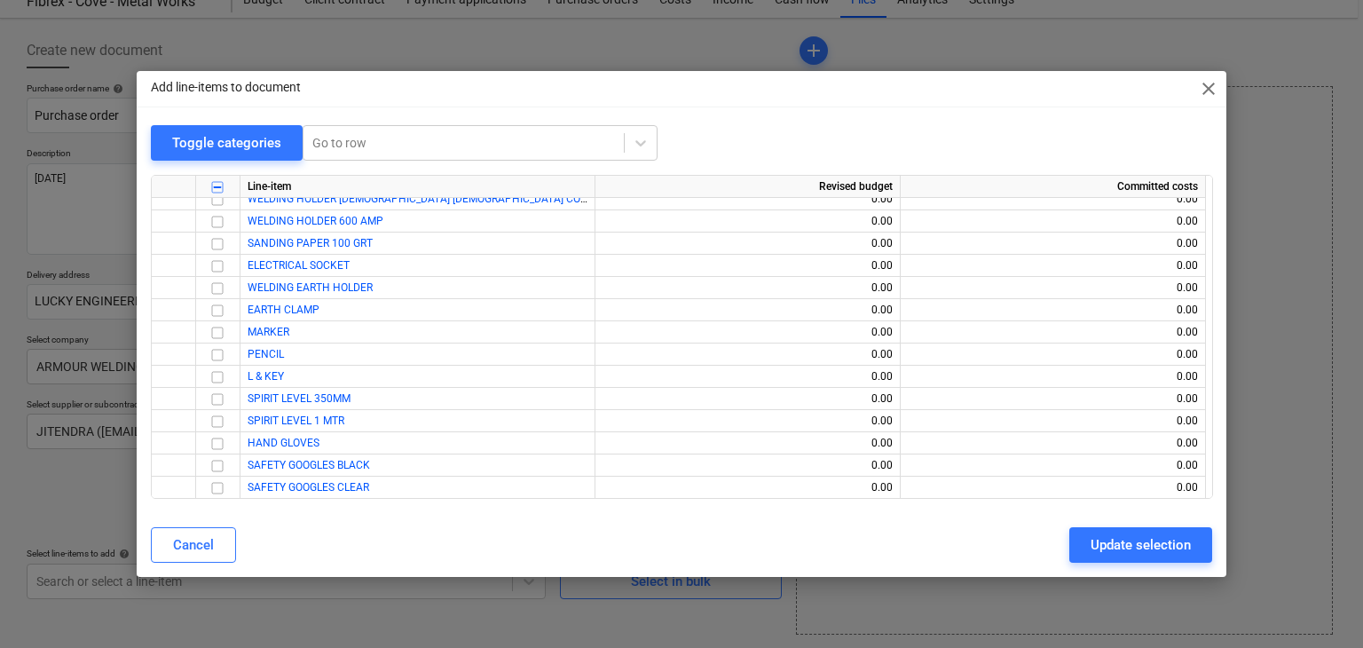
scroll to position [19905, 0]
click at [210, 397] on input "checkbox" at bounding box center [217, 399] width 21 height 21
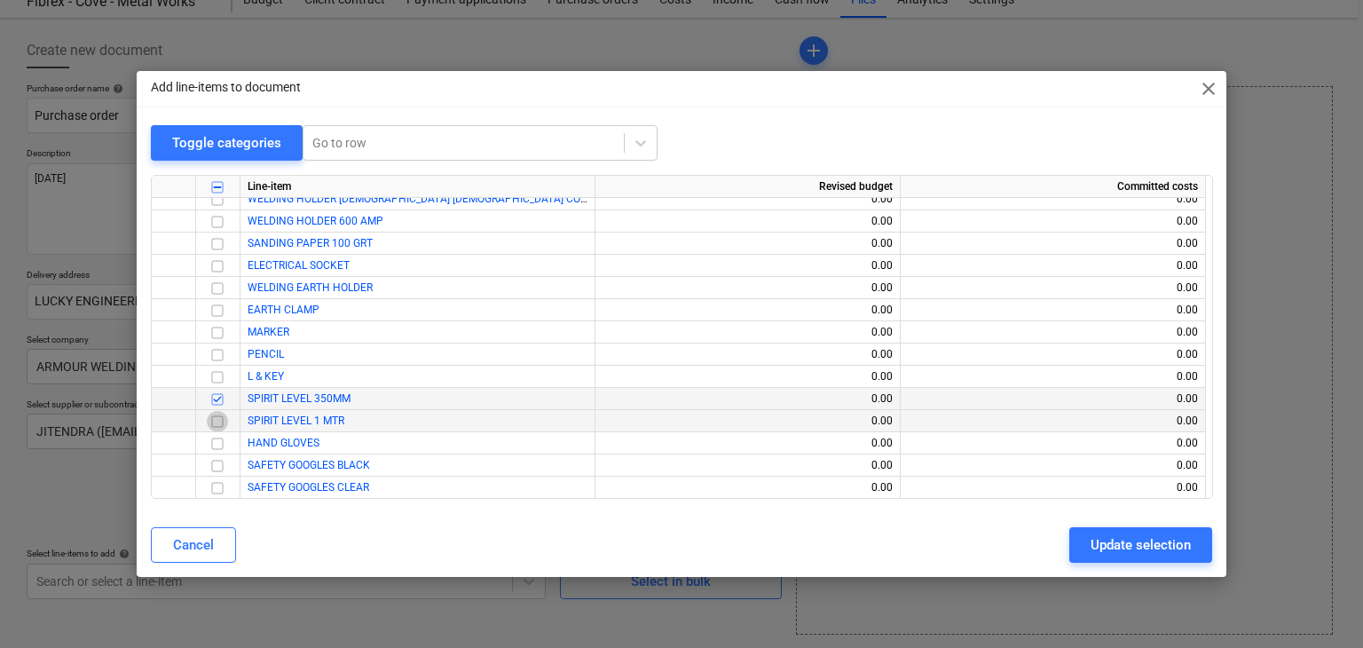
click at [215, 423] on input "checkbox" at bounding box center [217, 421] width 21 height 21
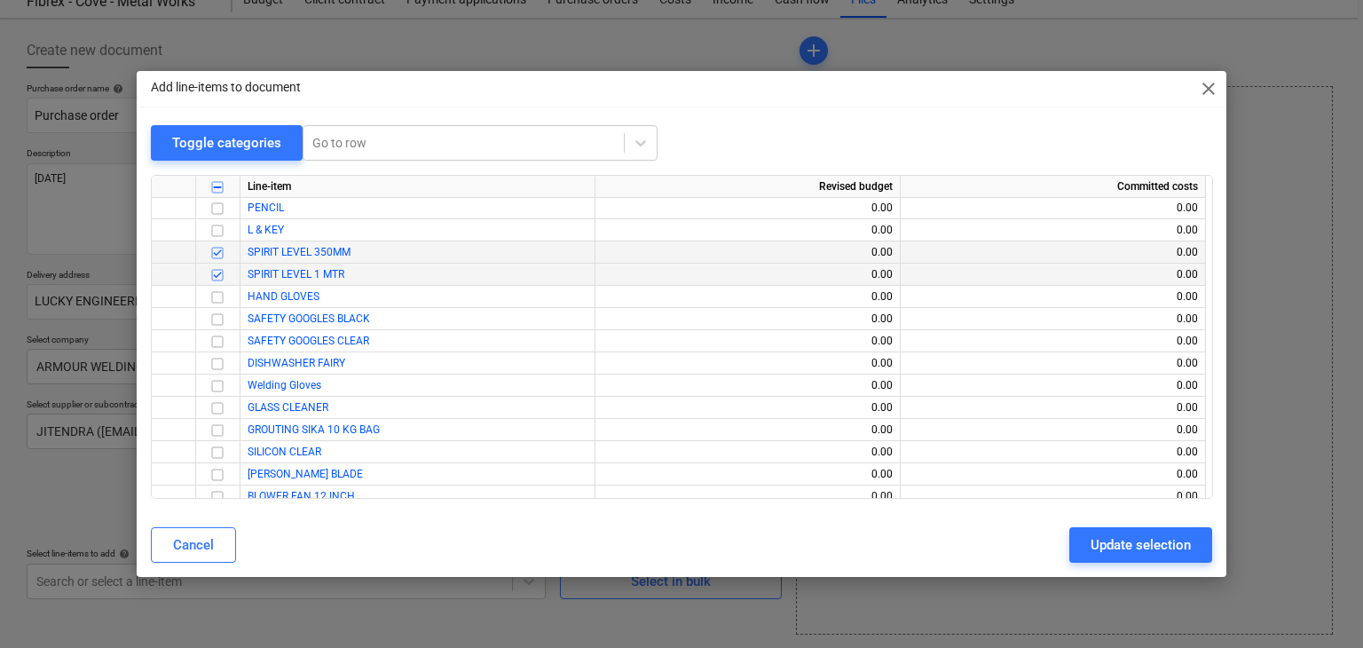
scroll to position [20082, 0]
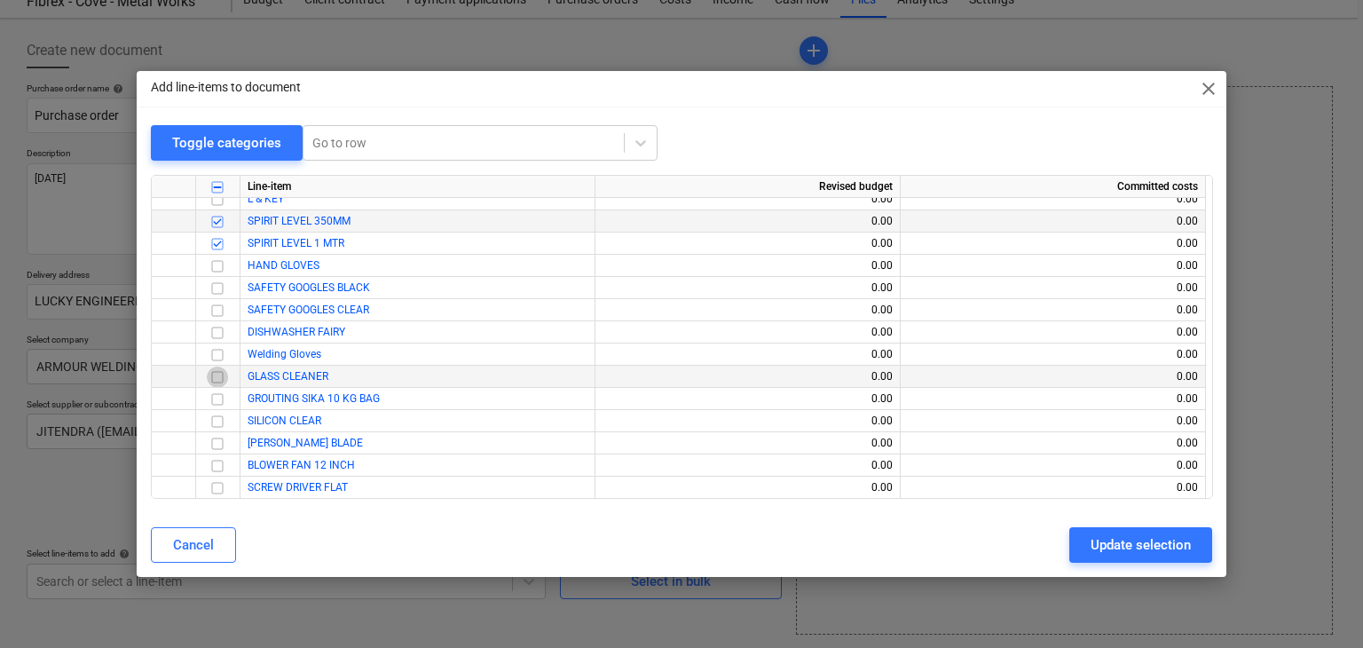
click at [216, 381] on input "checkbox" at bounding box center [217, 376] width 21 height 21
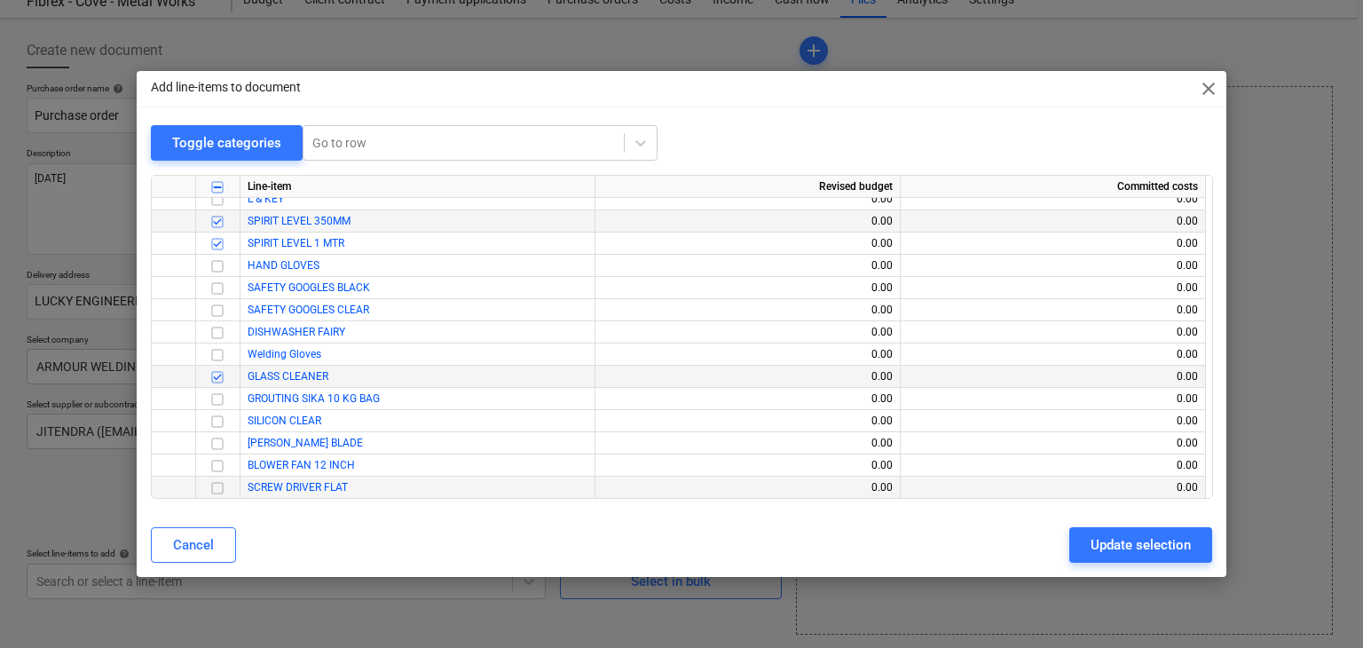
click at [212, 484] on input "checkbox" at bounding box center [217, 487] width 21 height 21
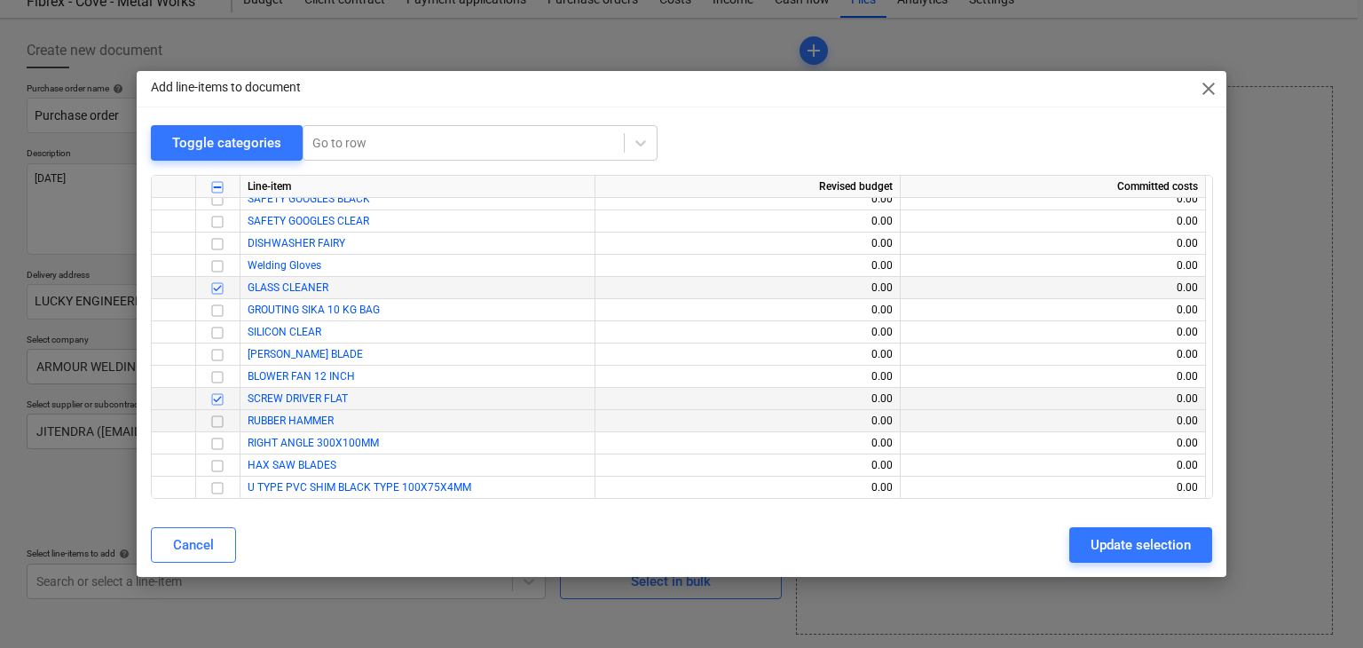
click at [220, 418] on input "checkbox" at bounding box center [217, 421] width 21 height 21
click at [215, 441] on input "checkbox" at bounding box center [217, 443] width 21 height 21
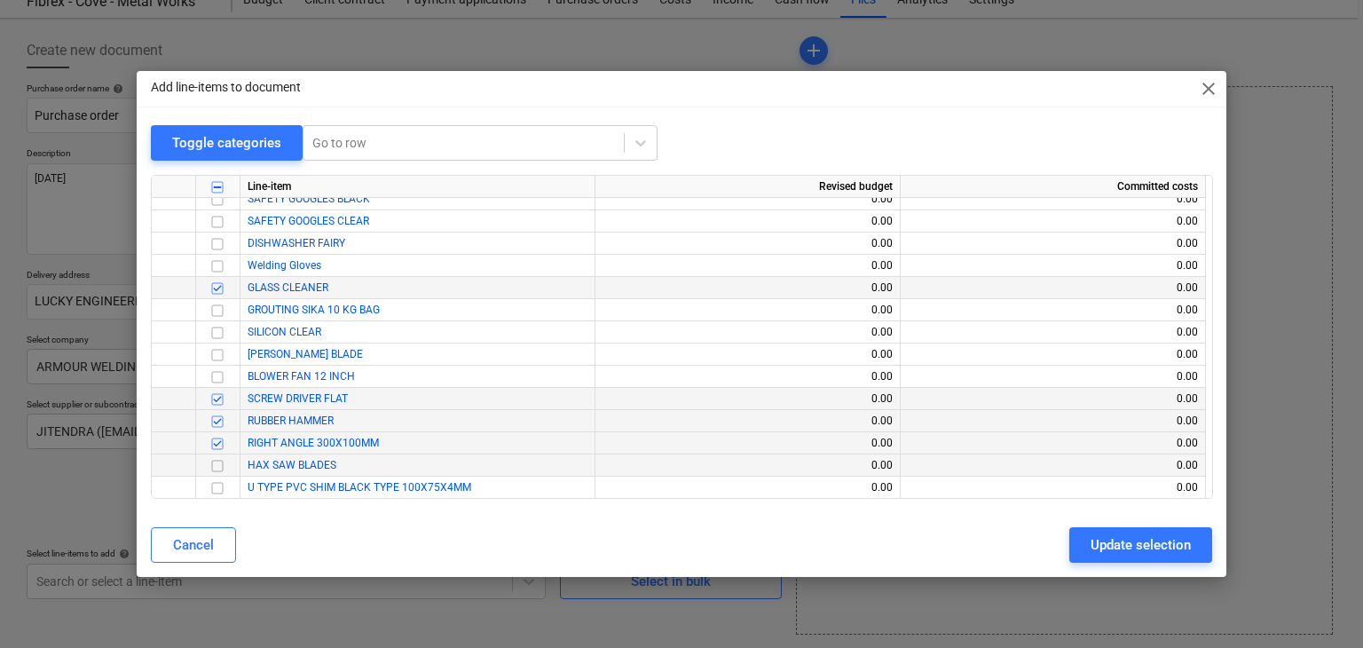
click at [213, 460] on input "checkbox" at bounding box center [217, 465] width 21 height 21
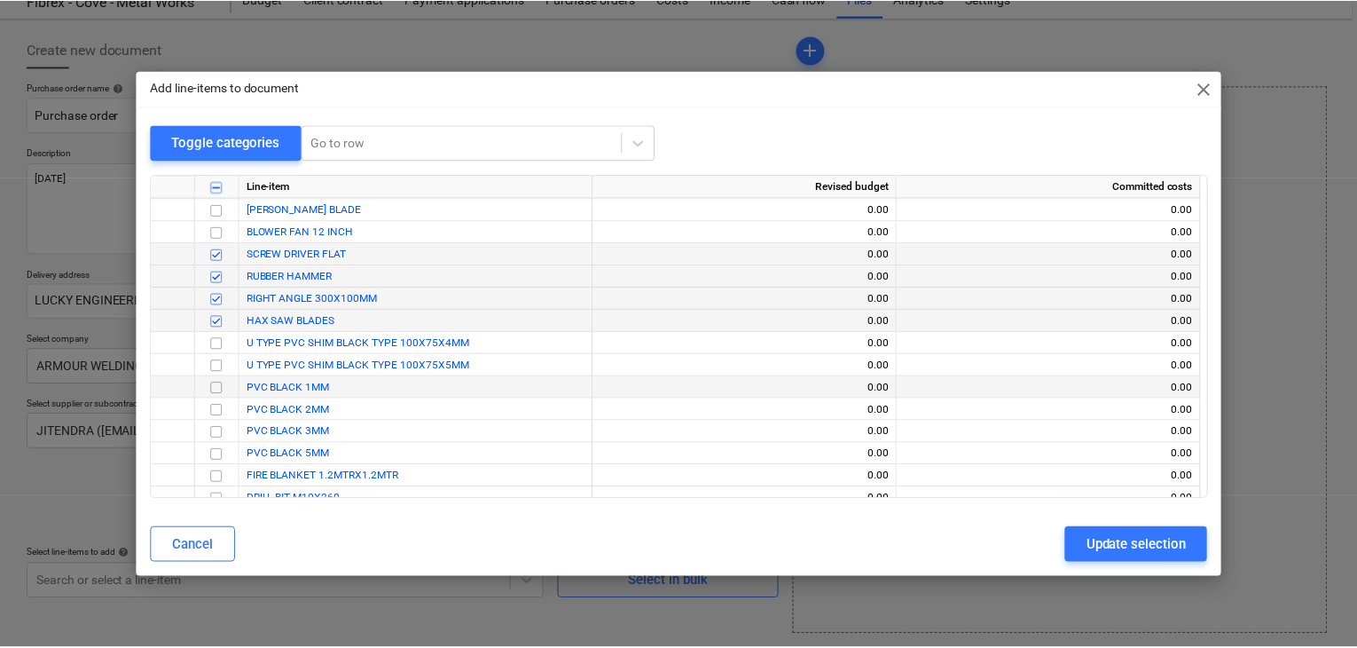
scroll to position [20348, 0]
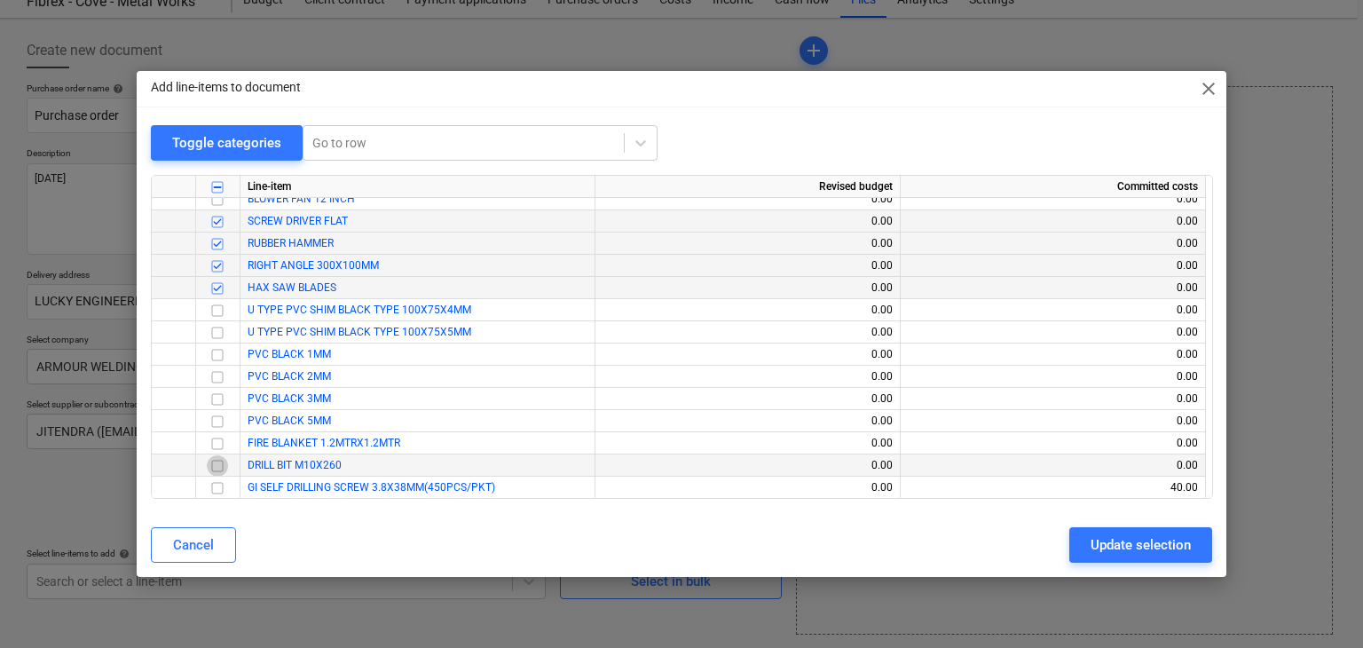
click at [220, 461] on input "checkbox" at bounding box center [217, 465] width 21 height 21
click at [1117, 538] on div "Update selection" at bounding box center [1140, 544] width 100 height 23
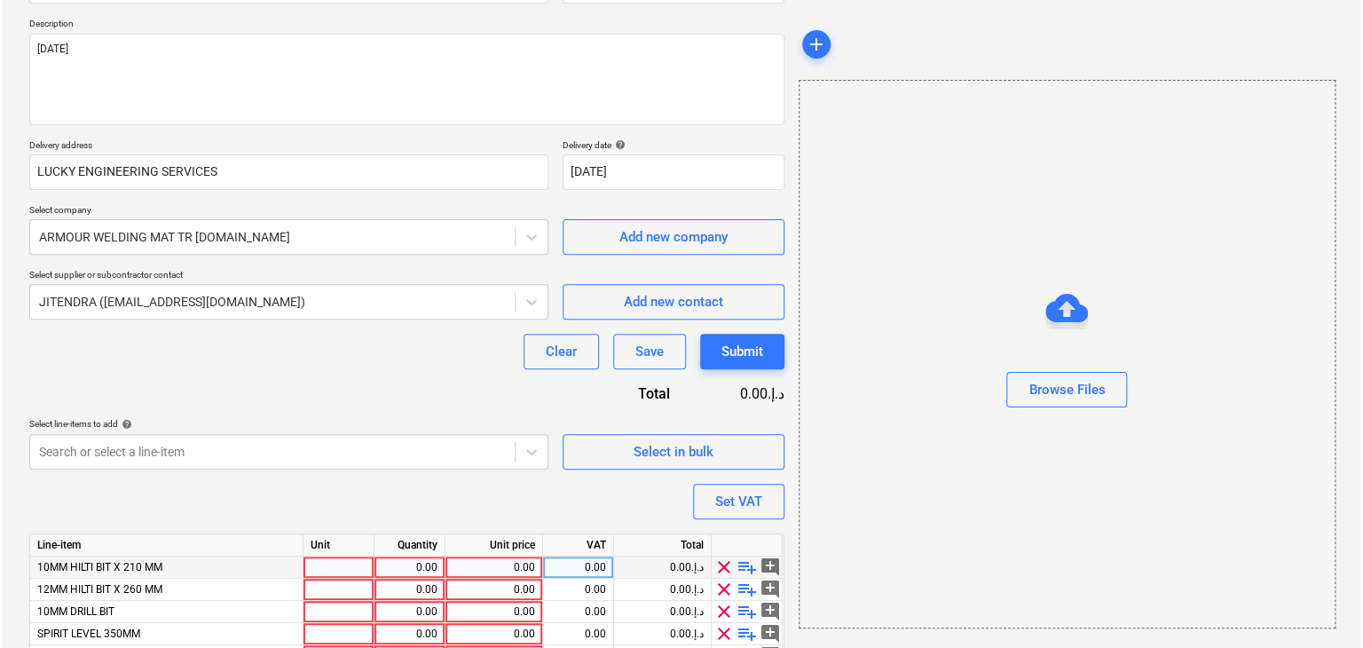
scroll to position [416, 0]
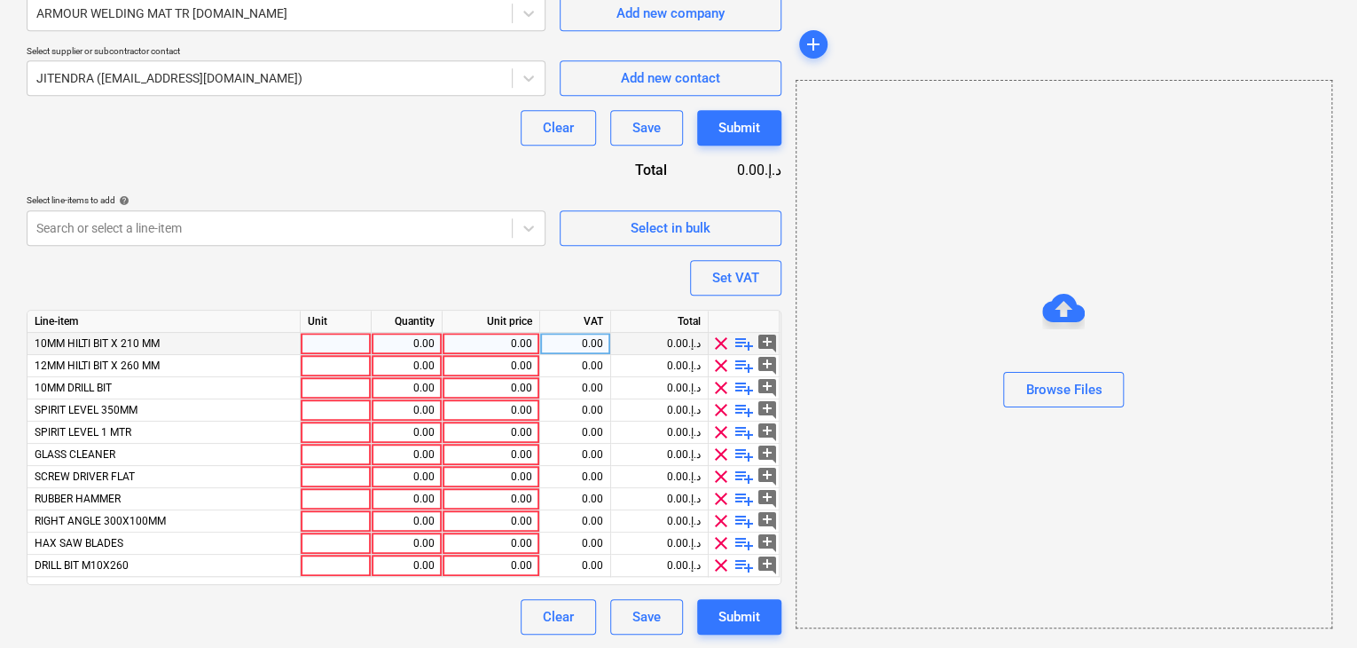
click at [320, 347] on div at bounding box center [336, 344] width 71 height 22
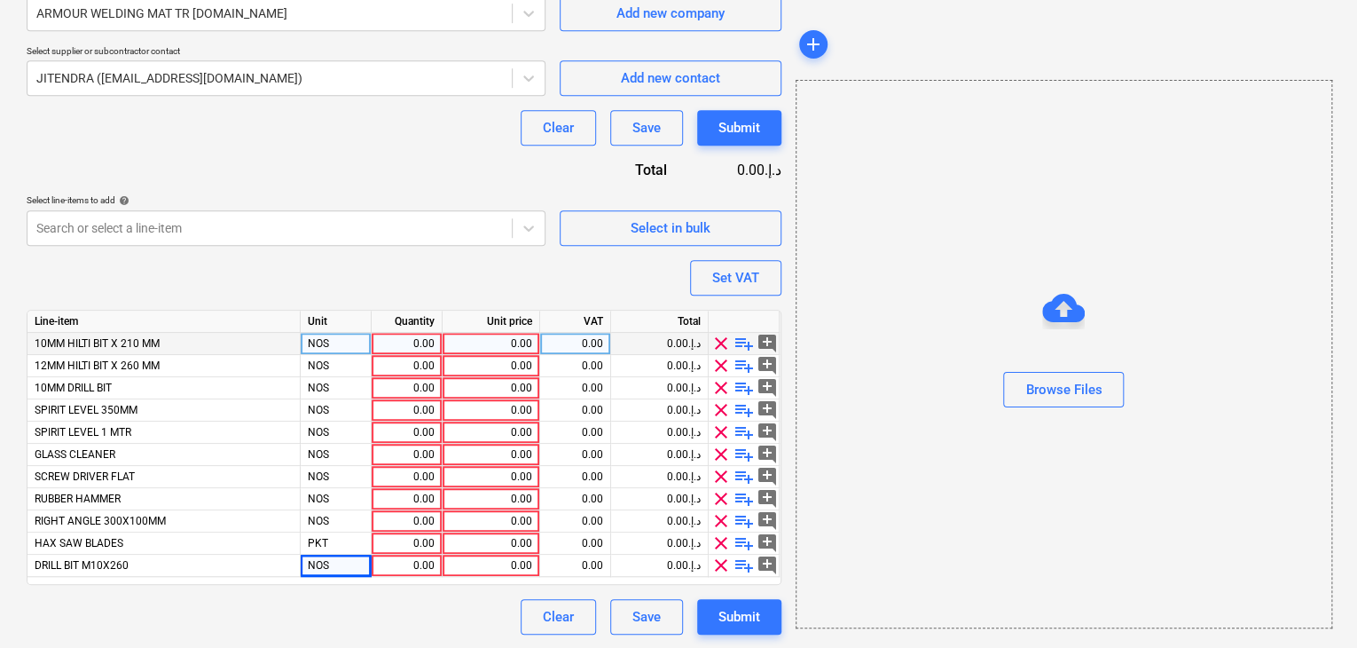
click at [405, 334] on div "0.00" at bounding box center [407, 344] width 56 height 22
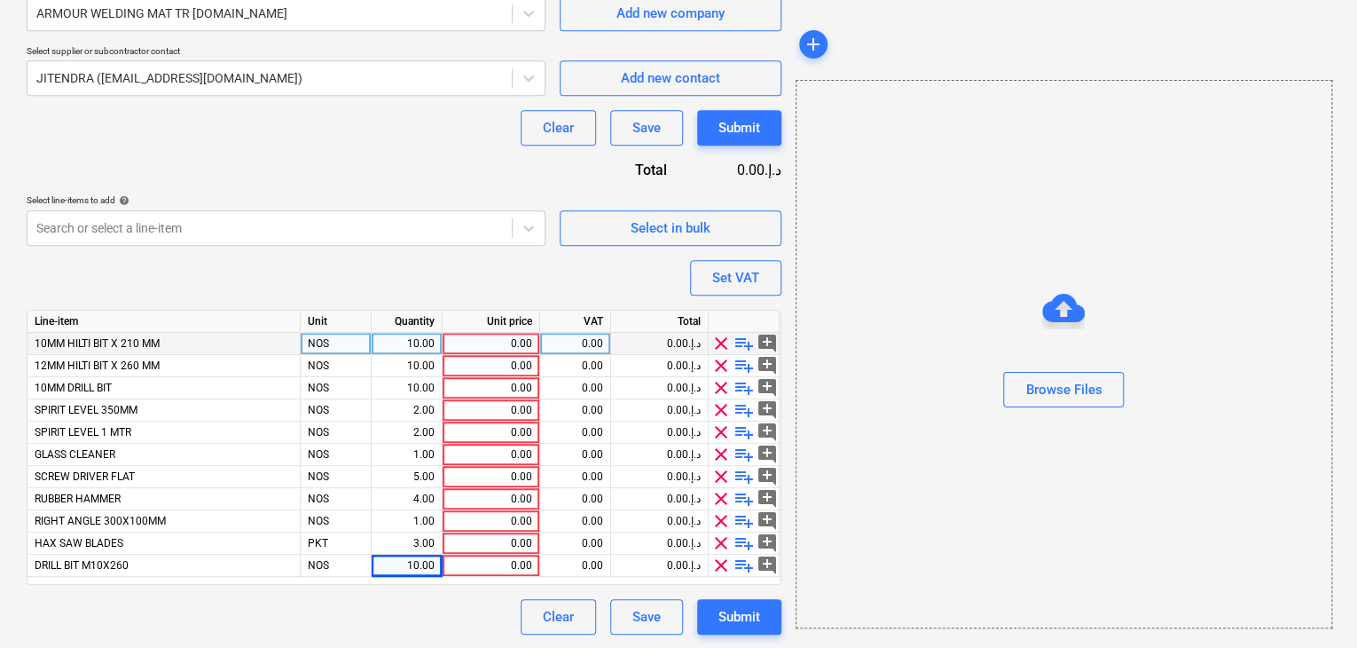
click at [480, 350] on div "0.00" at bounding box center [491, 344] width 83 height 22
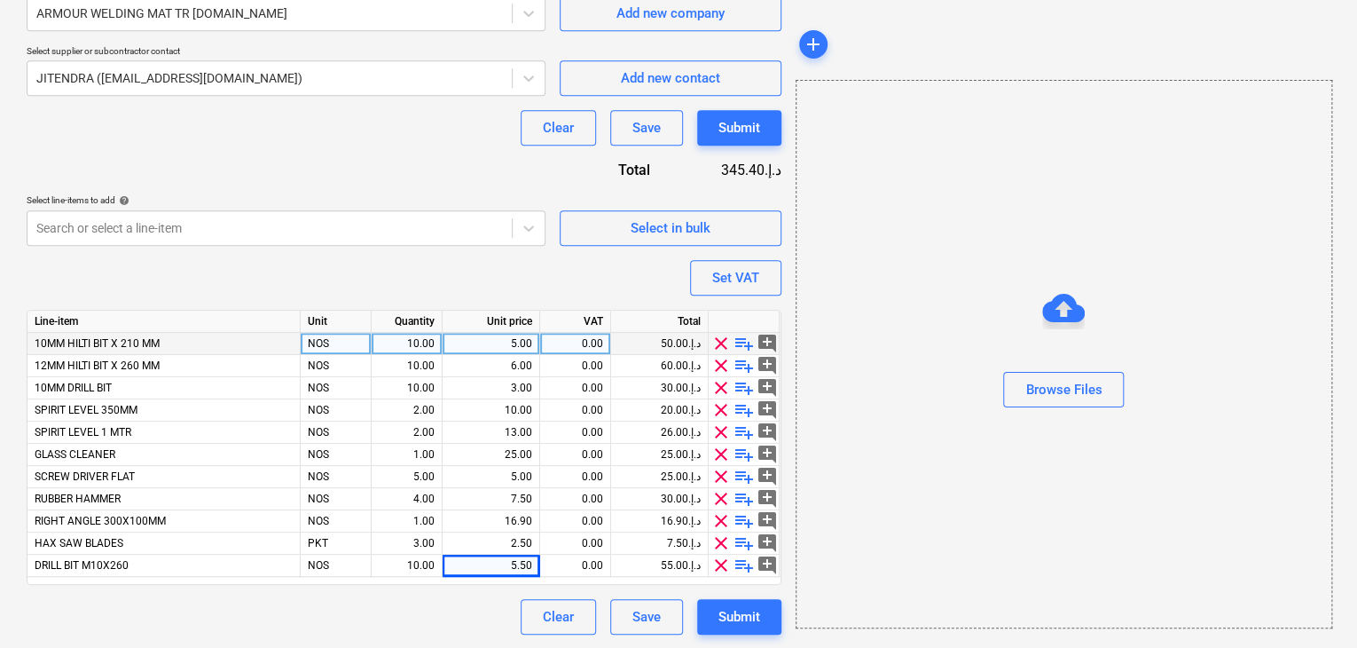
click at [917, 245] on div "Browse Files" at bounding box center [1064, 354] width 537 height 548
click at [743, 267] on div "Set VAT" at bounding box center [735, 277] width 47 height 23
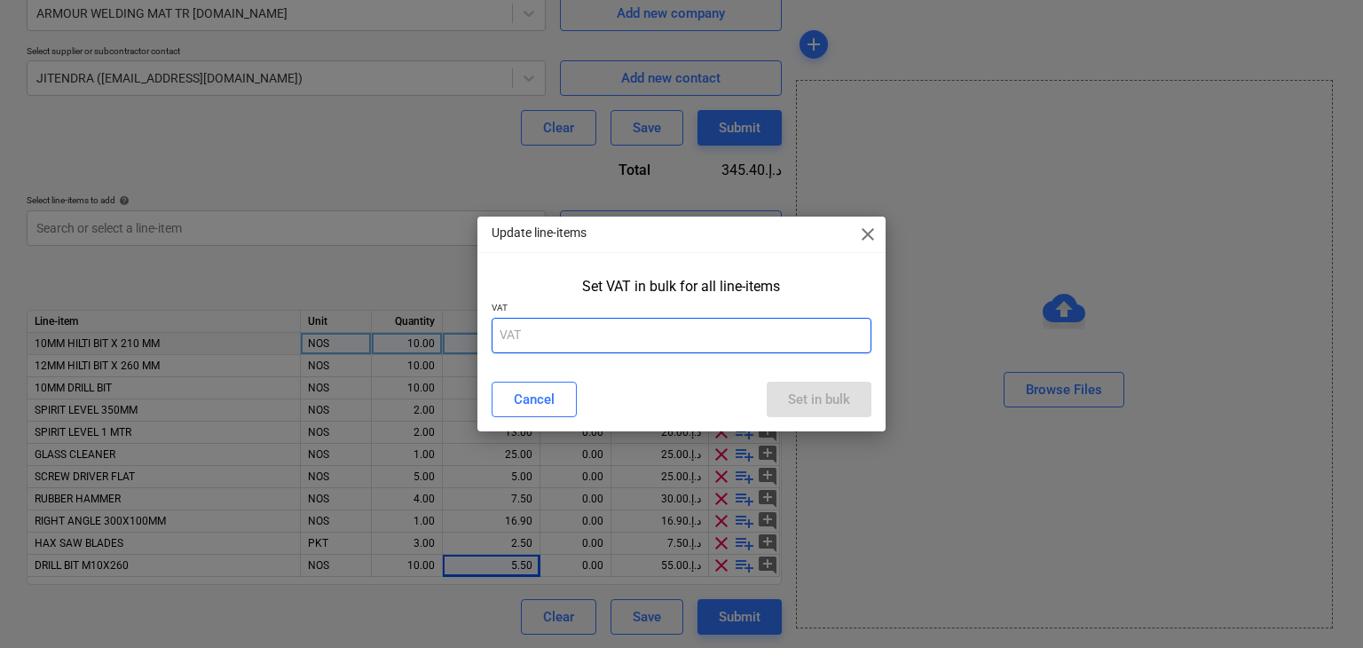
click at [524, 346] on input "text" at bounding box center [681, 335] width 381 height 35
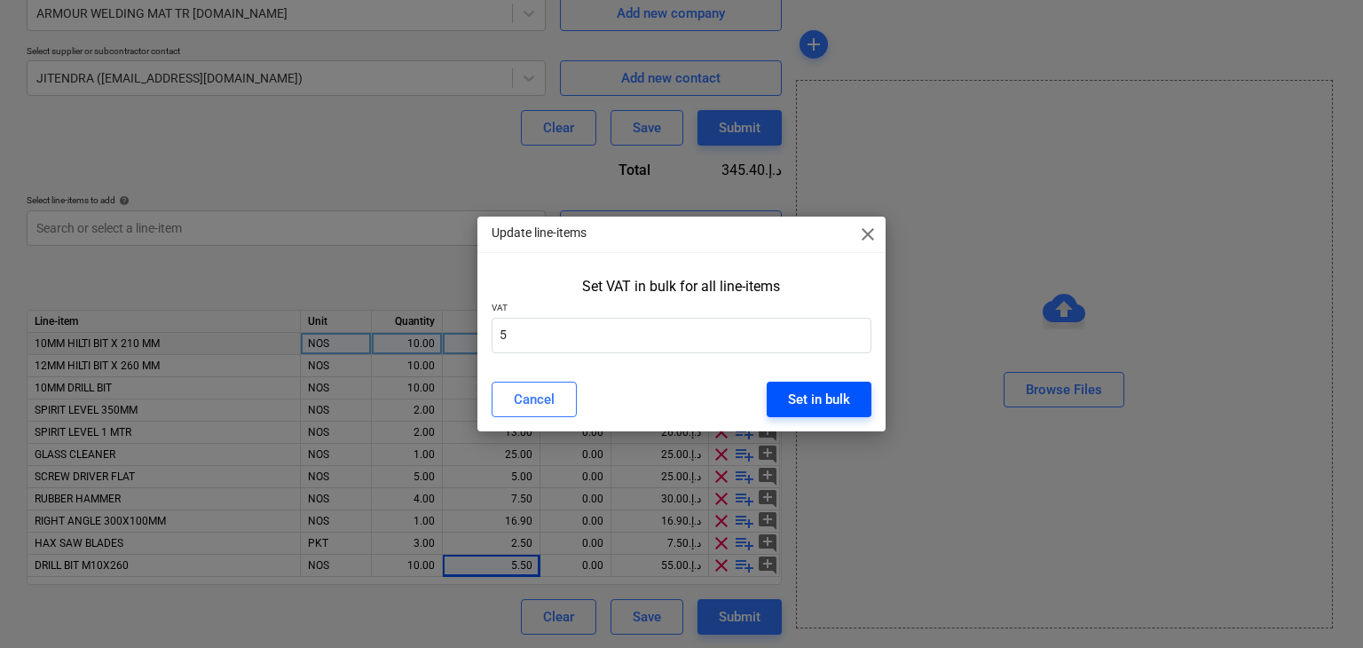
click at [840, 398] on div "Set in bulk" at bounding box center [819, 399] width 62 height 23
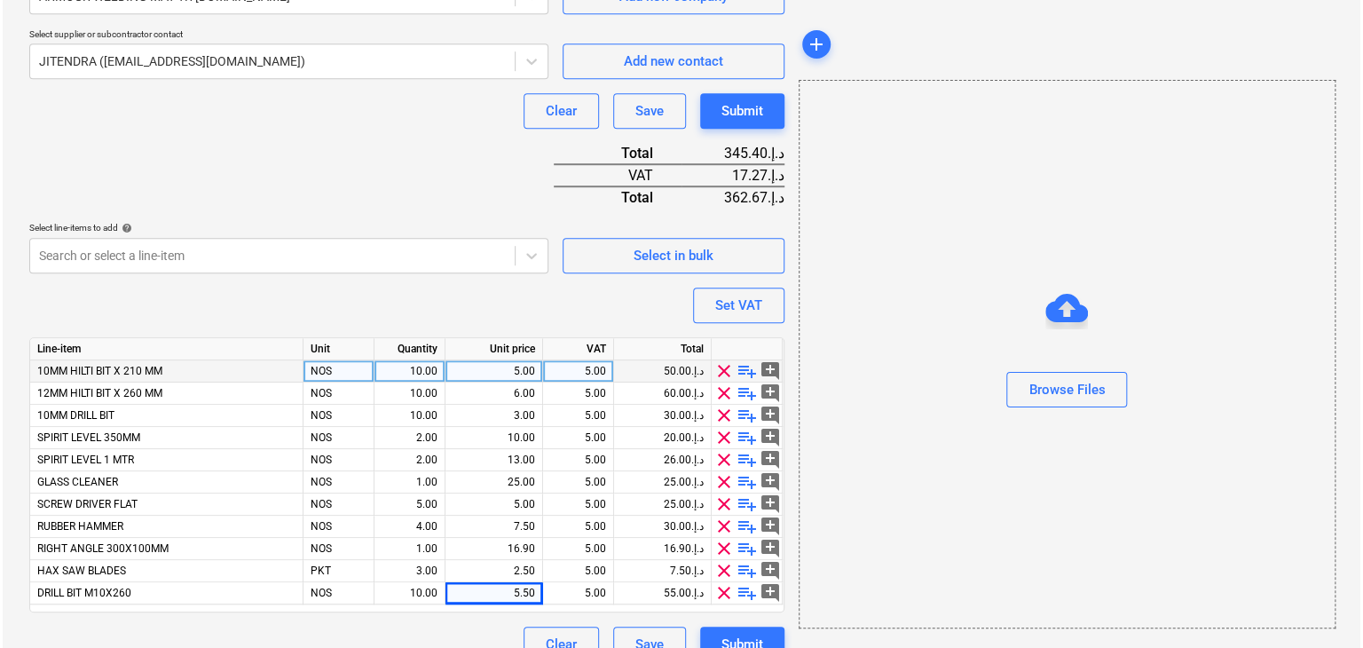
scroll to position [460, 0]
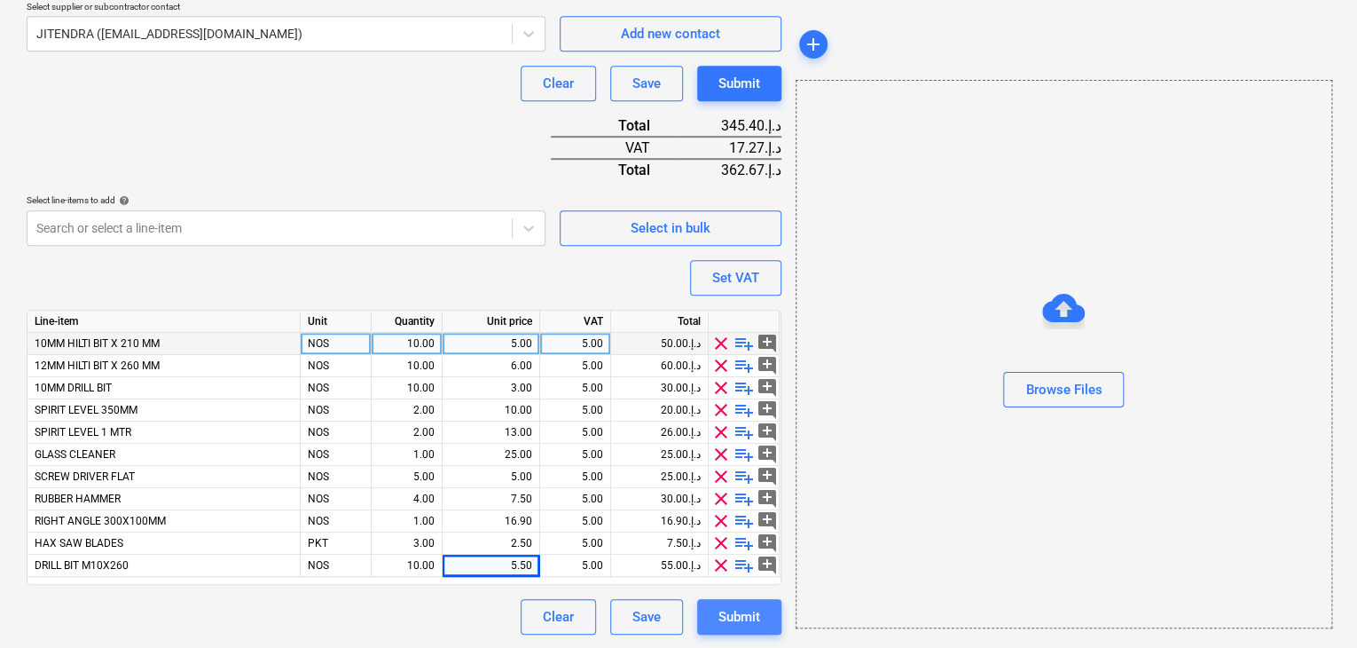
click at [716, 603] on button "Submit" at bounding box center [739, 616] width 84 height 35
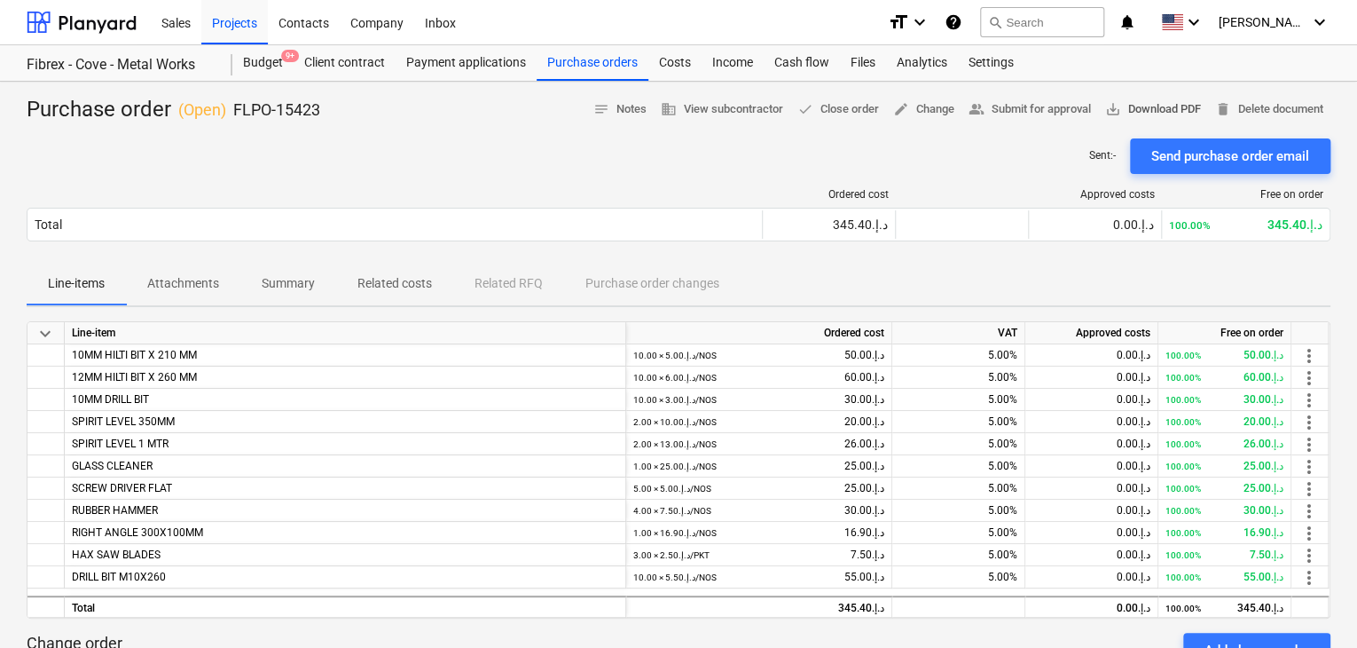
click at [1165, 100] on span "save_alt Download PDF" at bounding box center [1153, 109] width 96 height 20
click at [566, 60] on div "Purchase orders" at bounding box center [593, 62] width 112 height 35
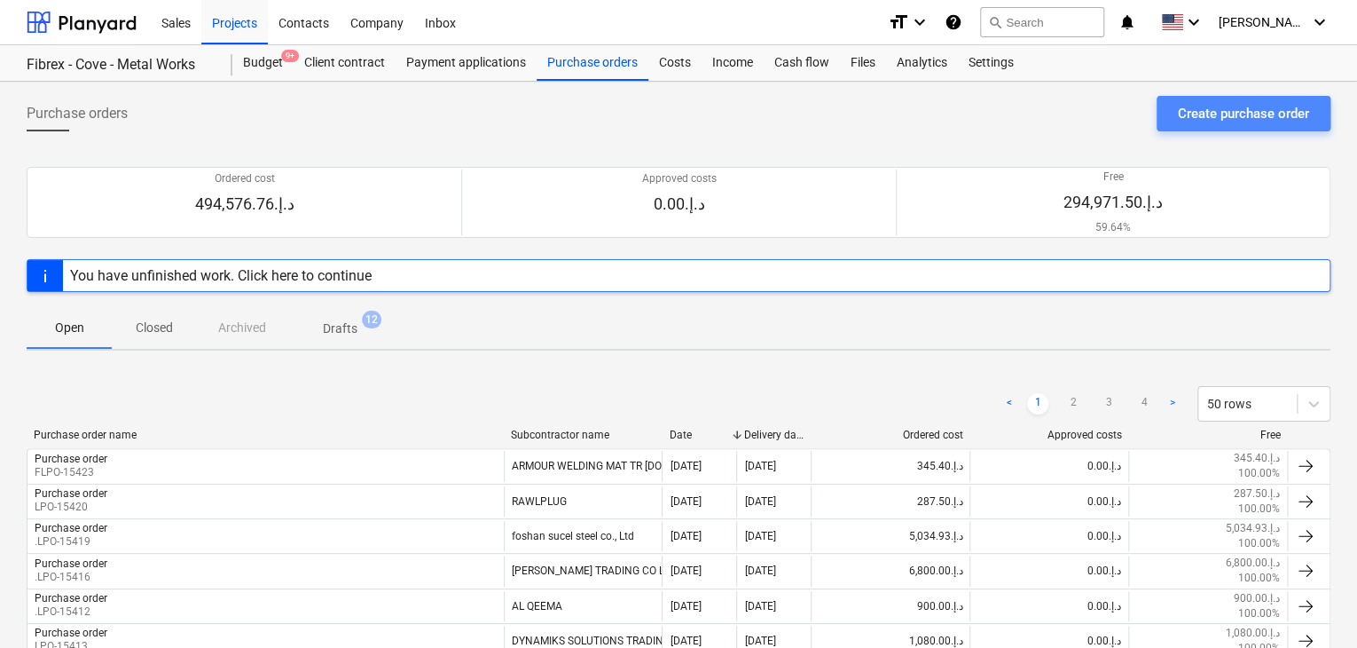
click at [1201, 108] on div "Create purchase order" at bounding box center [1243, 113] width 131 height 23
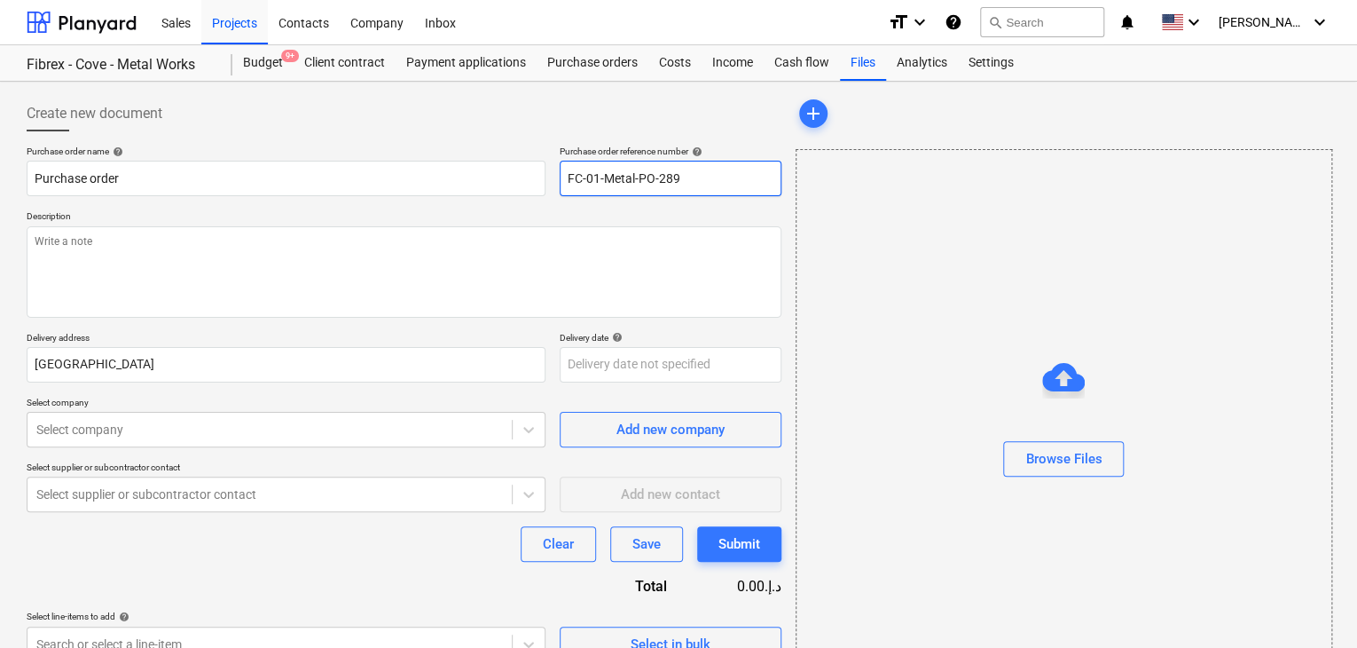
drag, startPoint x: 689, startPoint y: 175, endPoint x: 546, endPoint y: 182, distance: 143.0
click at [546, 182] on div "Purchase order name help Purchase order Purchase order reference number help FC…" at bounding box center [404, 170] width 755 height 51
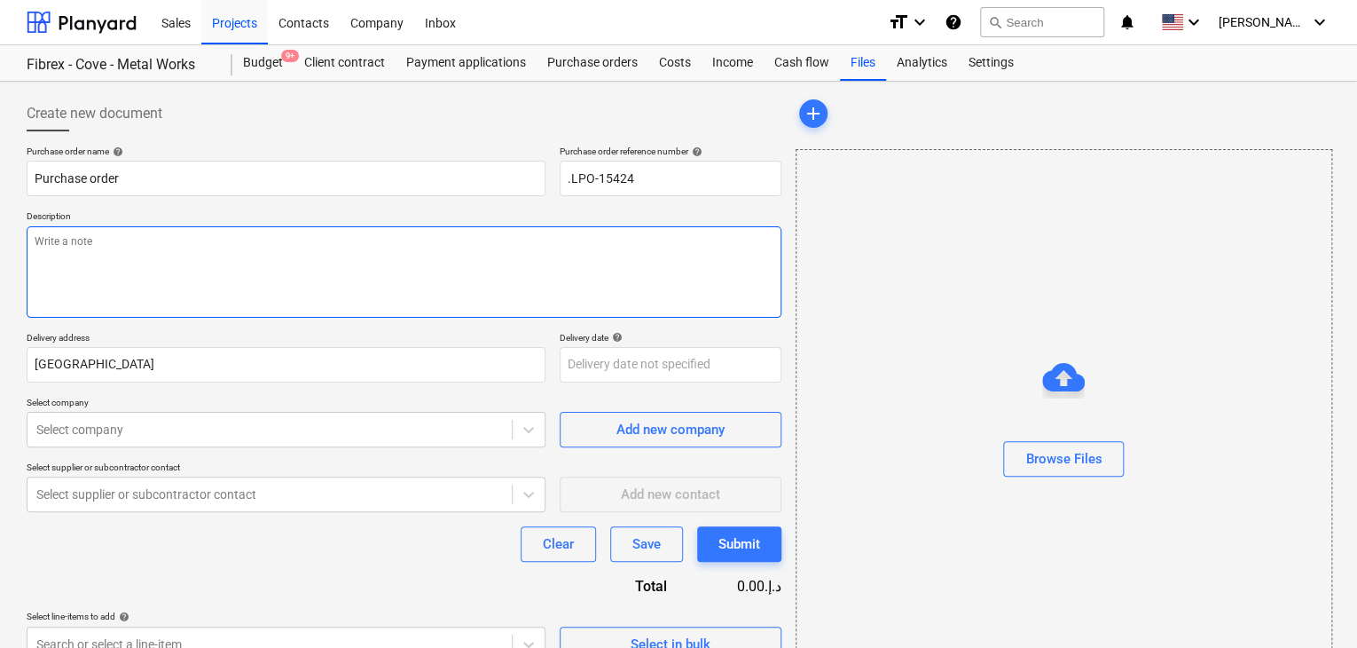
click at [256, 274] on textarea at bounding box center [404, 271] width 755 height 91
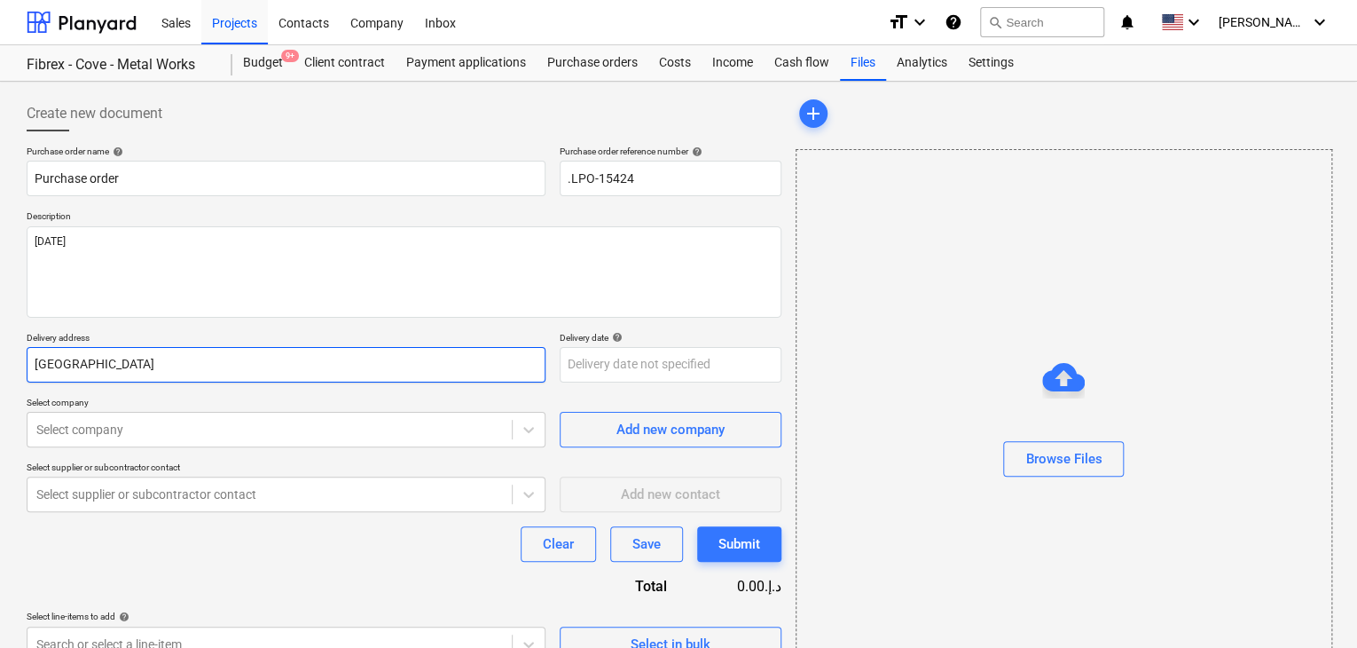
click at [101, 366] on input "[GEOGRAPHIC_DATA]" at bounding box center [286, 364] width 519 height 35
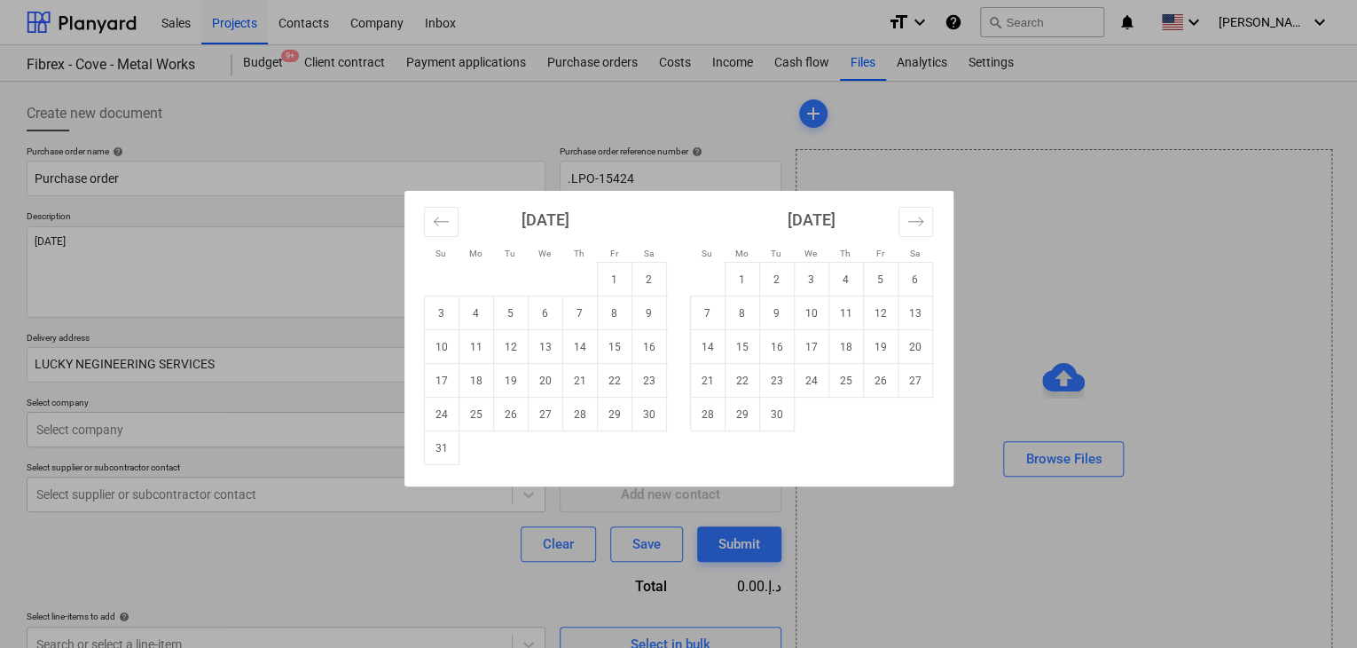
click at [624, 370] on body "Sales Projects Contacts Company Inbox format_size keyboard_arrow_down help sear…" at bounding box center [678, 324] width 1357 height 648
click at [444, 445] on td "31" at bounding box center [441, 448] width 35 height 34
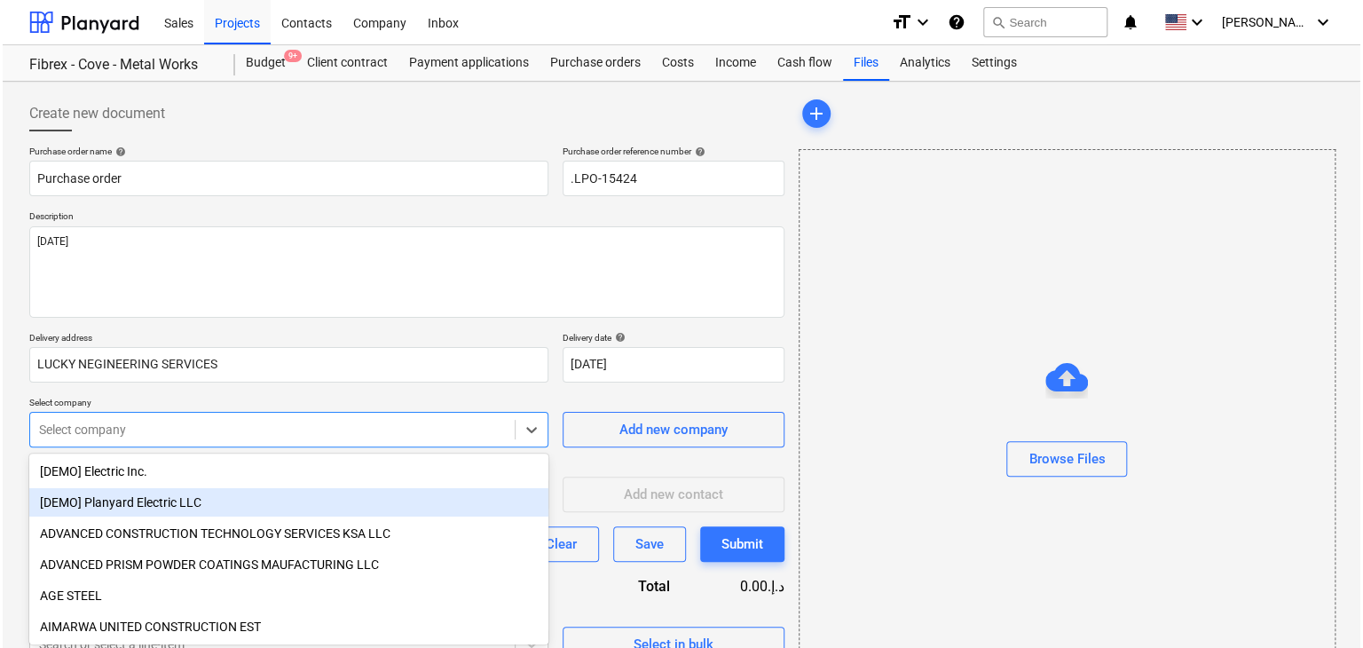
scroll to position [63, 0]
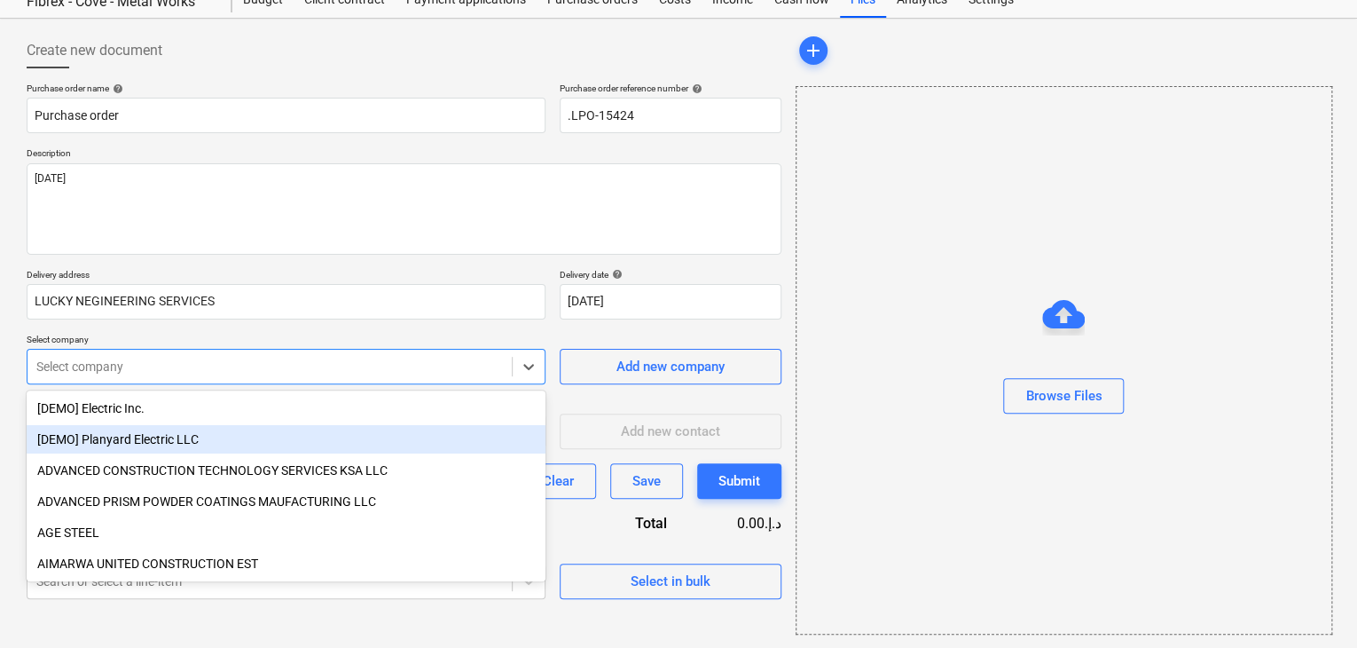
click at [112, 434] on body "Sales Projects Contacts Company Inbox format_size keyboard_arrow_down help sear…" at bounding box center [678, 261] width 1357 height 648
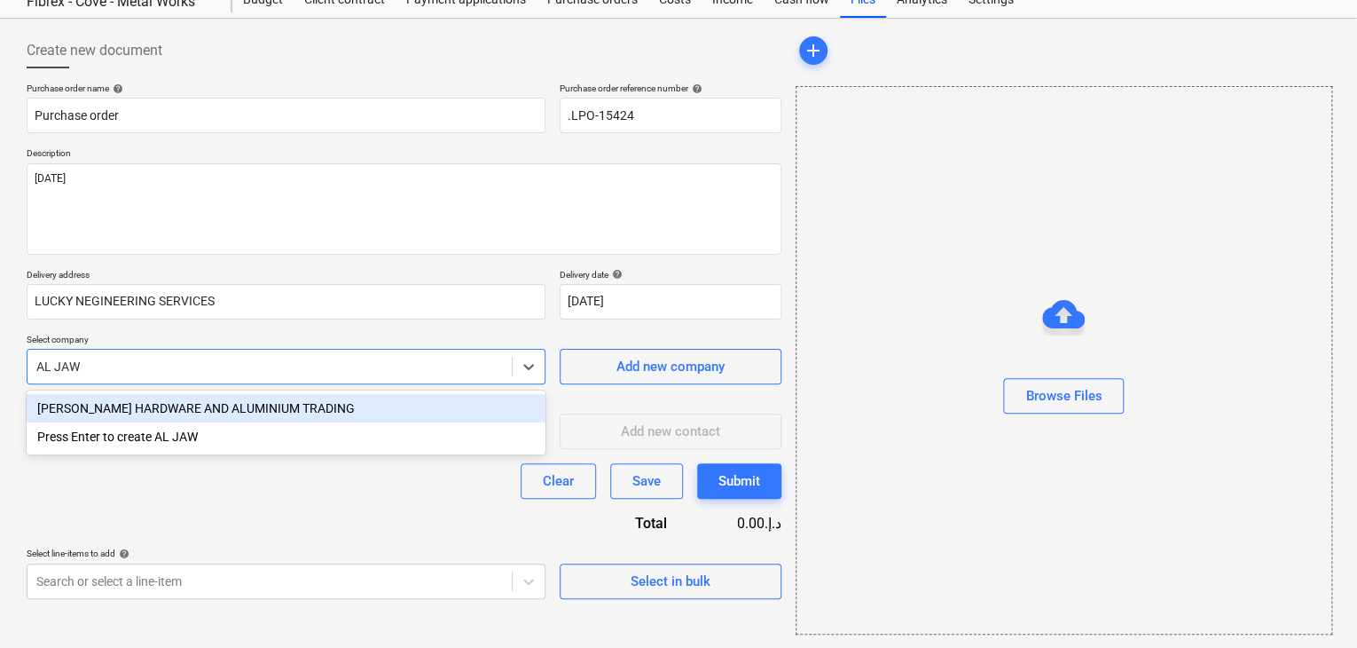
click at [139, 413] on div "[PERSON_NAME] HARDWARE AND ALUMINIUM TRADING" at bounding box center [286, 408] width 519 height 28
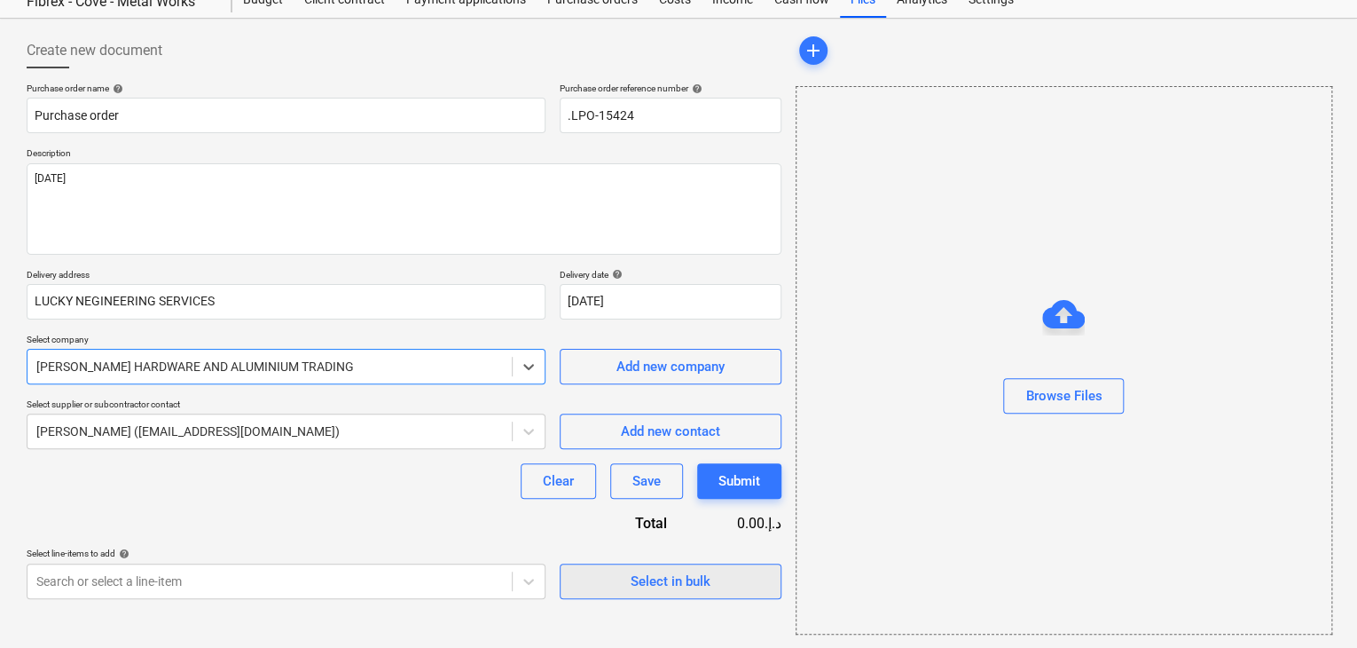
click at [617, 582] on span "Select in bulk" at bounding box center [670, 581] width 177 height 23
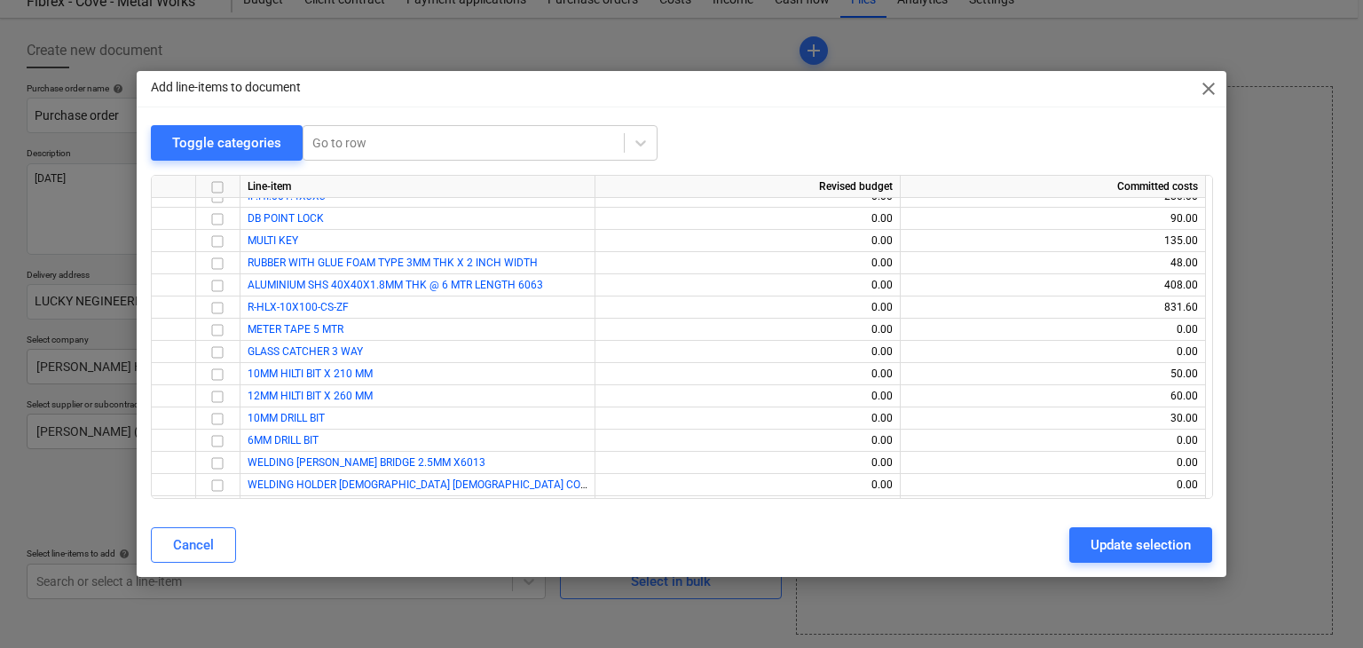
scroll to position [19638, 0]
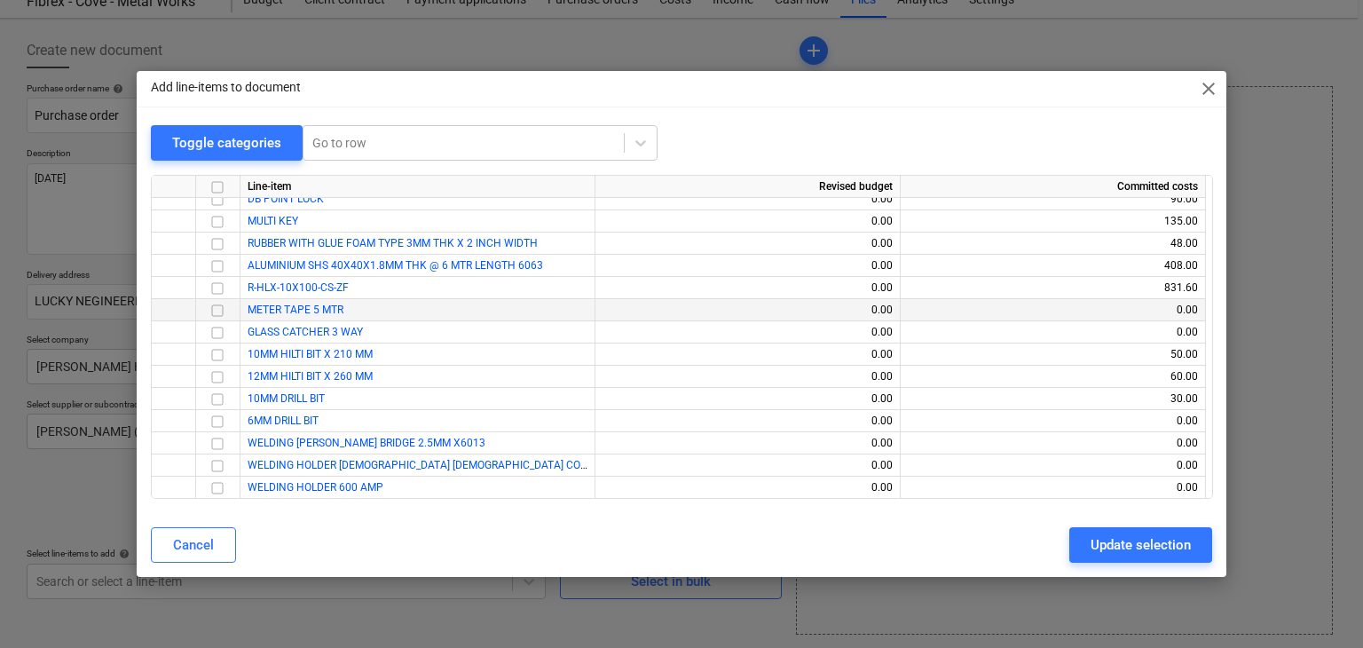
click at [218, 313] on input "checkbox" at bounding box center [217, 310] width 21 height 21
click at [223, 418] on input "checkbox" at bounding box center [217, 421] width 21 height 21
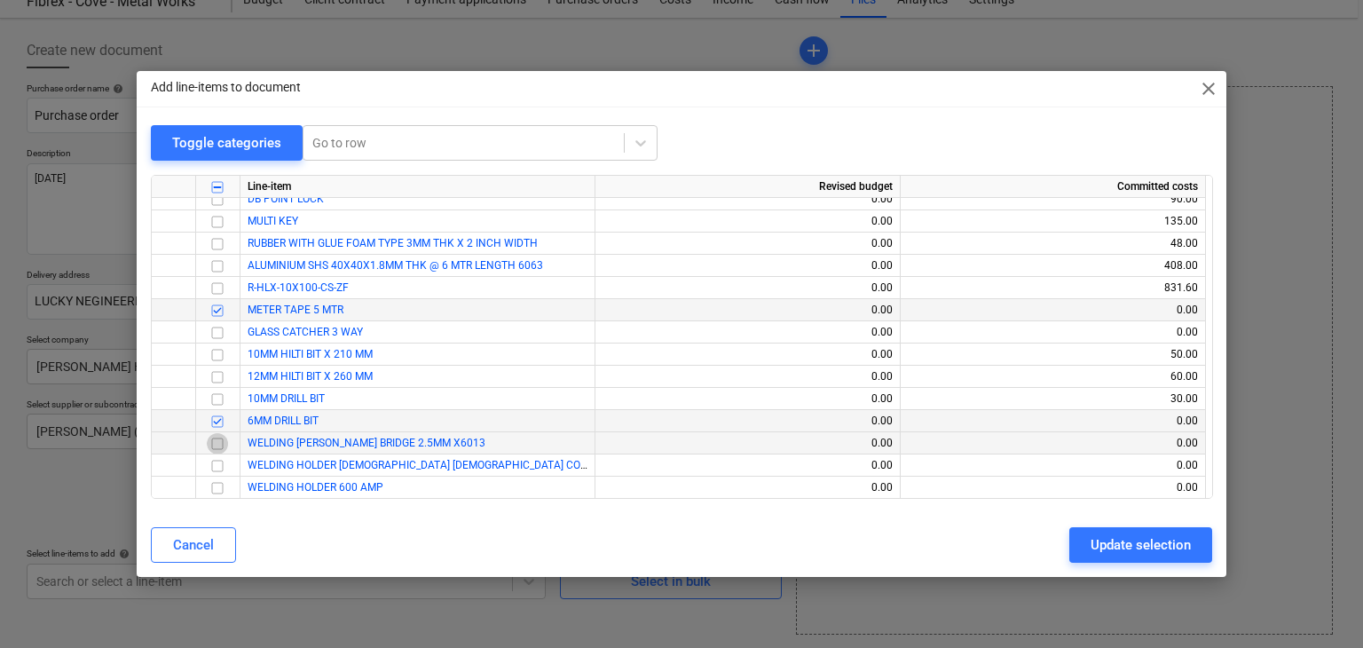
click at [219, 444] on input "checkbox" at bounding box center [217, 443] width 21 height 21
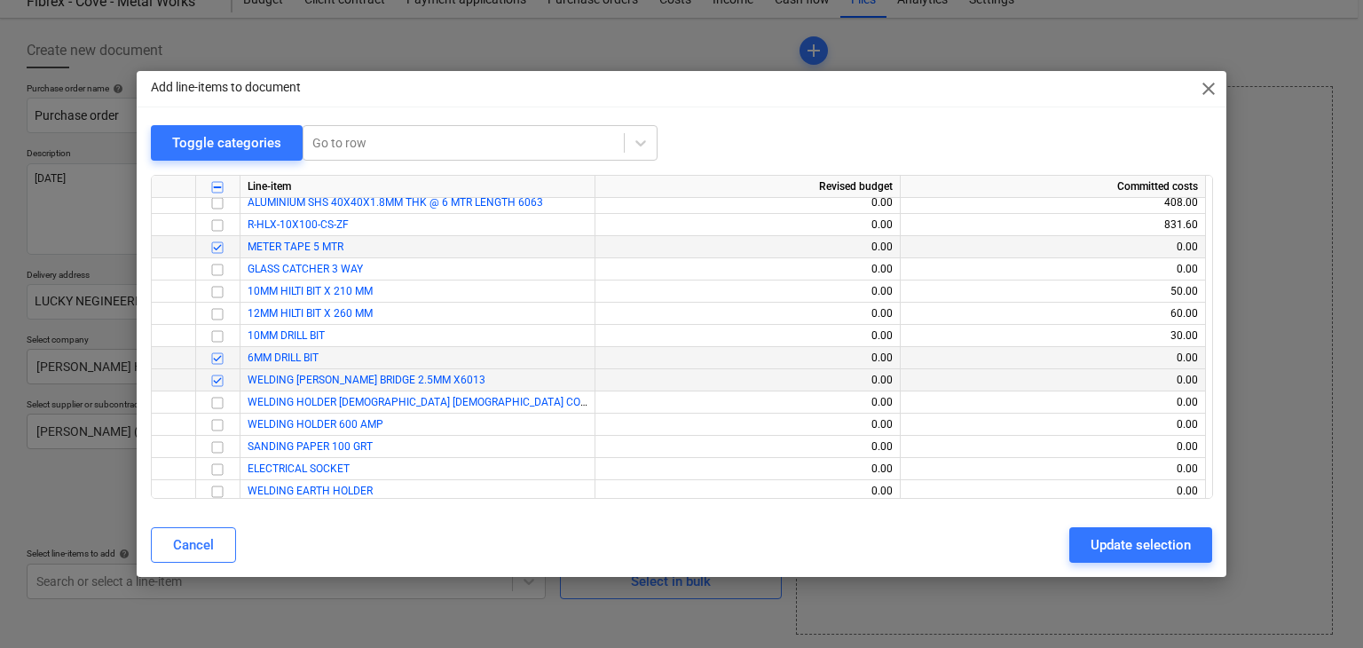
scroll to position [19727, 0]
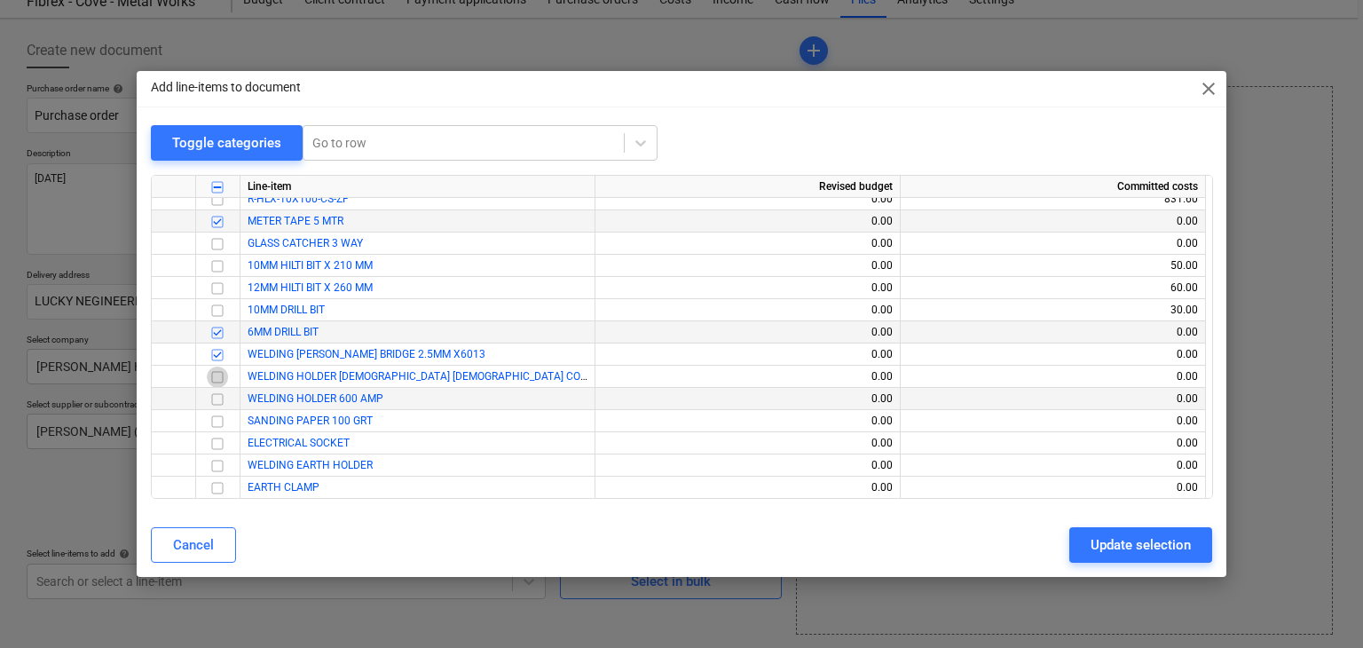
drag, startPoint x: 216, startPoint y: 375, endPoint x: 211, endPoint y: 387, distance: 12.7
click at [214, 375] on input "checkbox" at bounding box center [217, 376] width 21 height 21
click at [216, 404] on input "checkbox" at bounding box center [217, 399] width 21 height 21
click at [213, 418] on input "checkbox" at bounding box center [217, 421] width 21 height 21
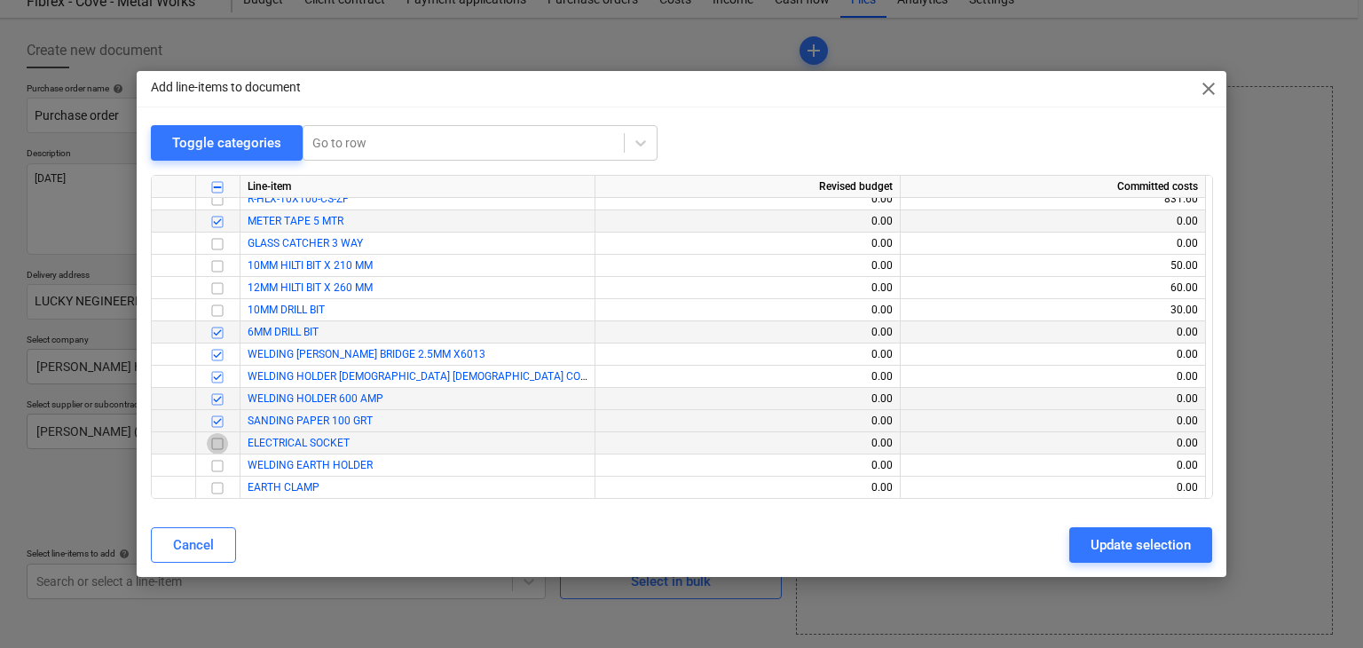
click at [217, 448] on input "checkbox" at bounding box center [217, 443] width 21 height 21
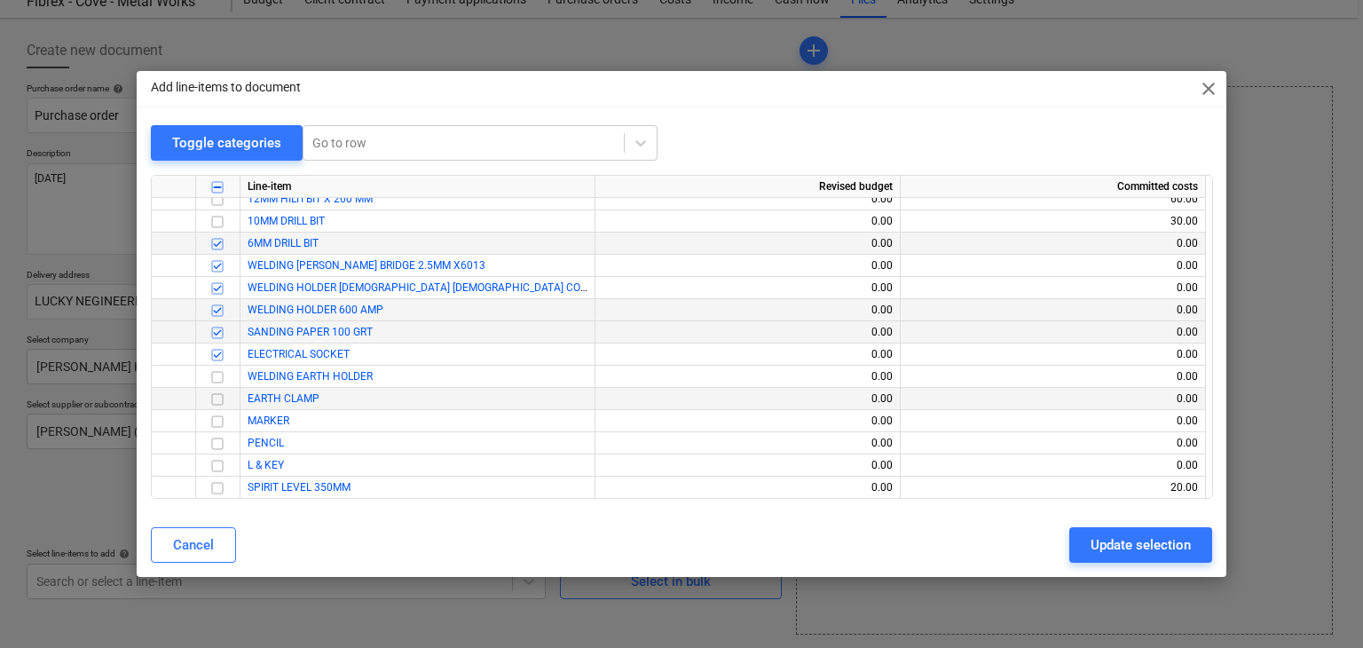
click at [225, 402] on input "checkbox" at bounding box center [217, 399] width 21 height 21
click at [222, 426] on input "checkbox" at bounding box center [217, 421] width 21 height 21
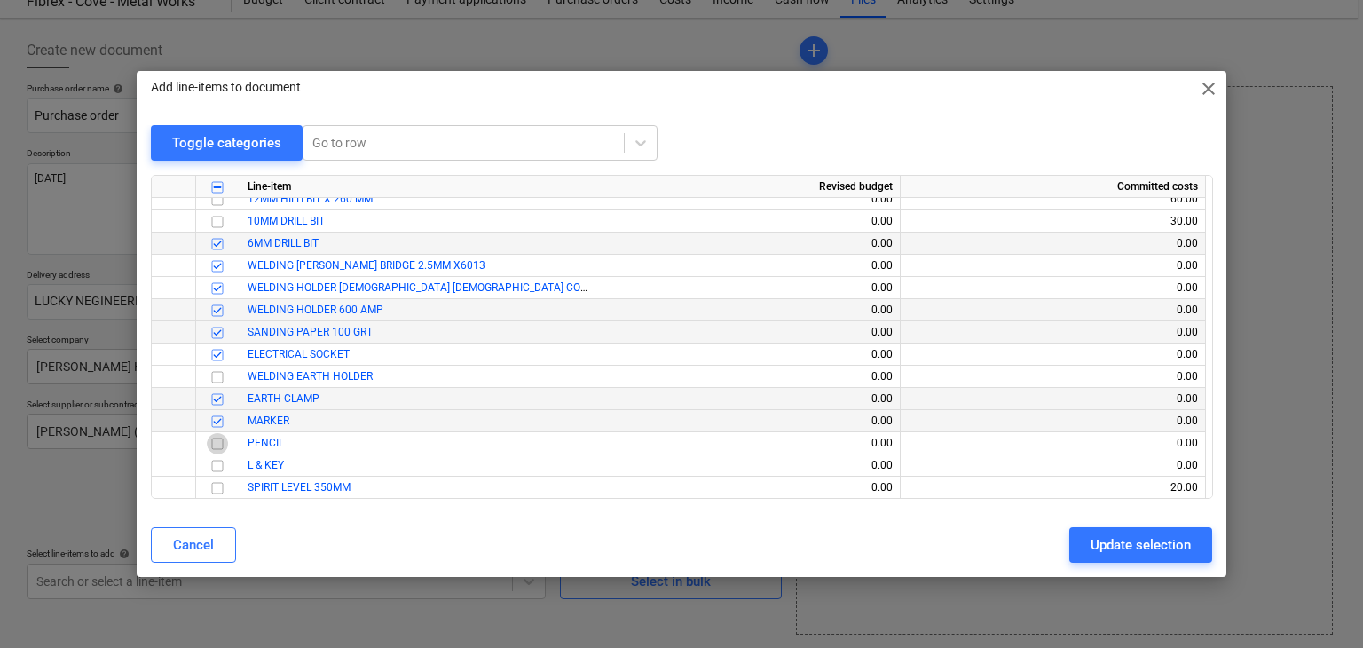
click at [221, 442] on input "checkbox" at bounding box center [217, 443] width 21 height 21
click at [219, 459] on input "checkbox" at bounding box center [217, 465] width 21 height 21
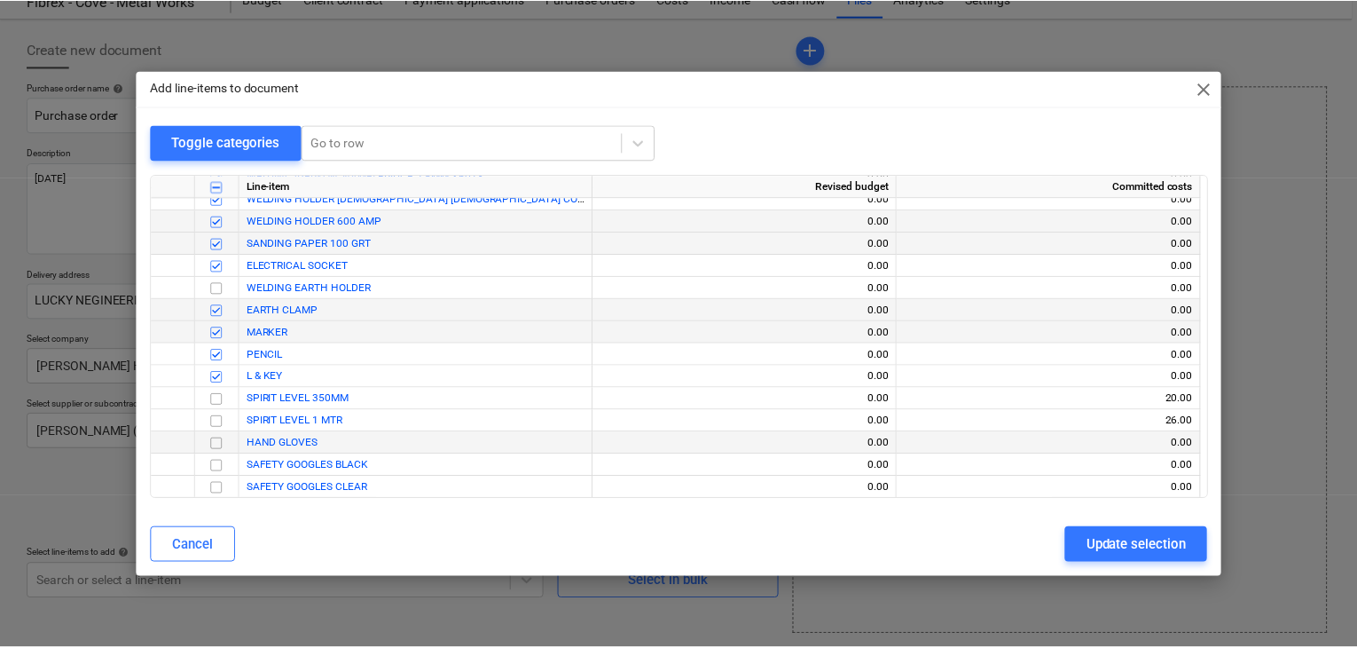
scroll to position [19993, 0]
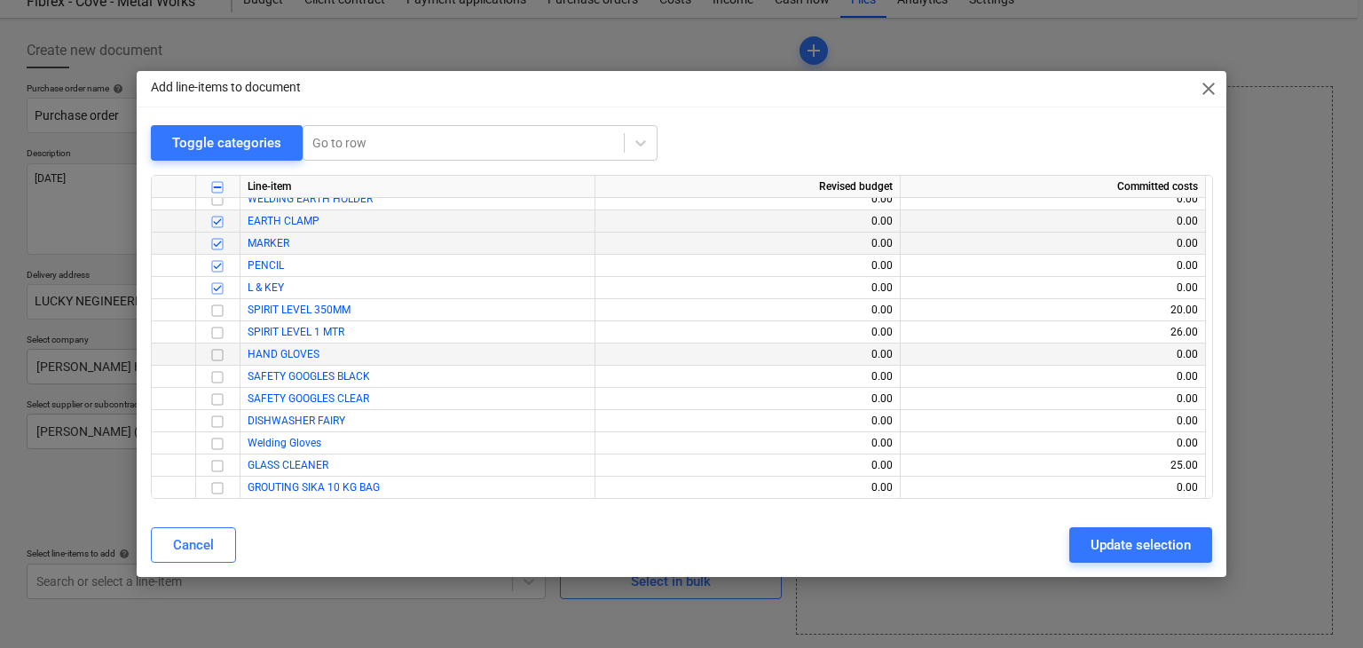
click at [218, 350] on input "checkbox" at bounding box center [217, 354] width 21 height 21
click at [231, 446] on div at bounding box center [218, 443] width 44 height 22
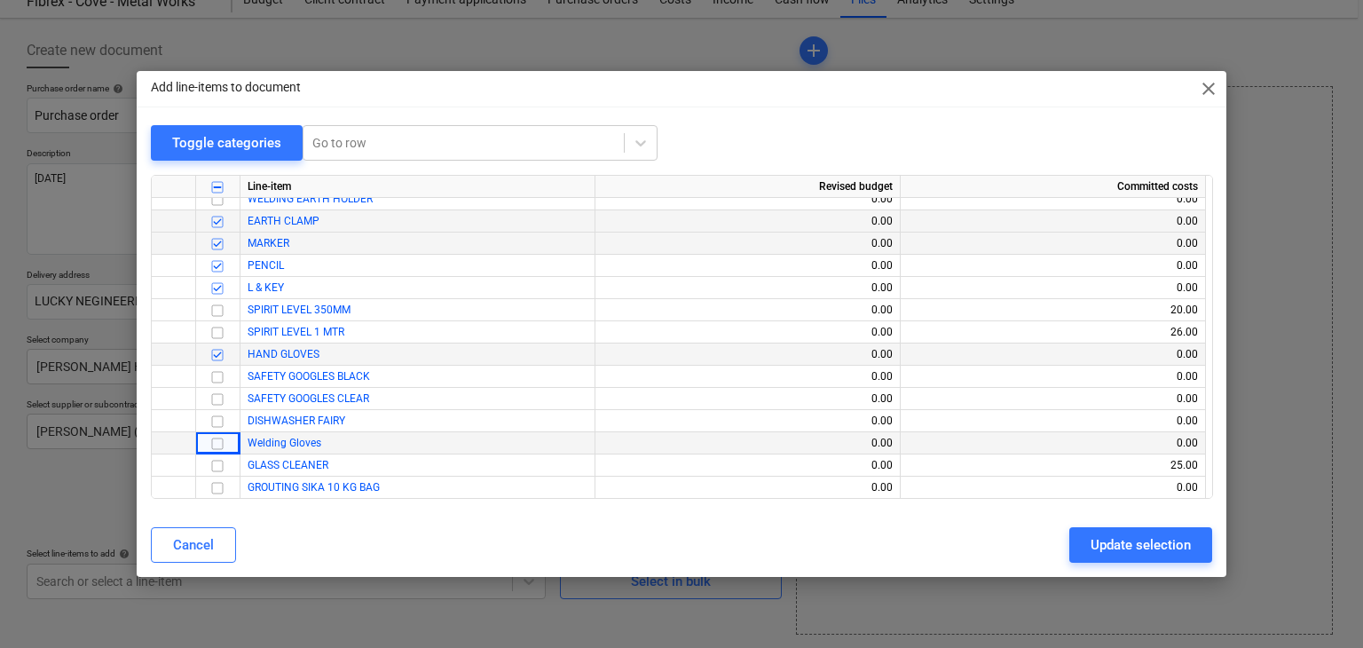
click at [219, 442] on input "checkbox" at bounding box center [217, 443] width 21 height 21
drag, startPoint x: 1093, startPoint y: 533, endPoint x: 895, endPoint y: 508, distance: 199.4
click at [1093, 533] on div "Update selection" at bounding box center [1140, 544] width 100 height 23
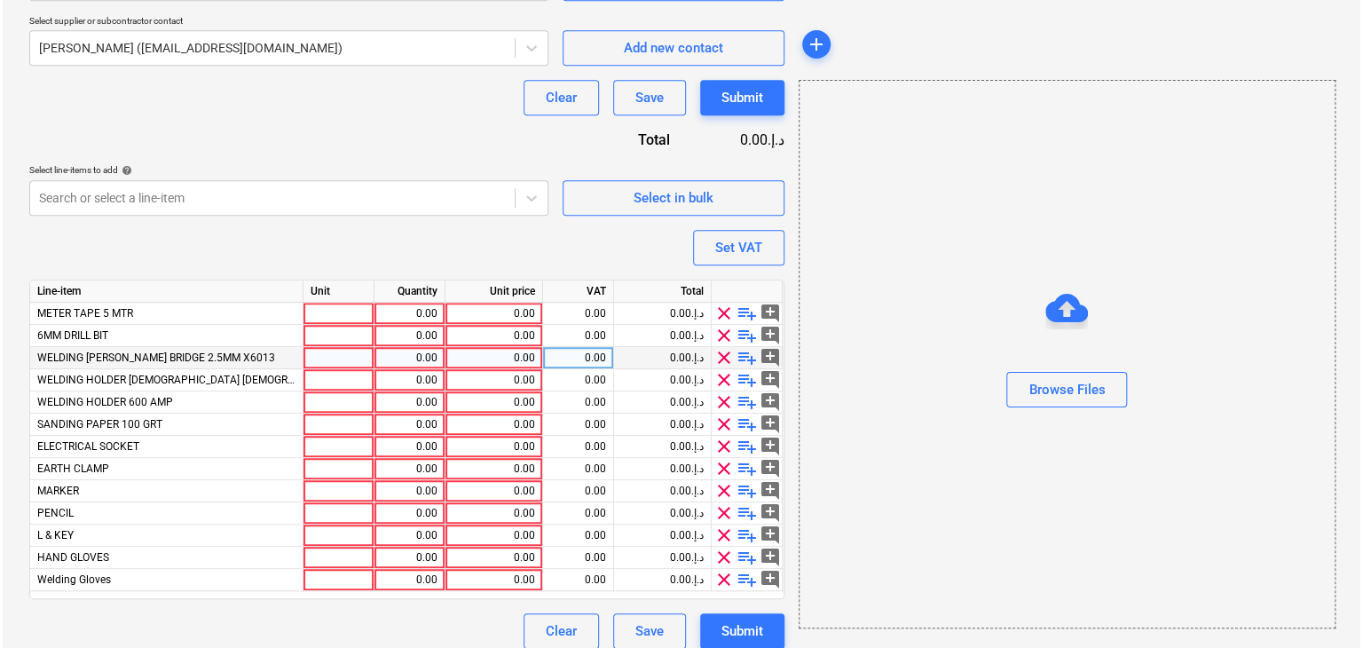
scroll to position [461, 0]
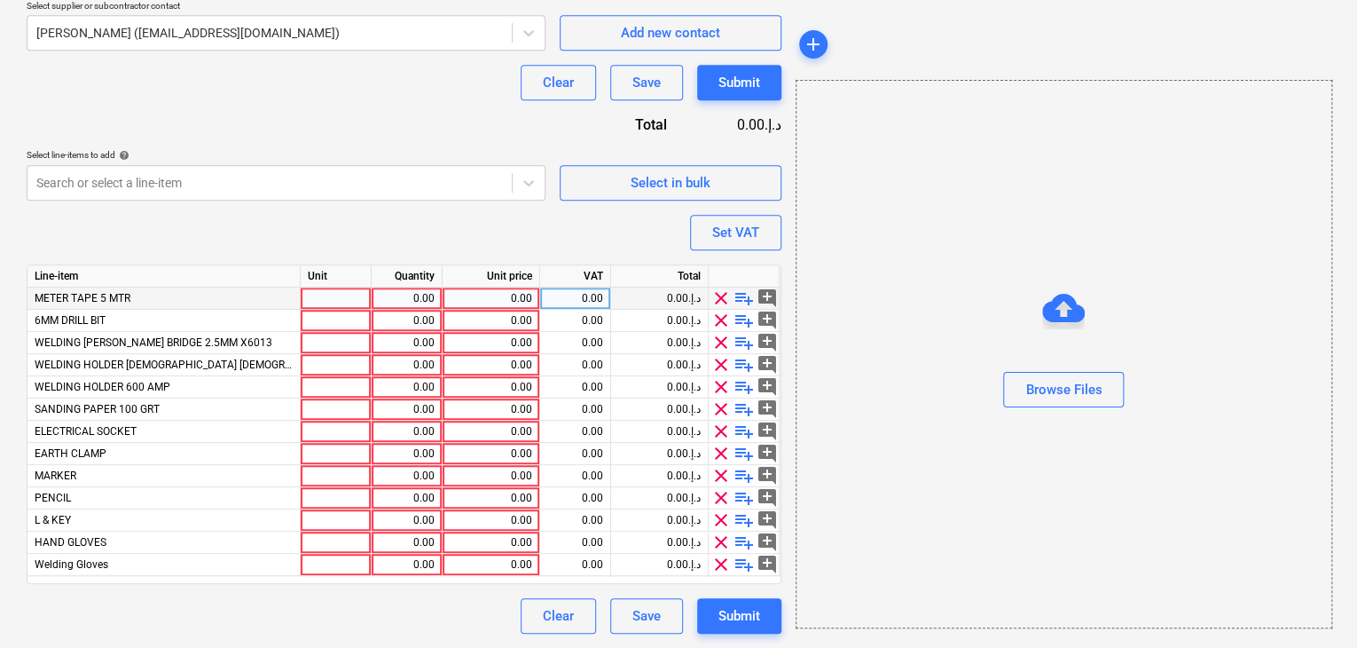
click at [325, 289] on div at bounding box center [336, 298] width 71 height 22
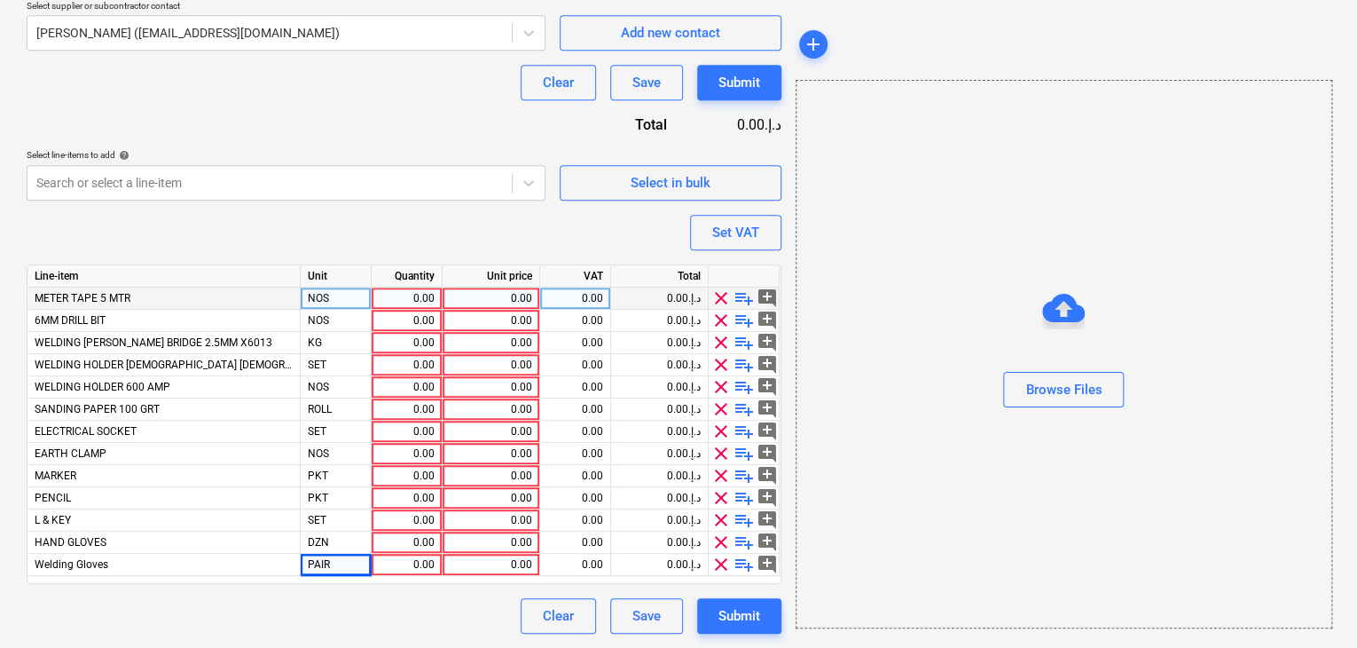
click at [397, 296] on div "0.00" at bounding box center [407, 298] width 56 height 22
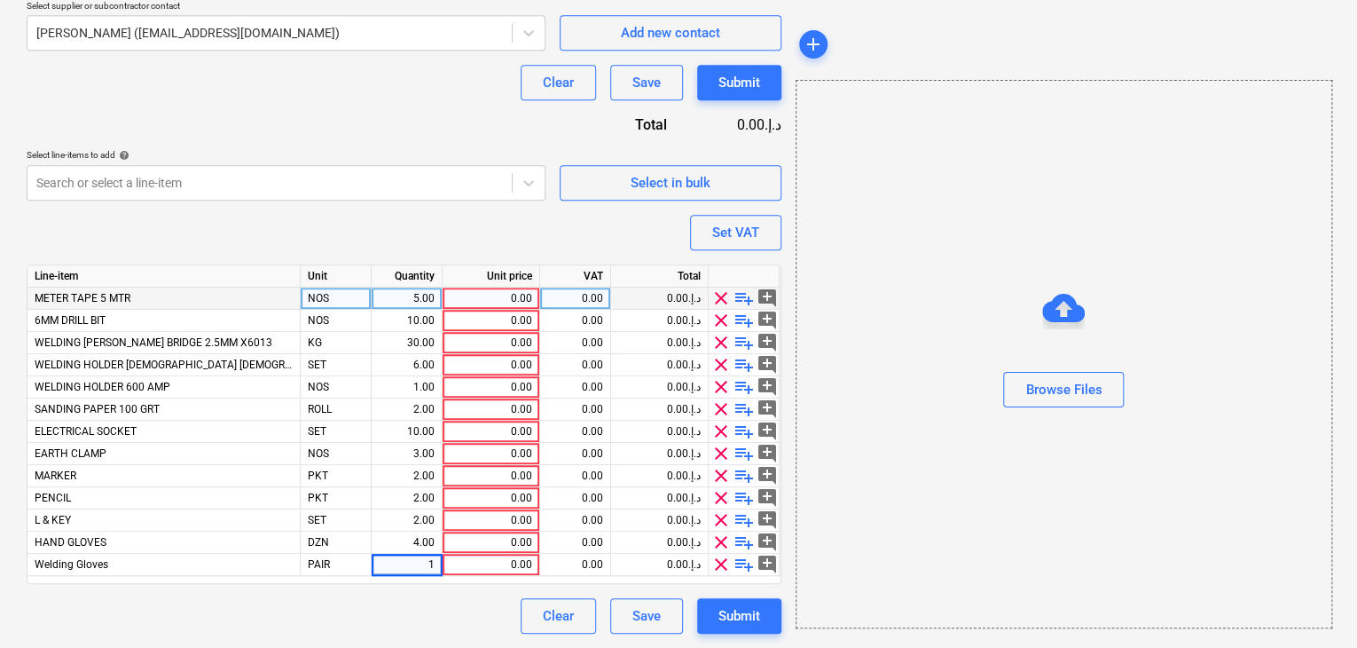
click at [491, 295] on div "0.00" at bounding box center [491, 298] width 83 height 22
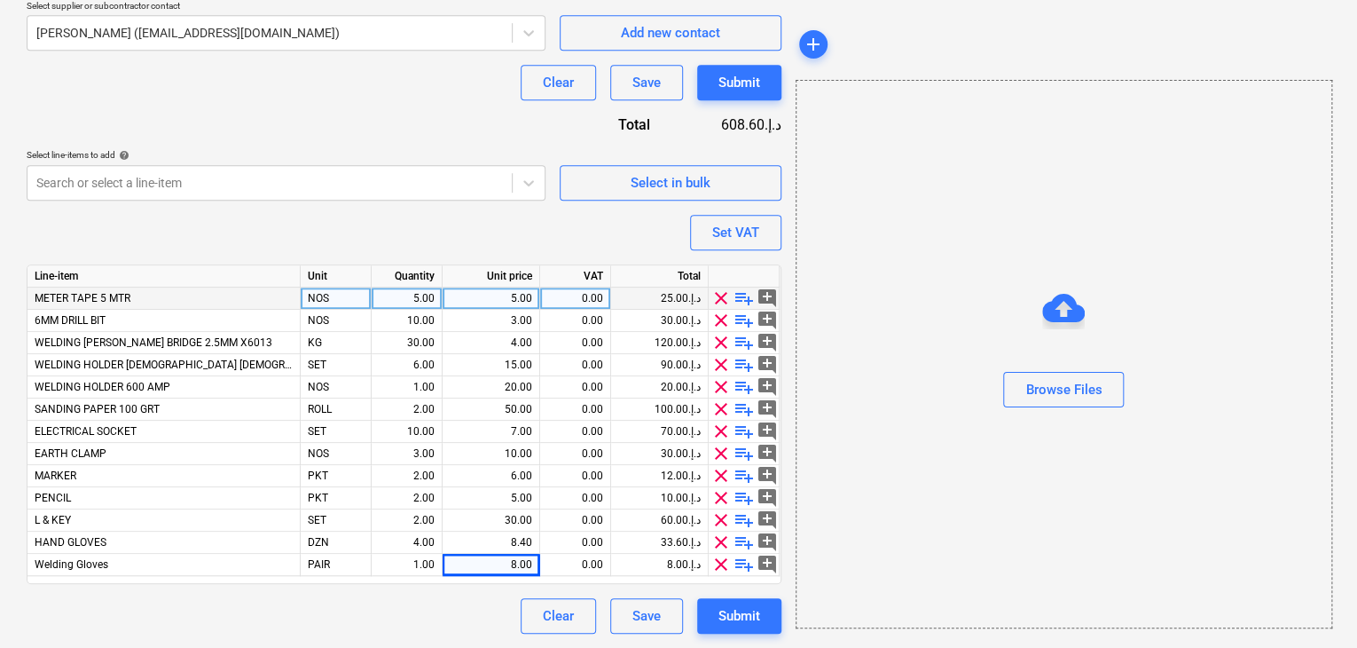
click at [919, 201] on div "Browse Files" at bounding box center [1064, 354] width 537 height 548
click at [753, 225] on div "Set VAT" at bounding box center [735, 232] width 47 height 23
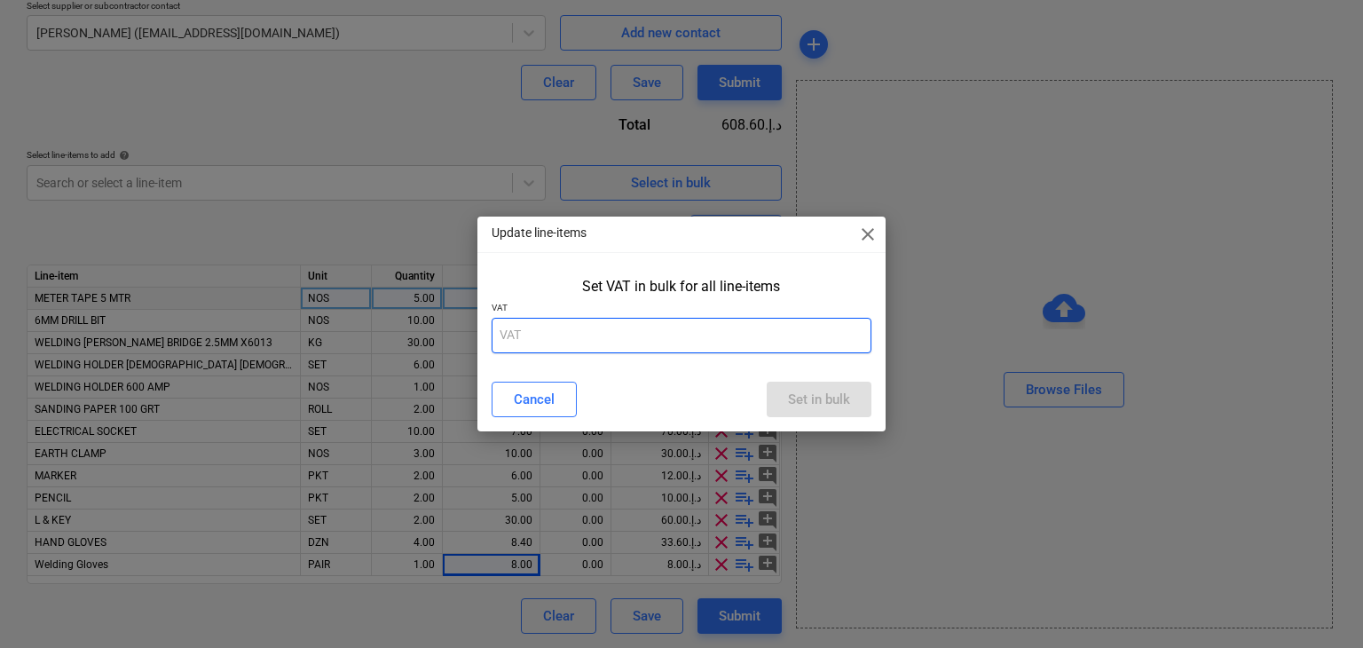
click at [529, 347] on input "text" at bounding box center [681, 335] width 381 height 35
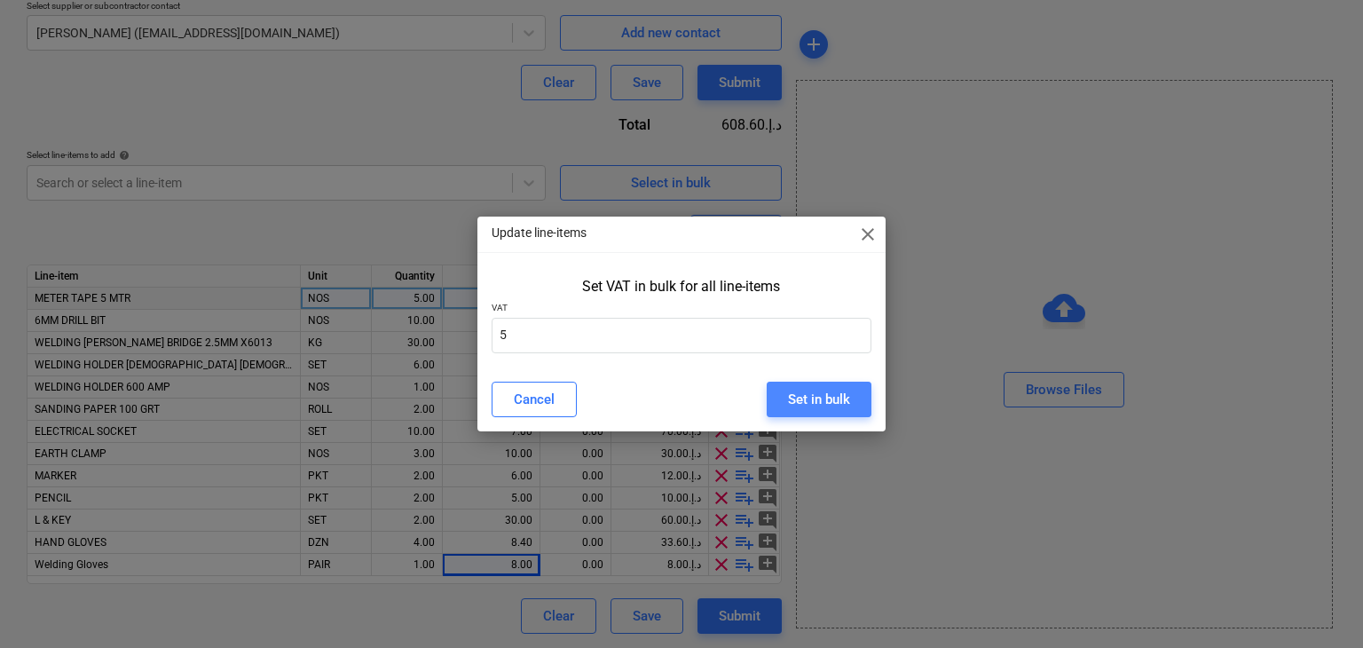
click at [791, 391] on div "Set in bulk" at bounding box center [819, 399] width 62 height 23
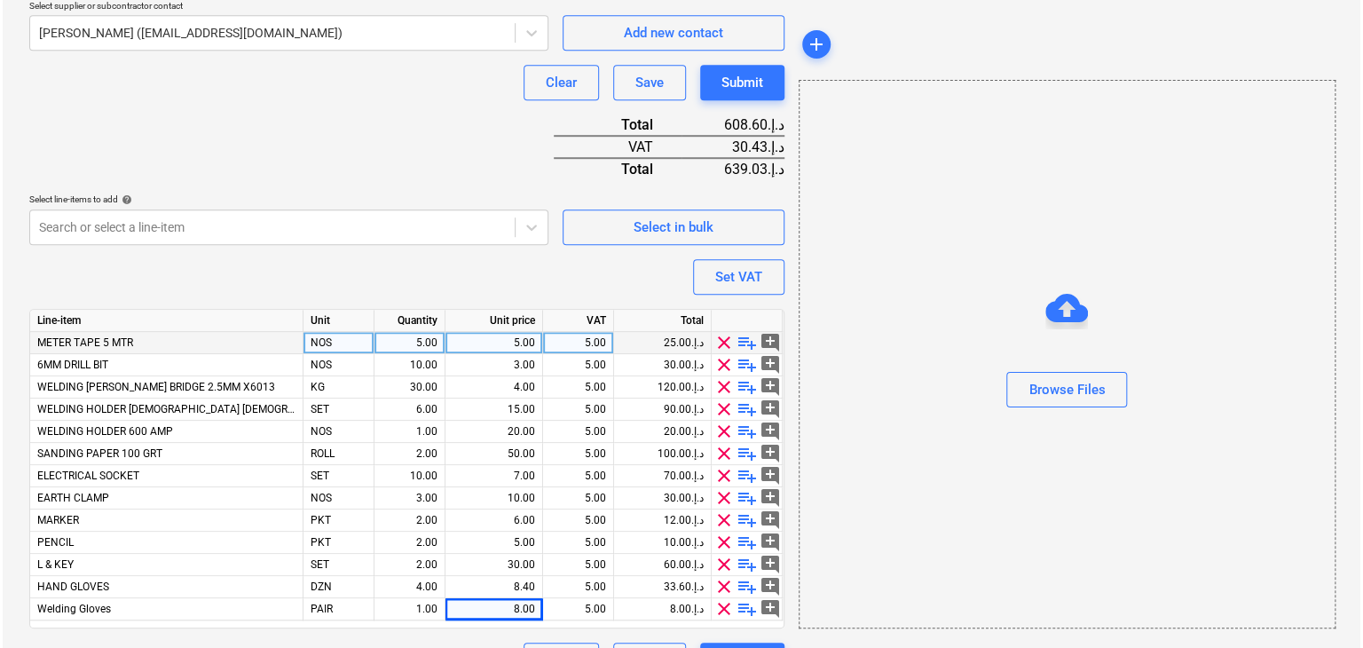
scroll to position [505, 0]
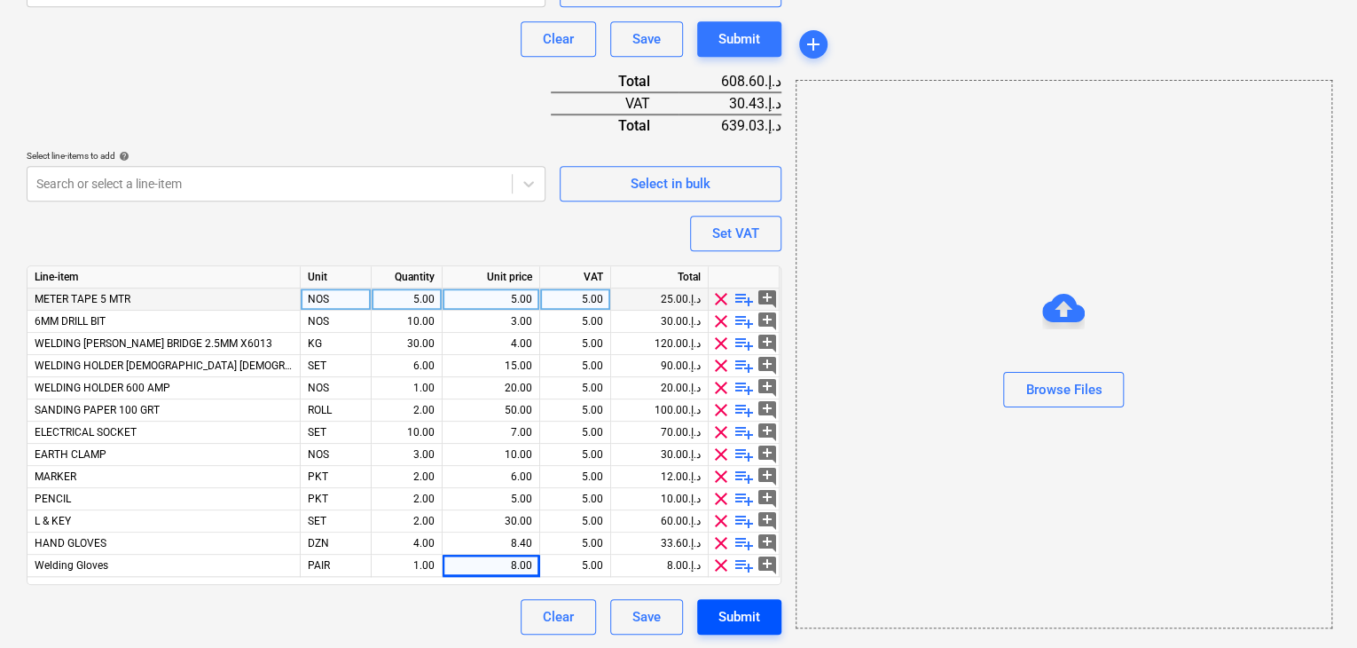
click at [746, 618] on div "Submit" at bounding box center [740, 616] width 42 height 23
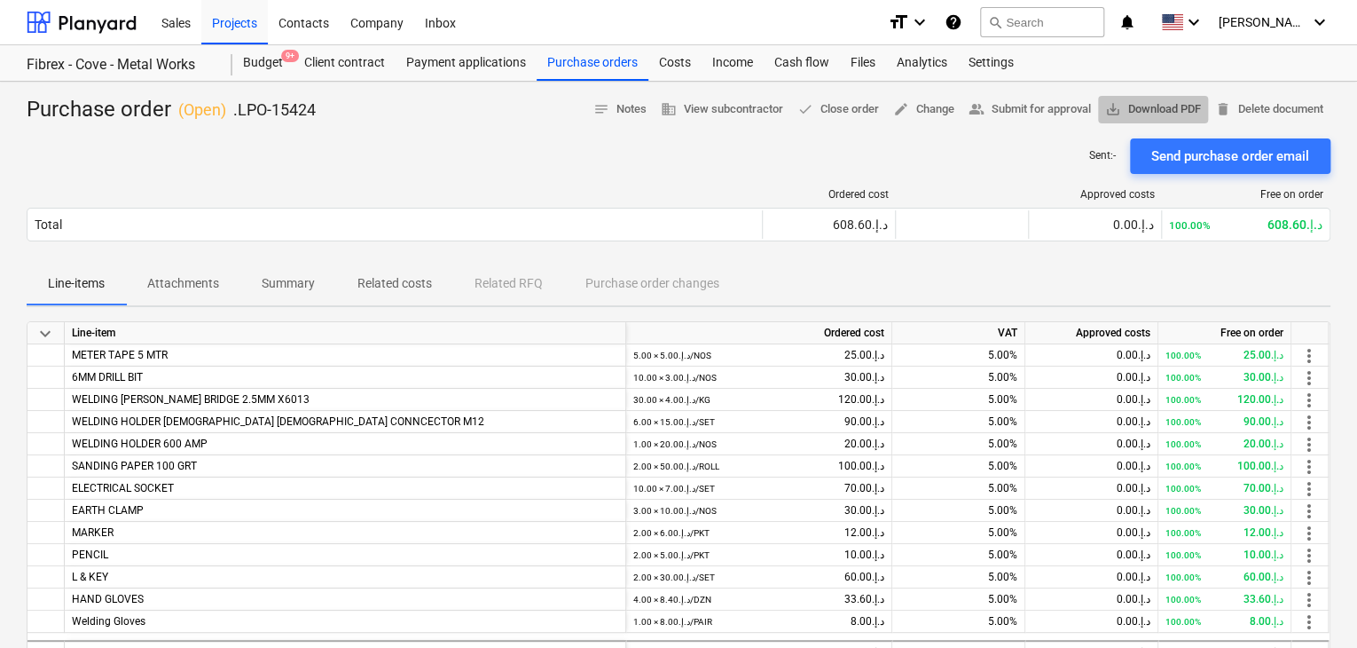
click at [1168, 108] on span "save_alt Download PDF" at bounding box center [1153, 109] width 96 height 20
